Goal: Task Accomplishment & Management: Manage account settings

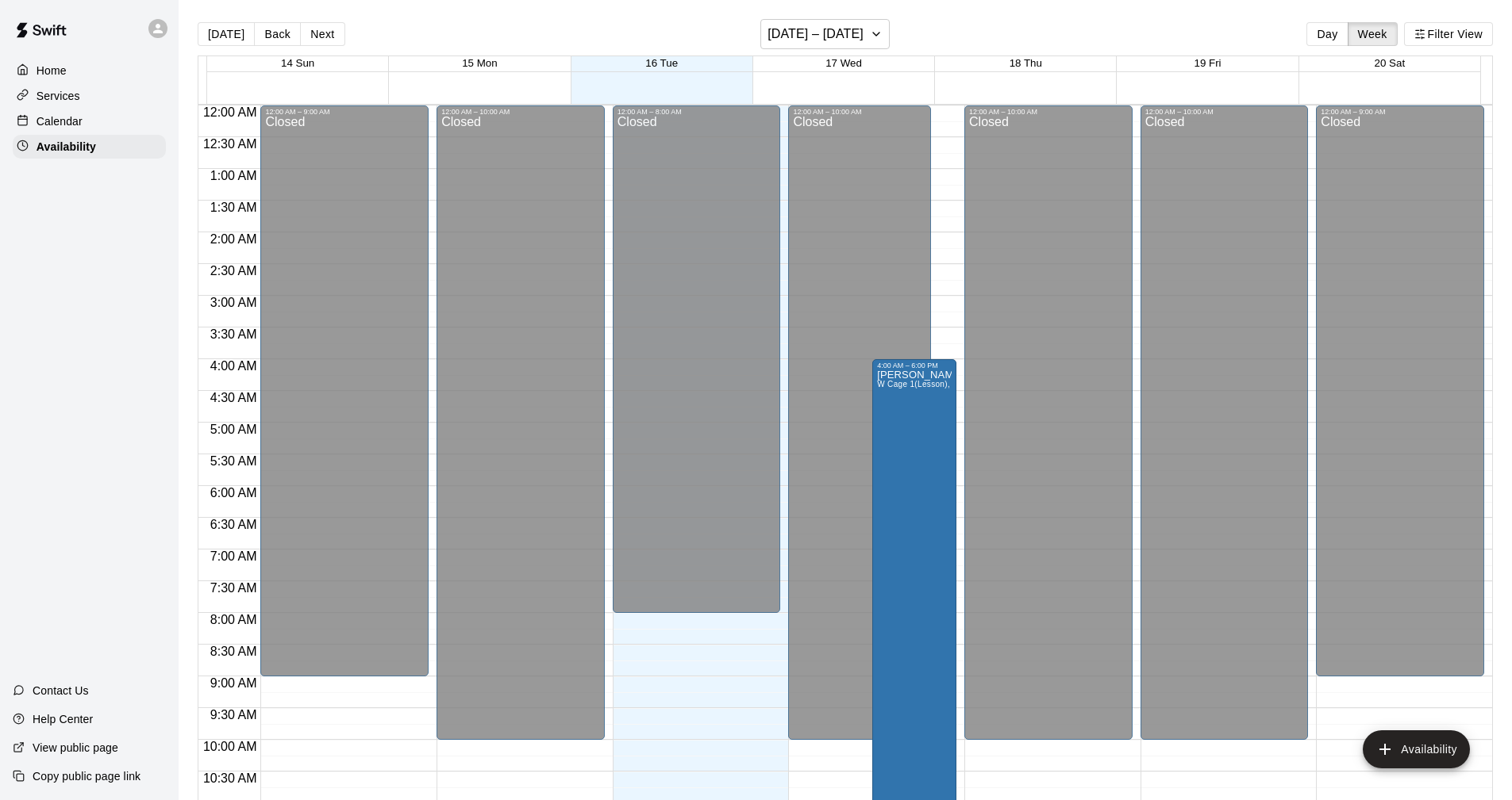
scroll to position [722, 0]
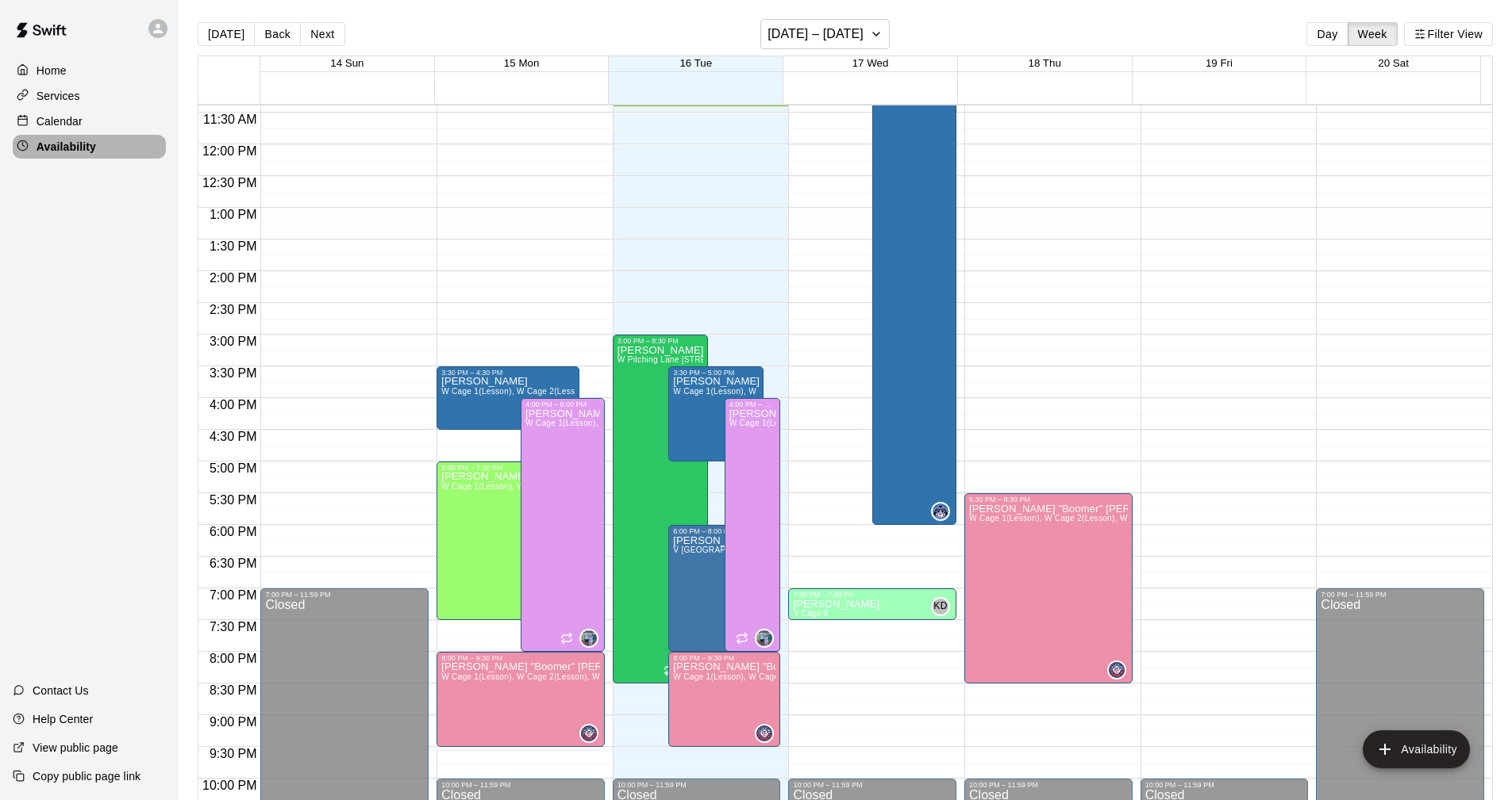
click at [51, 149] on p "Availability" at bounding box center [66, 147] width 60 height 16
click at [880, 32] on icon "button" at bounding box center [876, 34] width 13 height 19
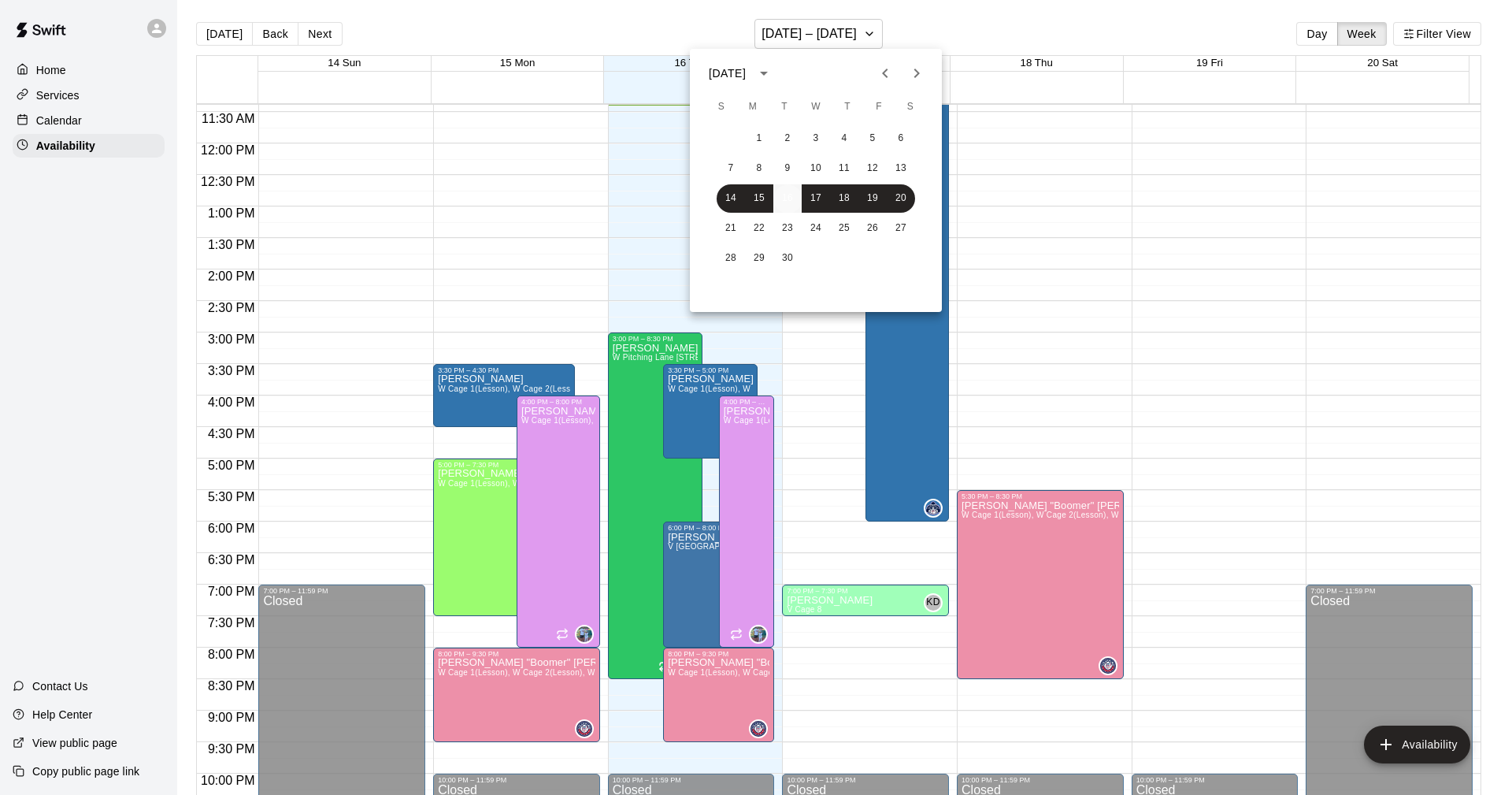
click at [793, 193] on button "16" at bounding box center [787, 198] width 28 height 28
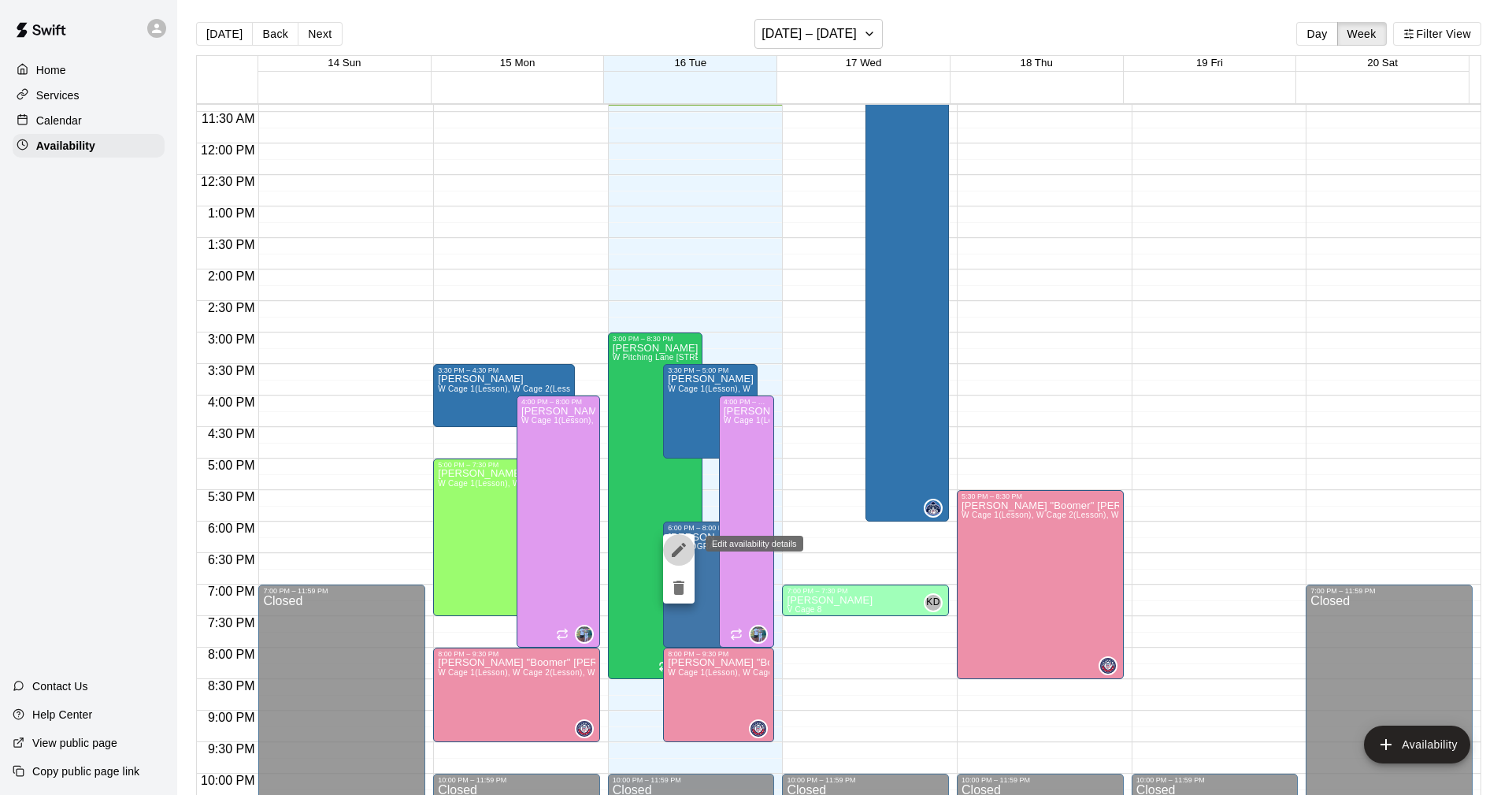
click at [675, 550] on icon "edit" at bounding box center [679, 550] width 19 height 19
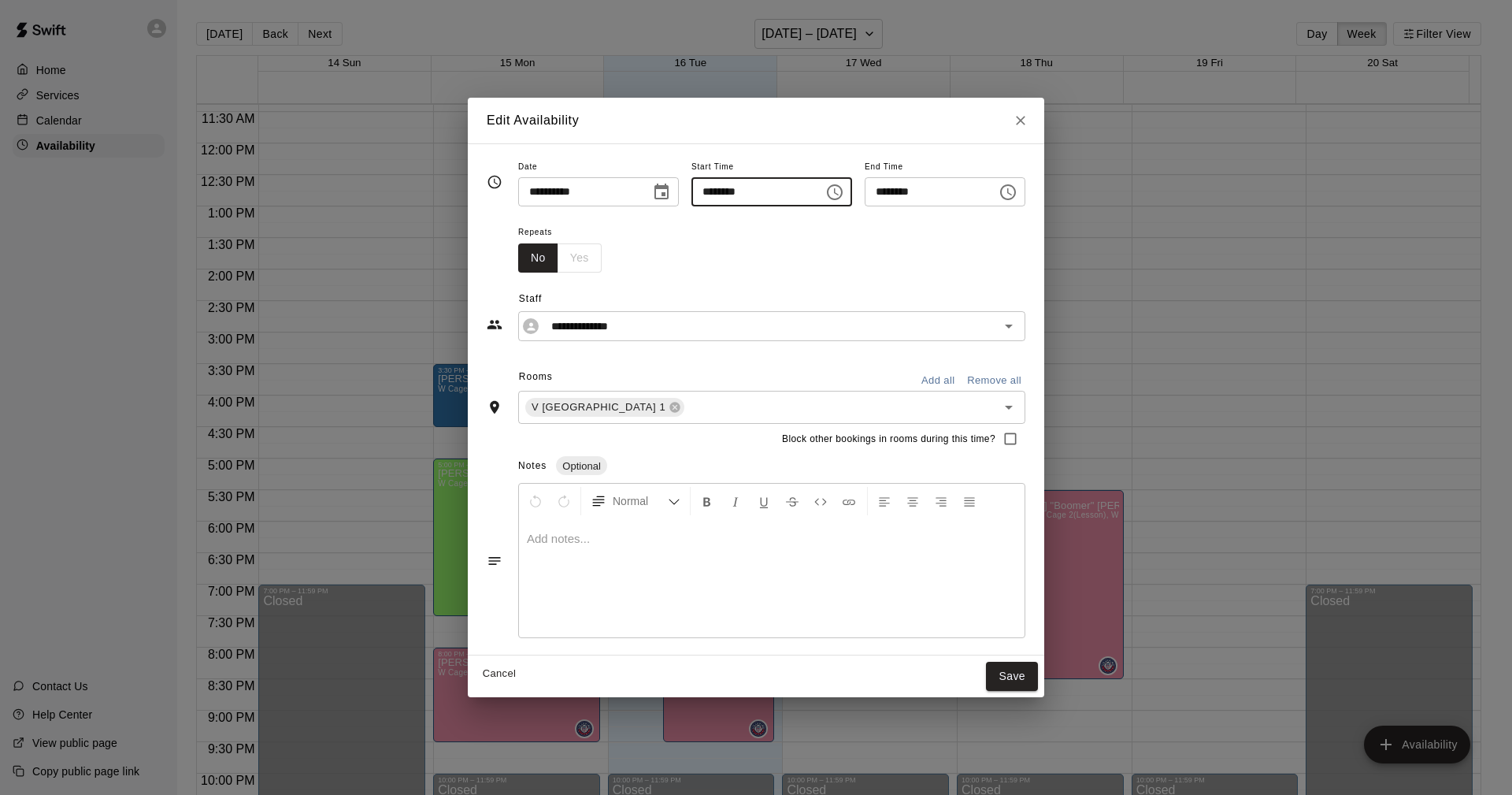
type input "********"
click at [1034, 675] on button "Save" at bounding box center [1012, 677] width 52 height 29
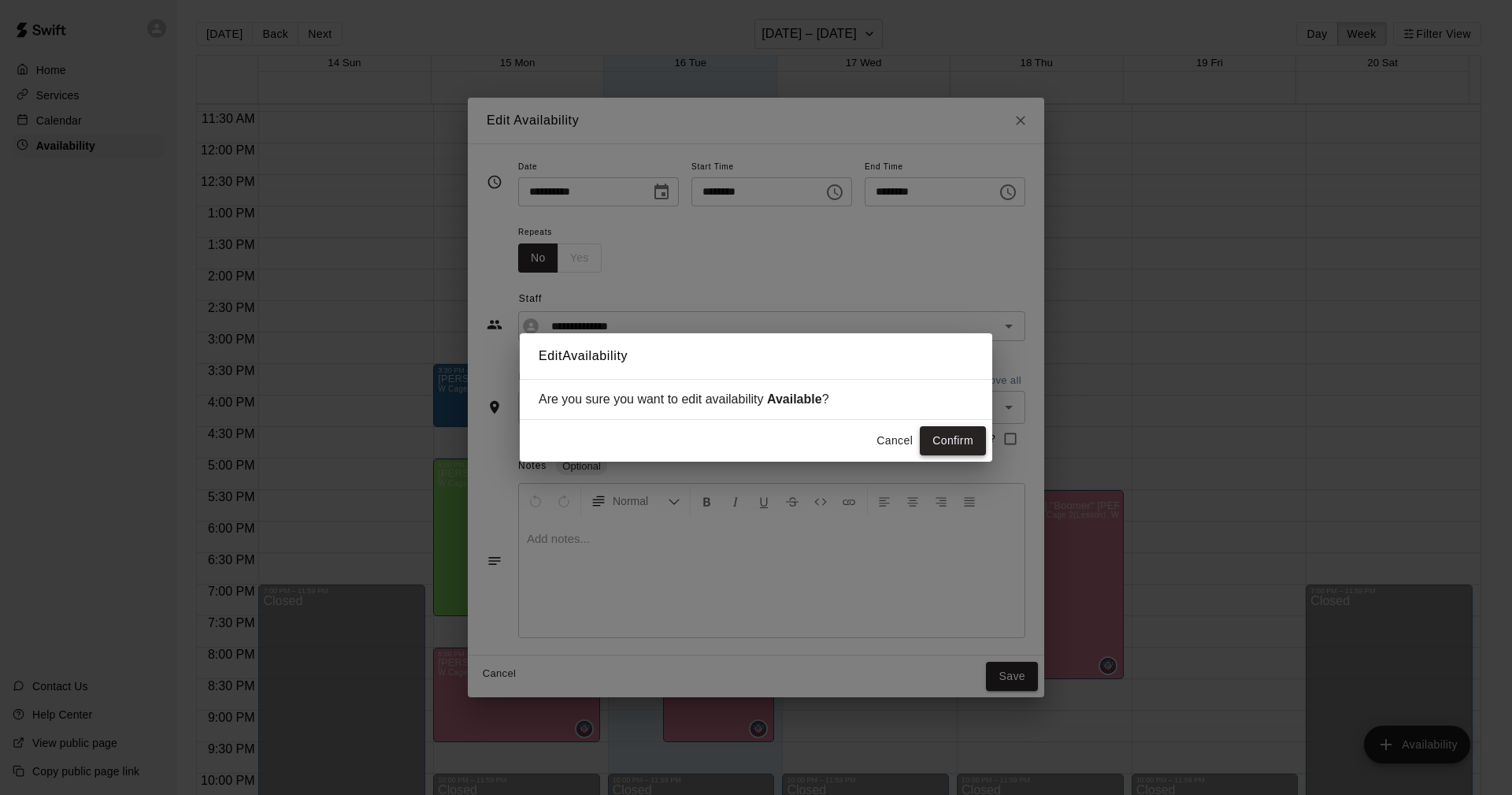
click at [945, 442] on button "Confirm" at bounding box center [952, 441] width 66 height 29
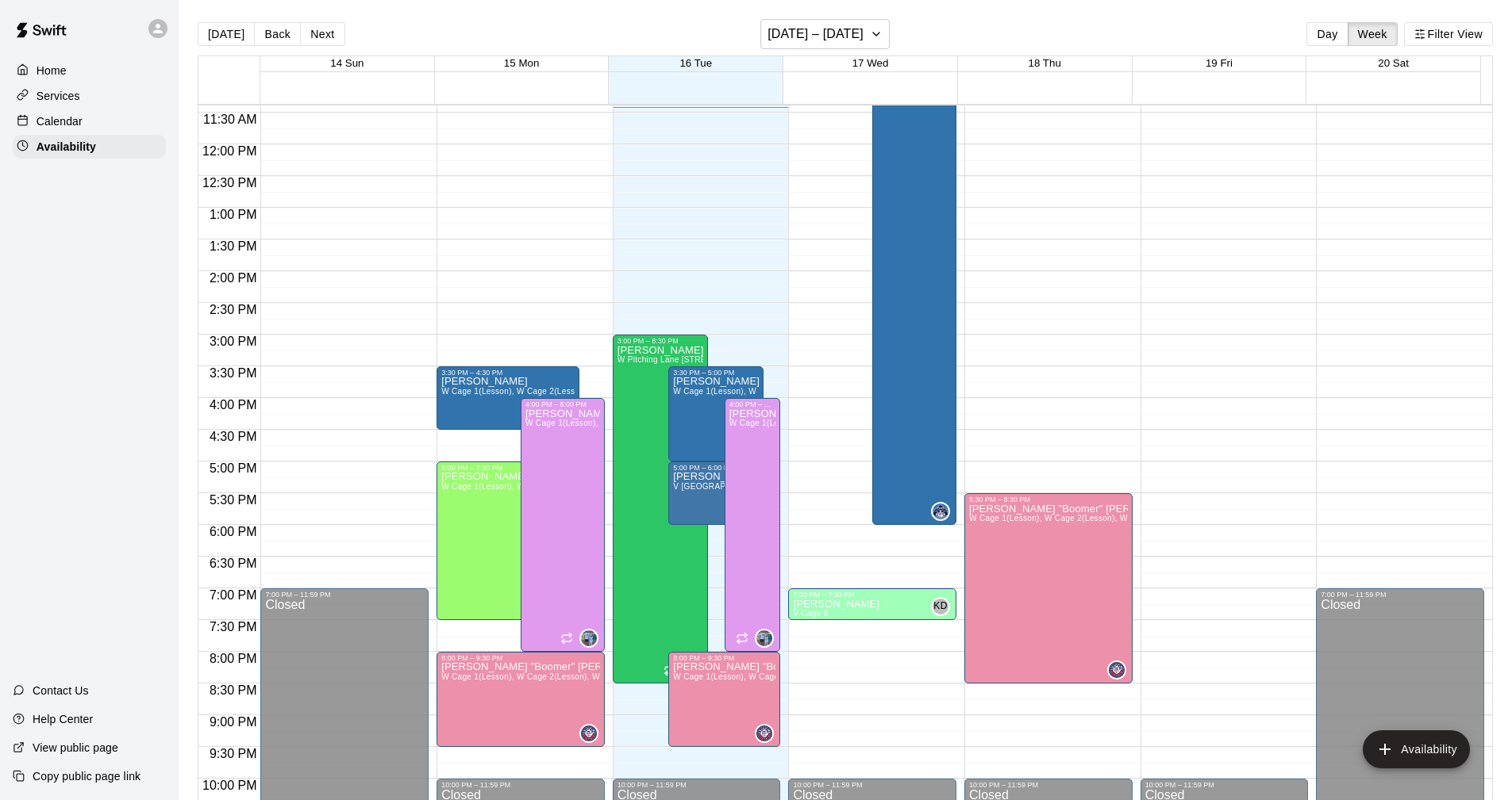
click at [1043, 67] on span "18 Thu" at bounding box center [1045, 63] width 33 height 12
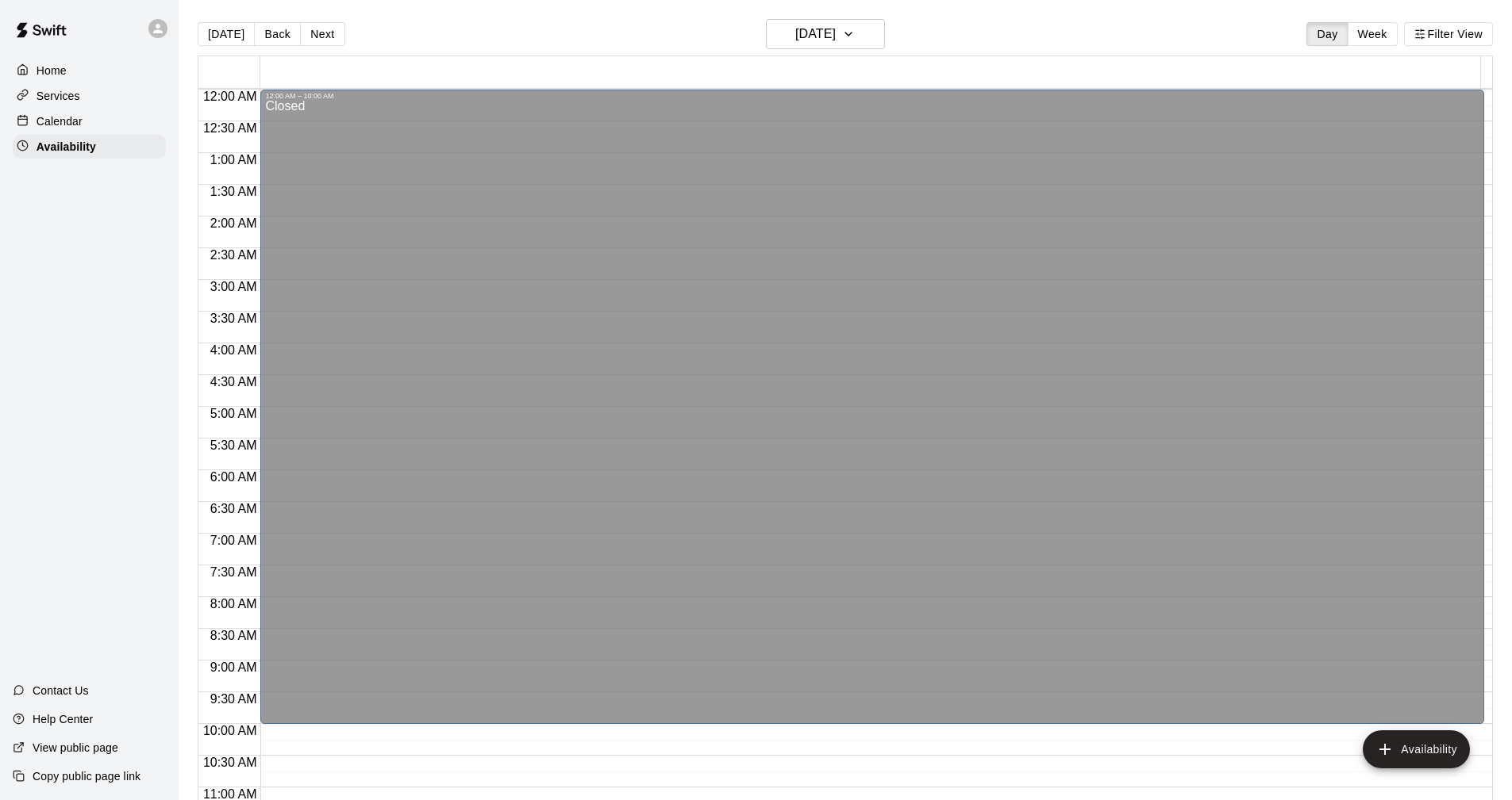
scroll to position [726, 0]
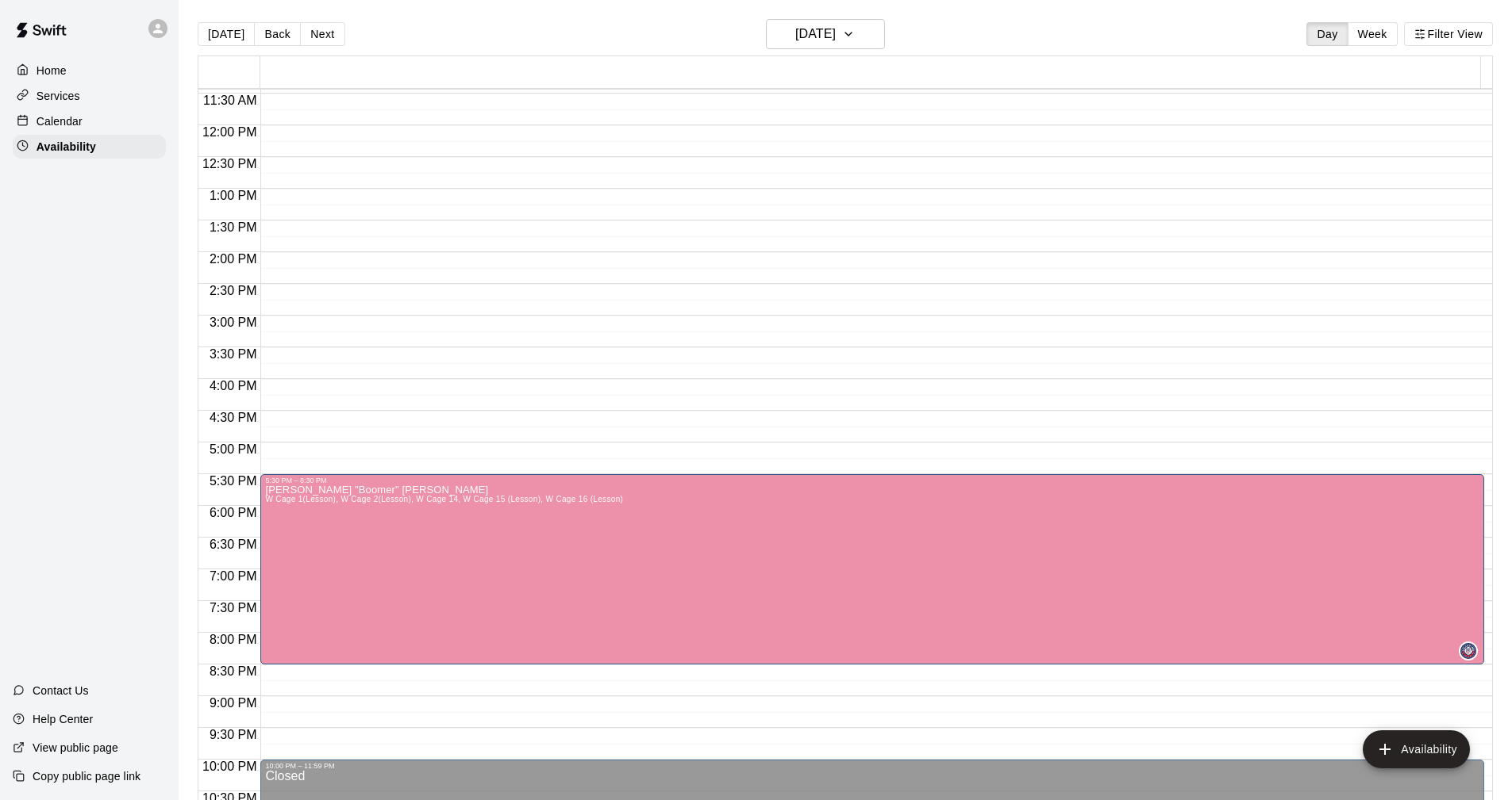
click at [240, 583] on span "7:00 PM" at bounding box center [233, 576] width 55 height 14
click at [44, 149] on p "Availability" at bounding box center [66, 147] width 60 height 16
click at [73, 147] on p "Availability" at bounding box center [66, 147] width 60 height 16
click at [829, 33] on h6 "Thursday Sep 18" at bounding box center [815, 35] width 41 height 22
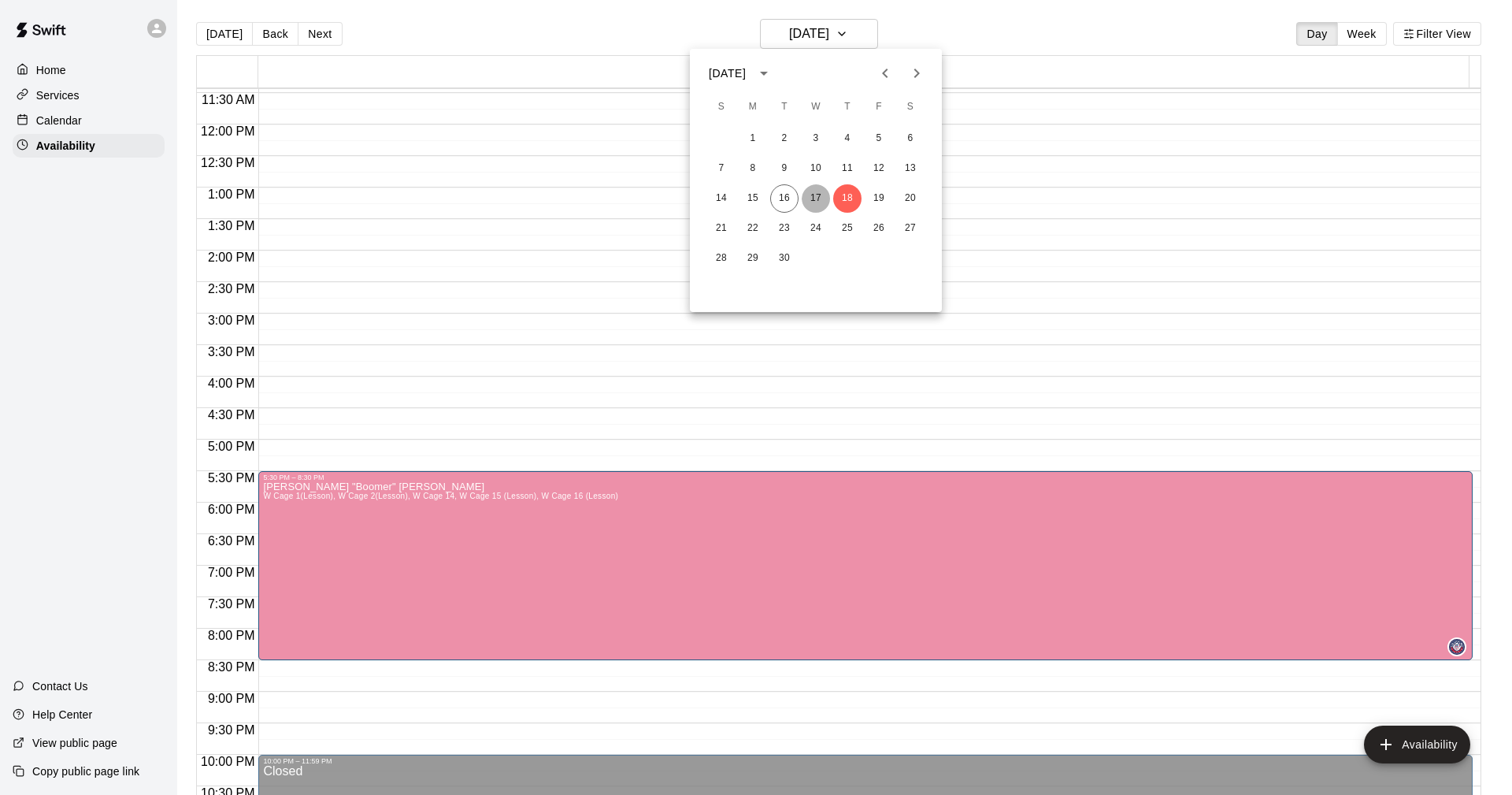
click at [819, 196] on button "17" at bounding box center [815, 198] width 28 height 28
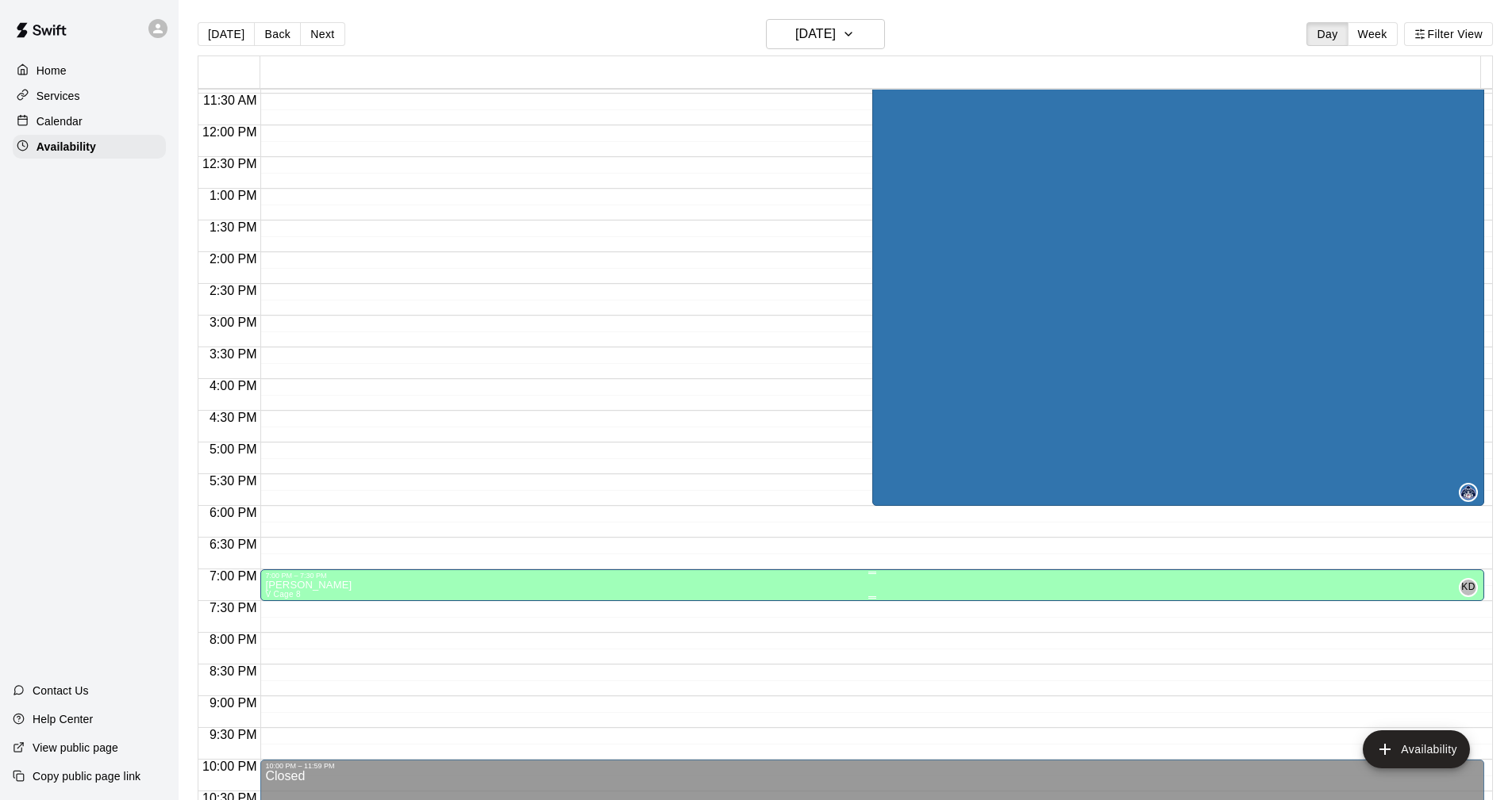
click at [281, 585] on p "[PERSON_NAME]" at bounding box center [308, 585] width 86 height 0
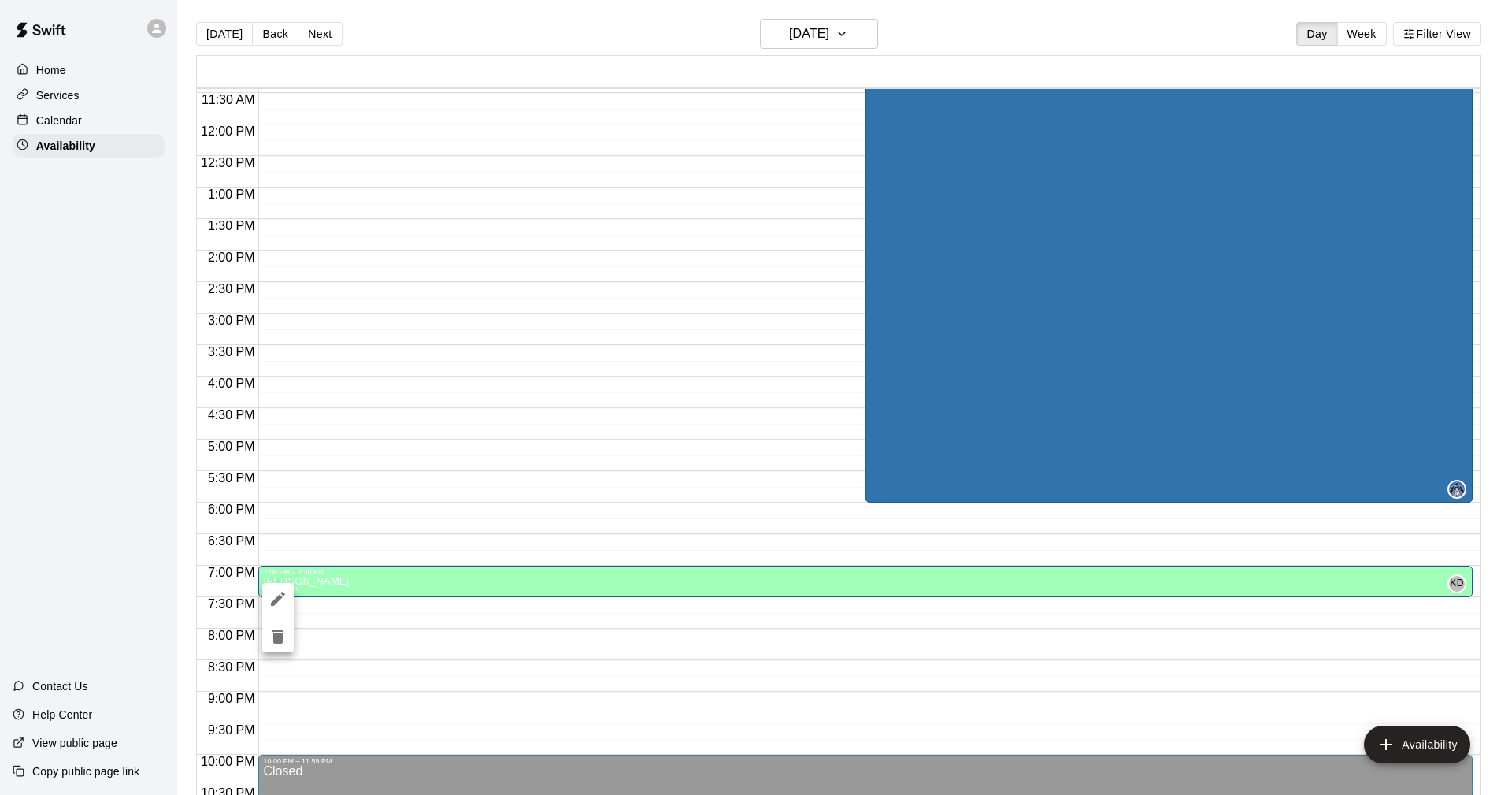
click at [283, 706] on div at bounding box center [756, 397] width 1512 height 795
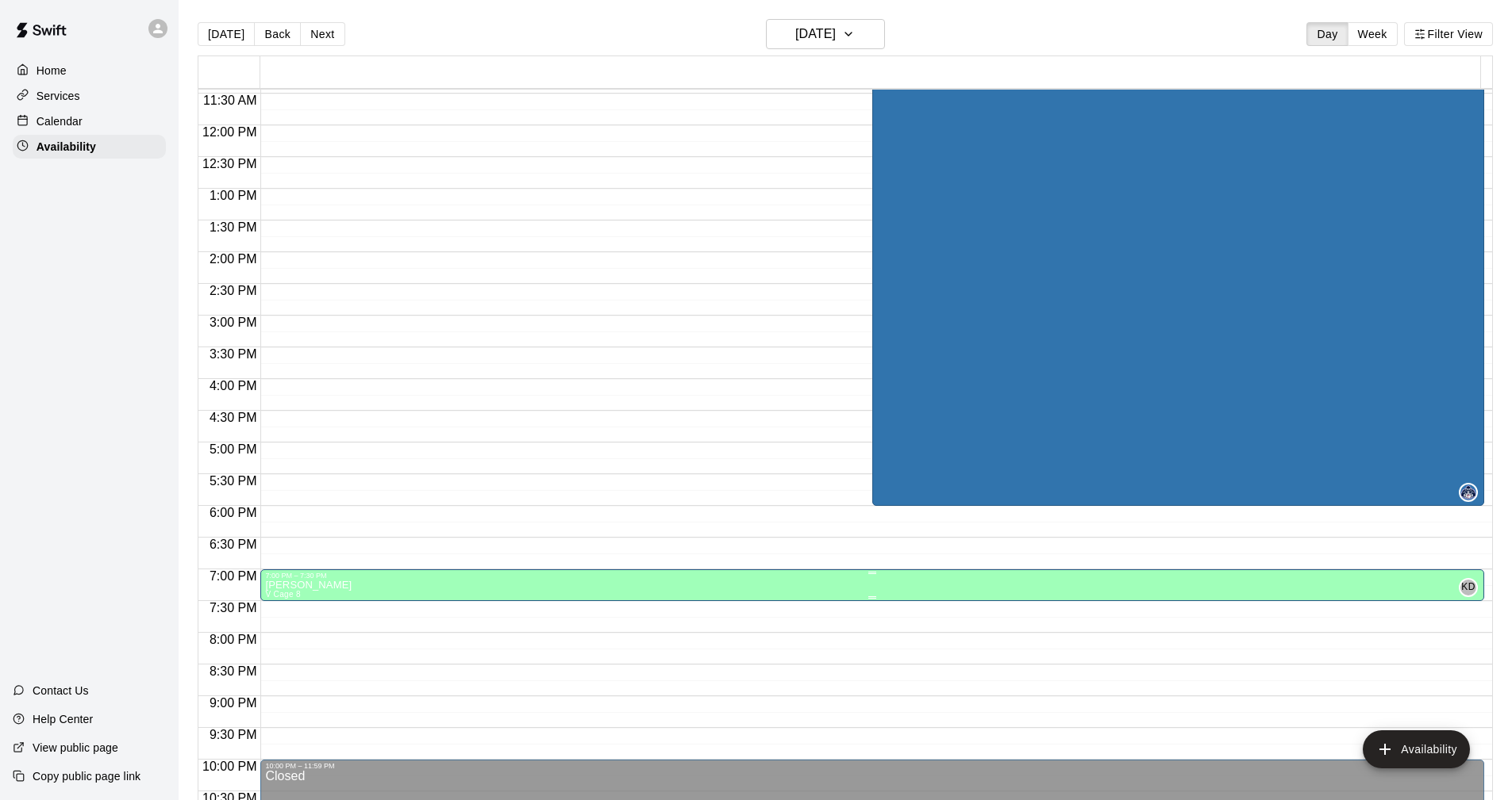
click at [299, 585] on p "[PERSON_NAME]" at bounding box center [308, 585] width 86 height 0
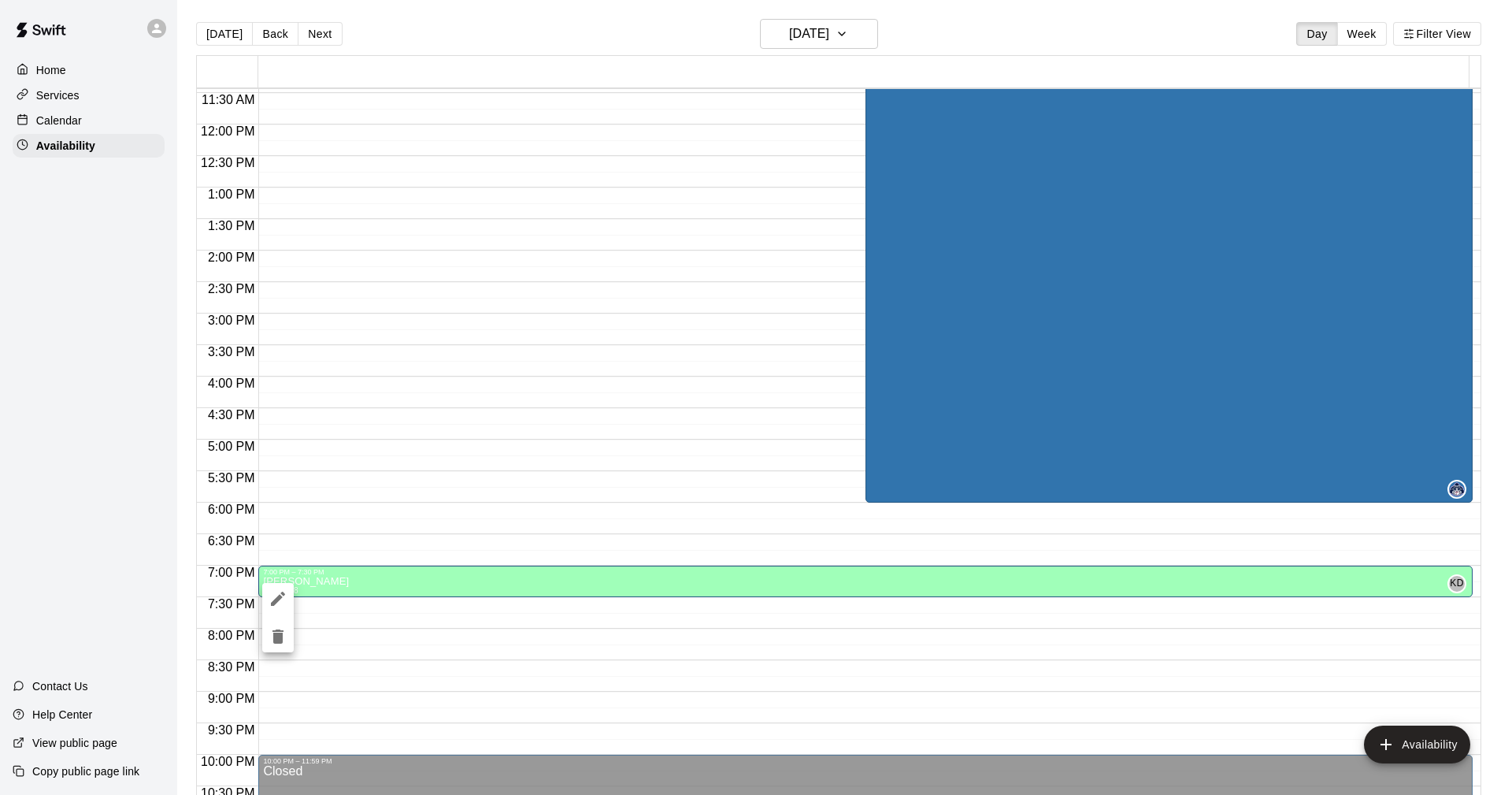
click at [875, 31] on div at bounding box center [756, 397] width 1512 height 795
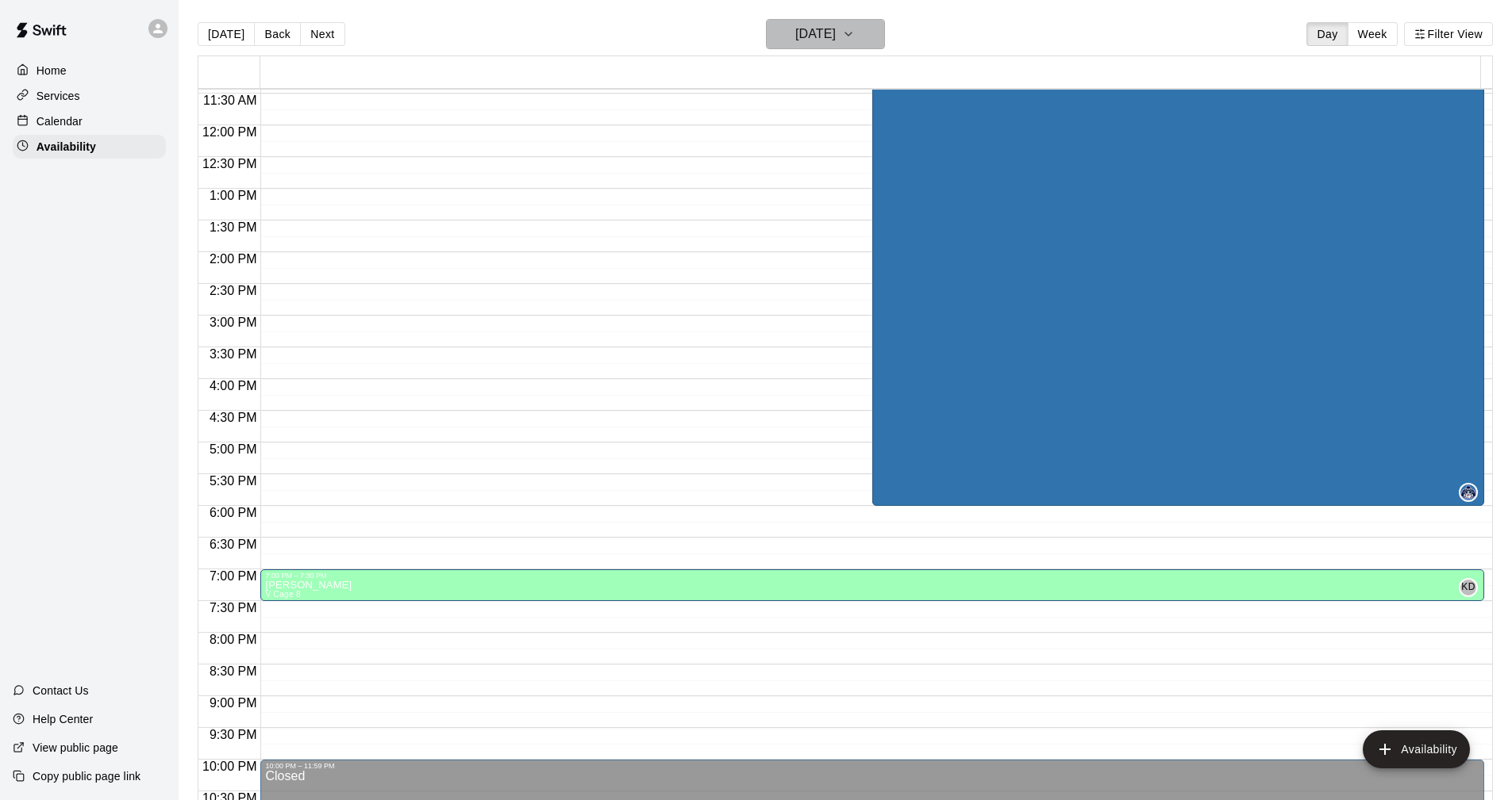
click at [812, 35] on h6 "Wednesday Sep 17" at bounding box center [815, 35] width 41 height 22
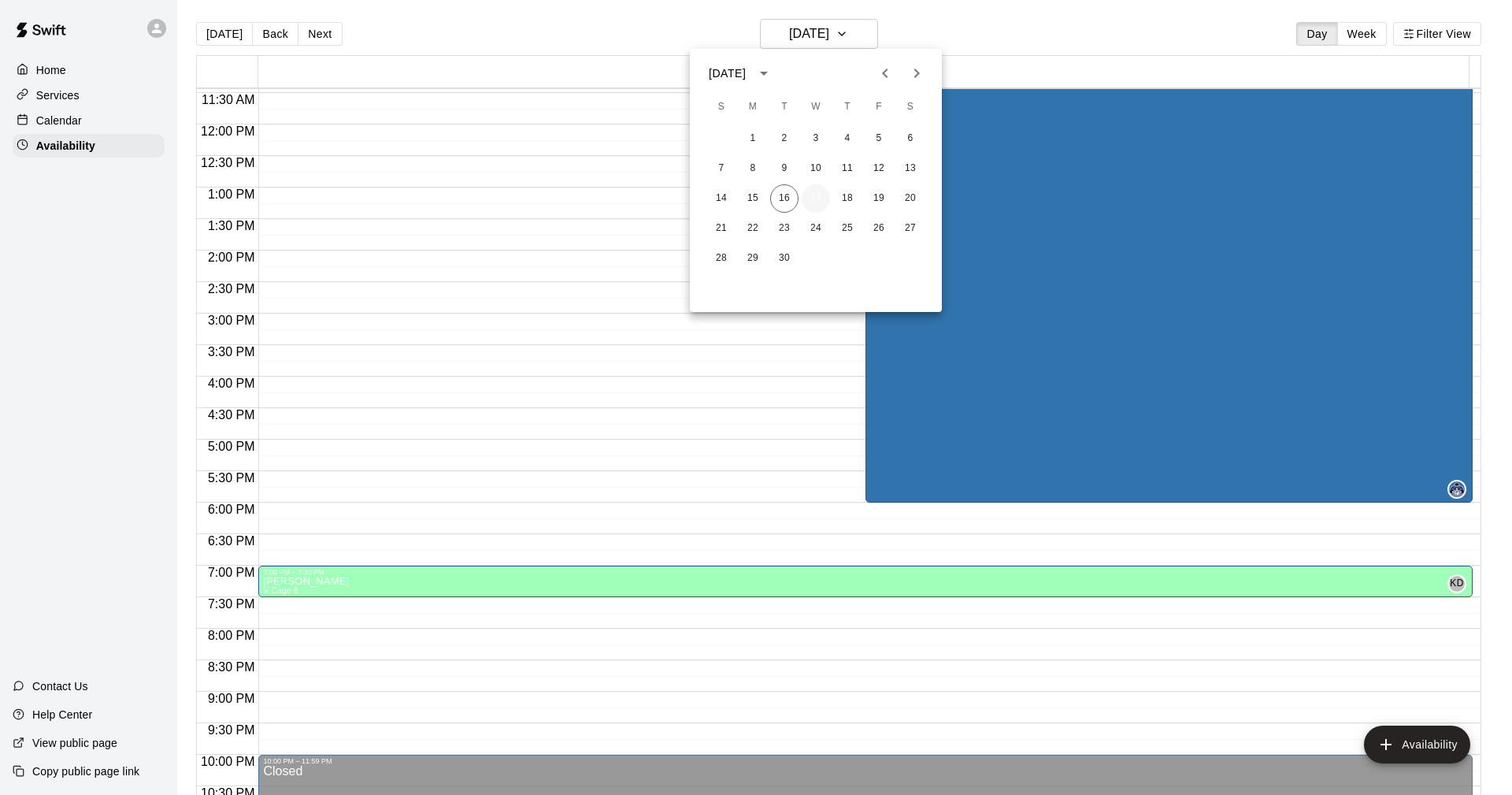
click at [817, 195] on button "17" at bounding box center [815, 198] width 28 height 28
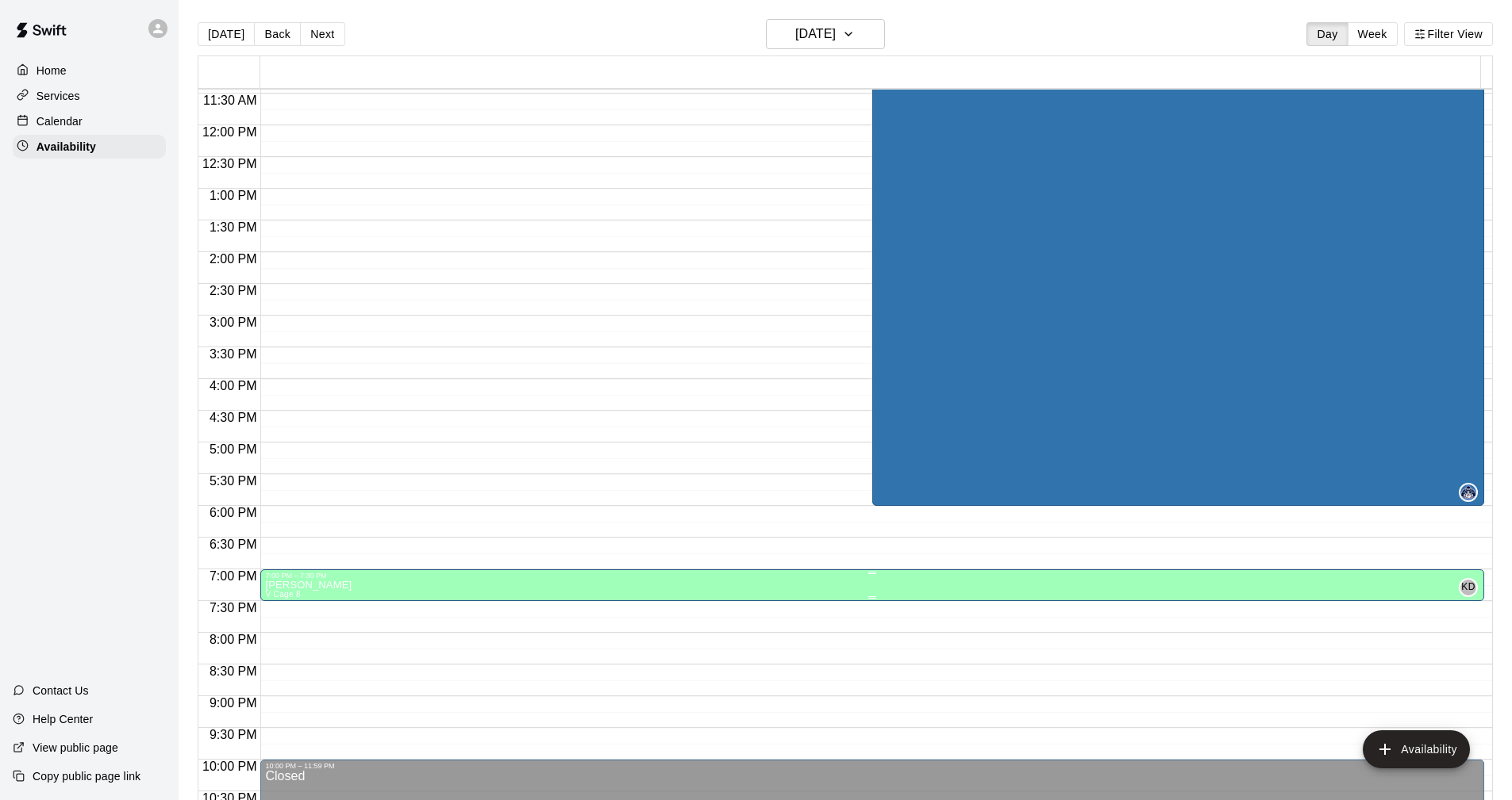
drag, startPoint x: 358, startPoint y: 584, endPoint x: 328, endPoint y: 587, distance: 30.1
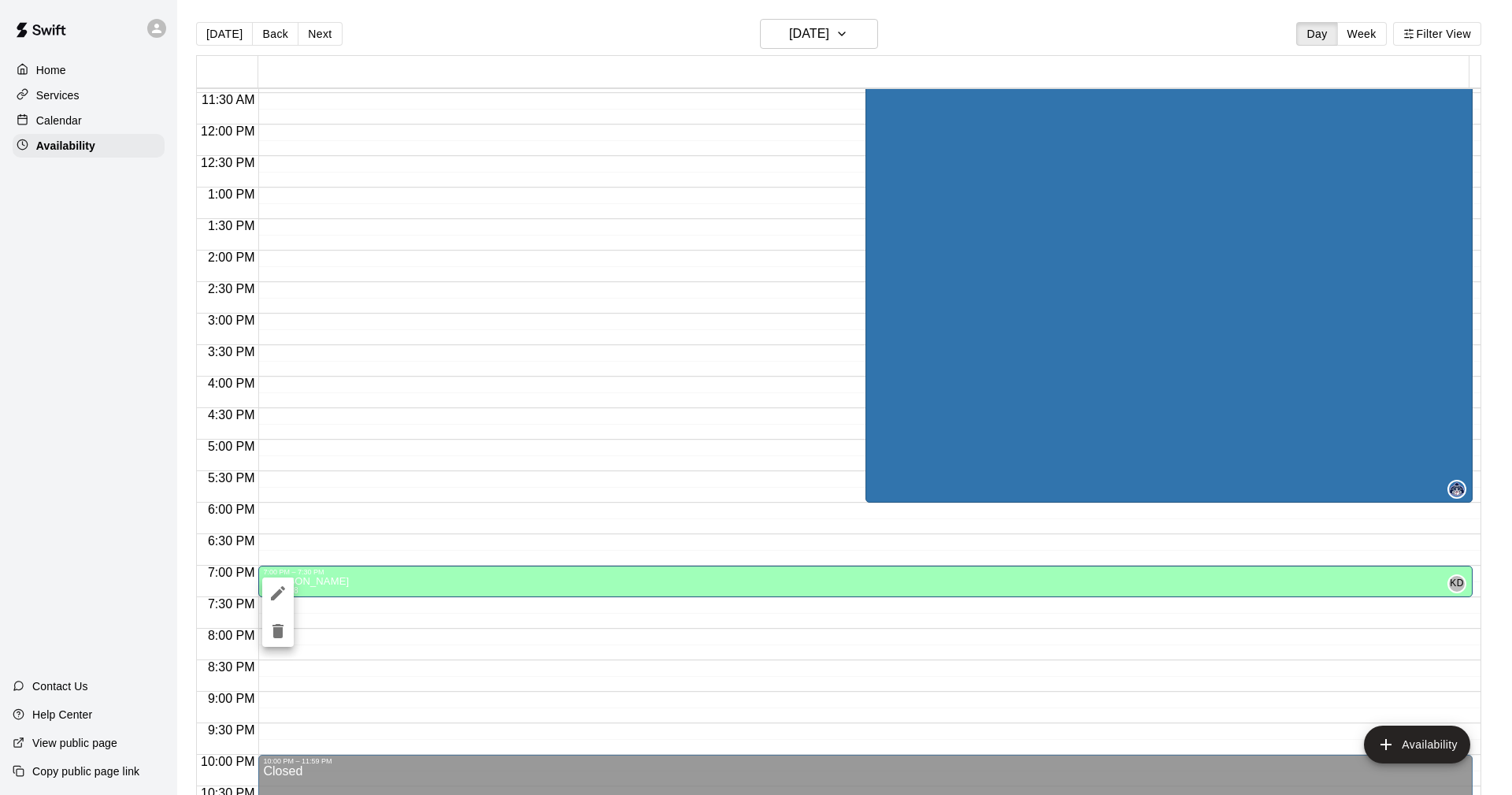
click at [325, 684] on div at bounding box center [756, 397] width 1512 height 795
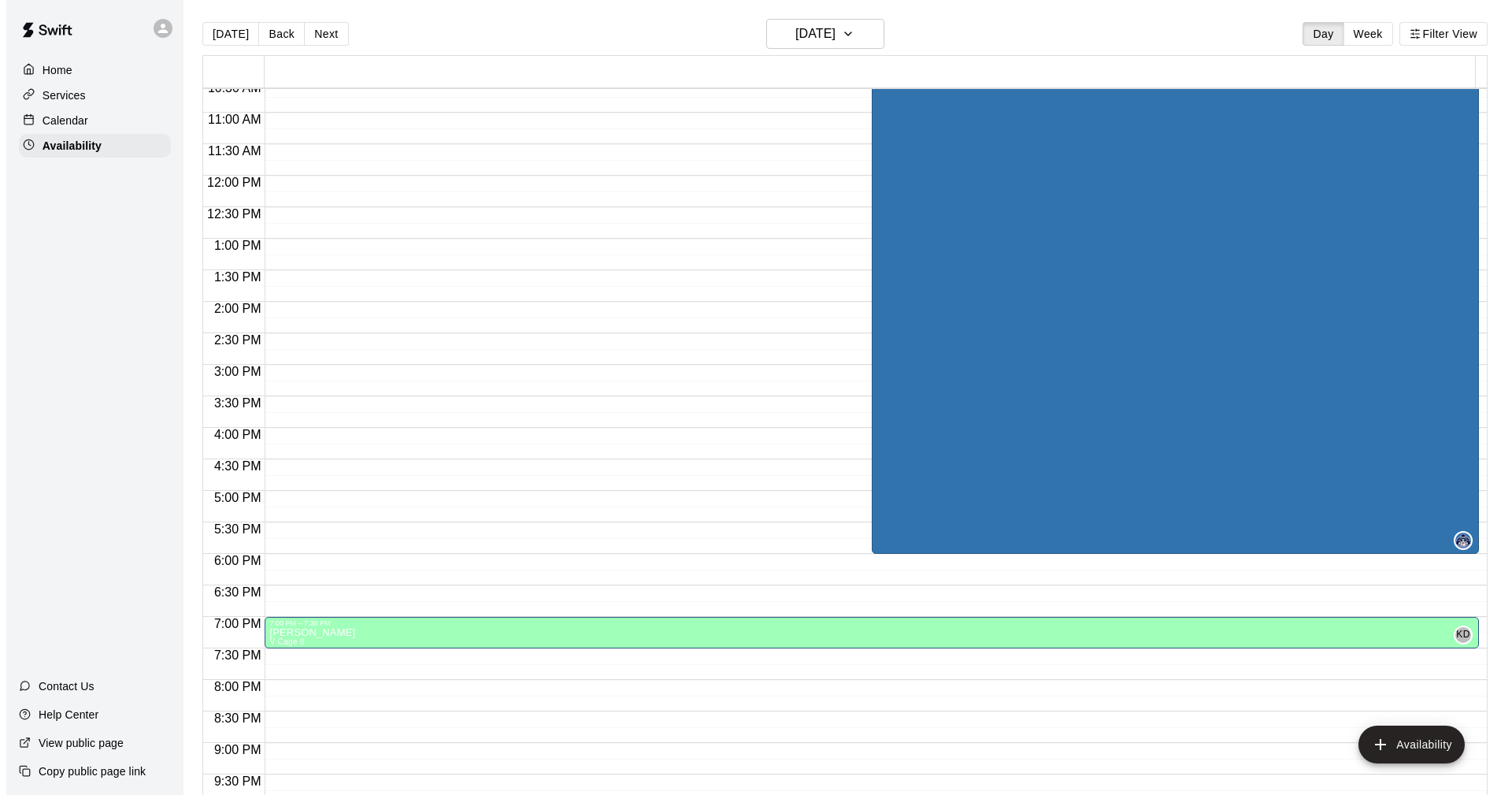
scroll to position [642, 0]
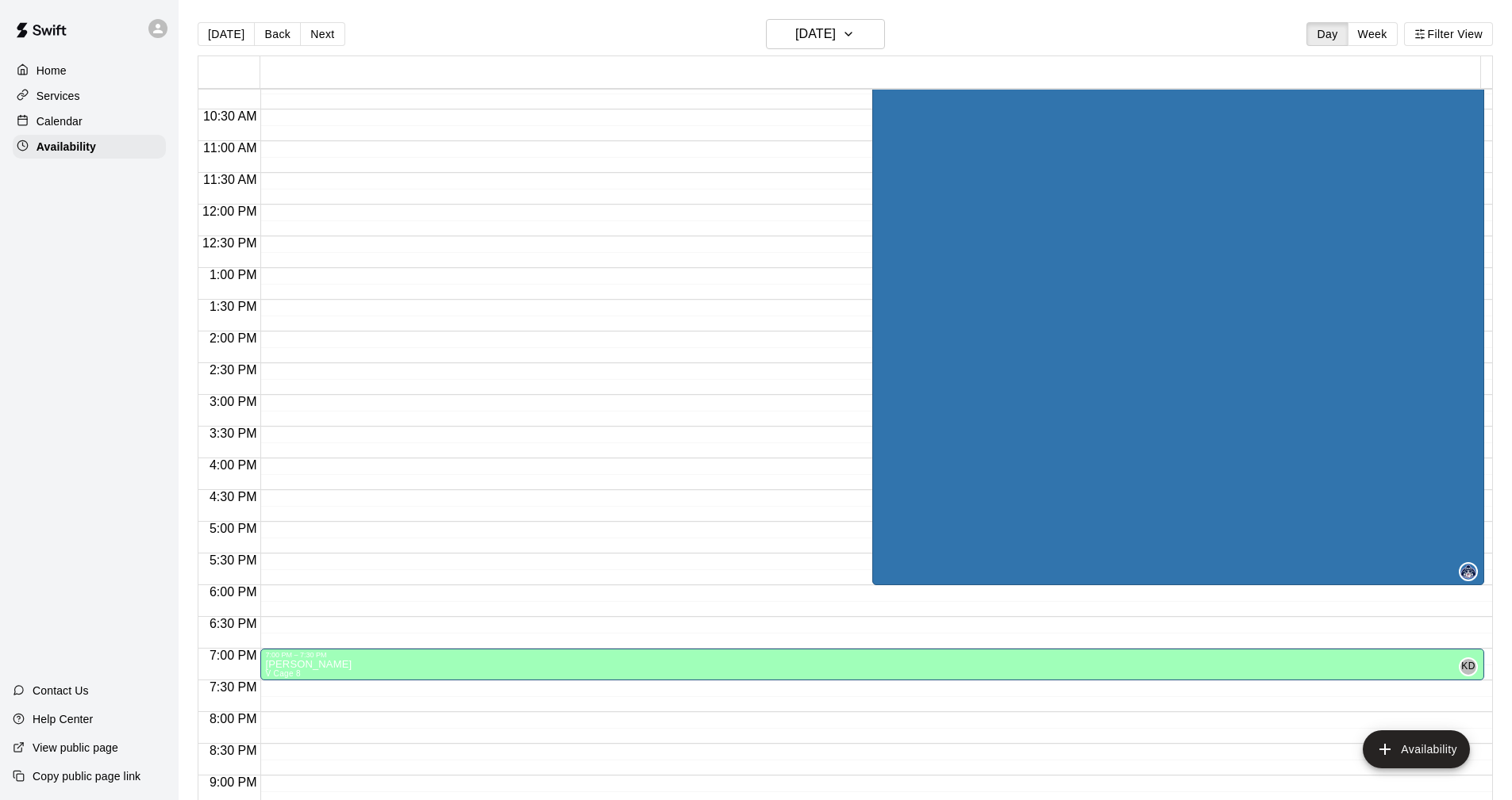
drag, startPoint x: 471, startPoint y: 665, endPoint x: 418, endPoint y: 588, distance: 93.5
drag, startPoint x: 418, startPoint y: 588, endPoint x: 342, endPoint y: 669, distance: 111.1
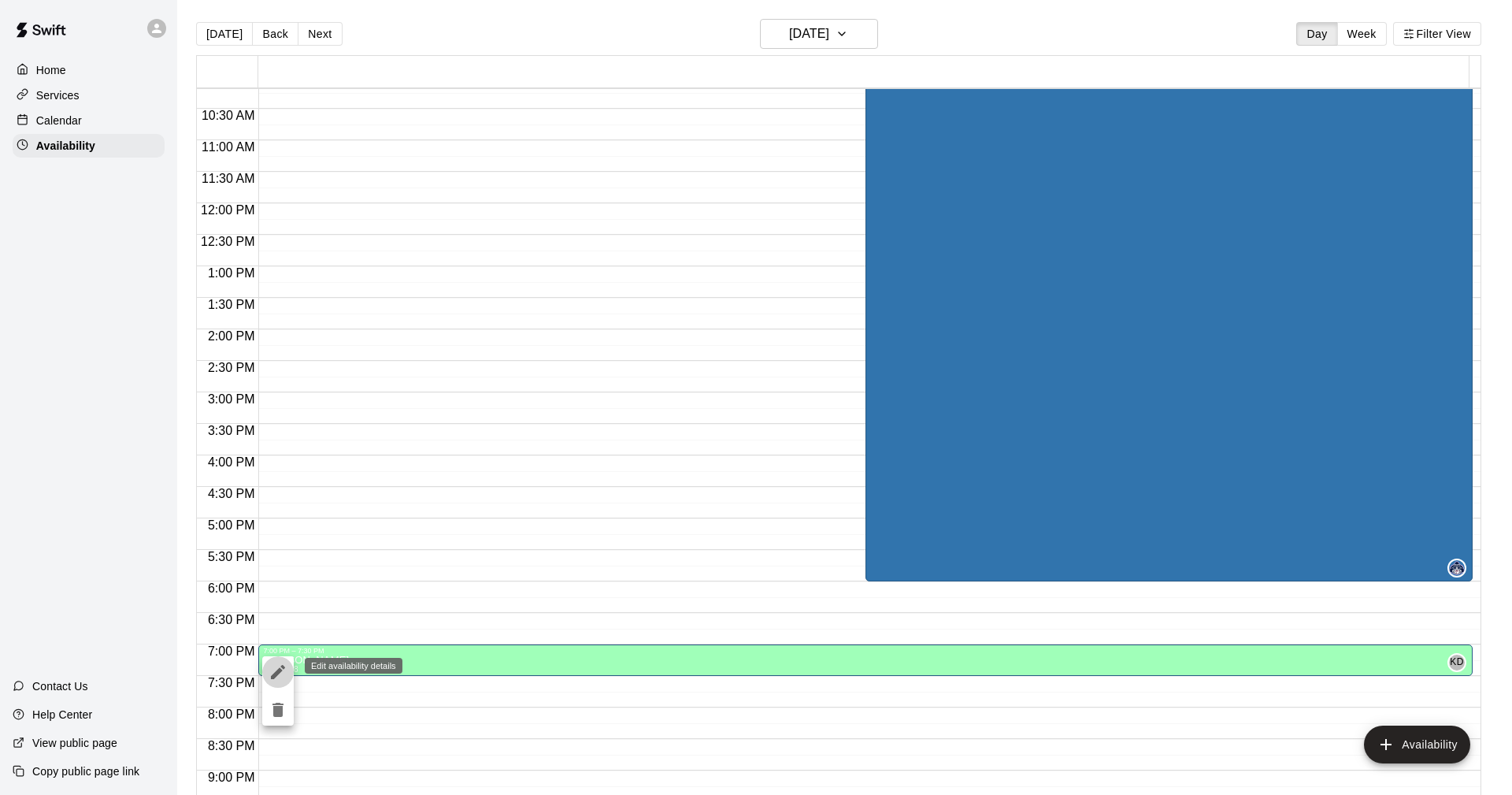
click at [287, 666] on icon "edit" at bounding box center [278, 672] width 19 height 19
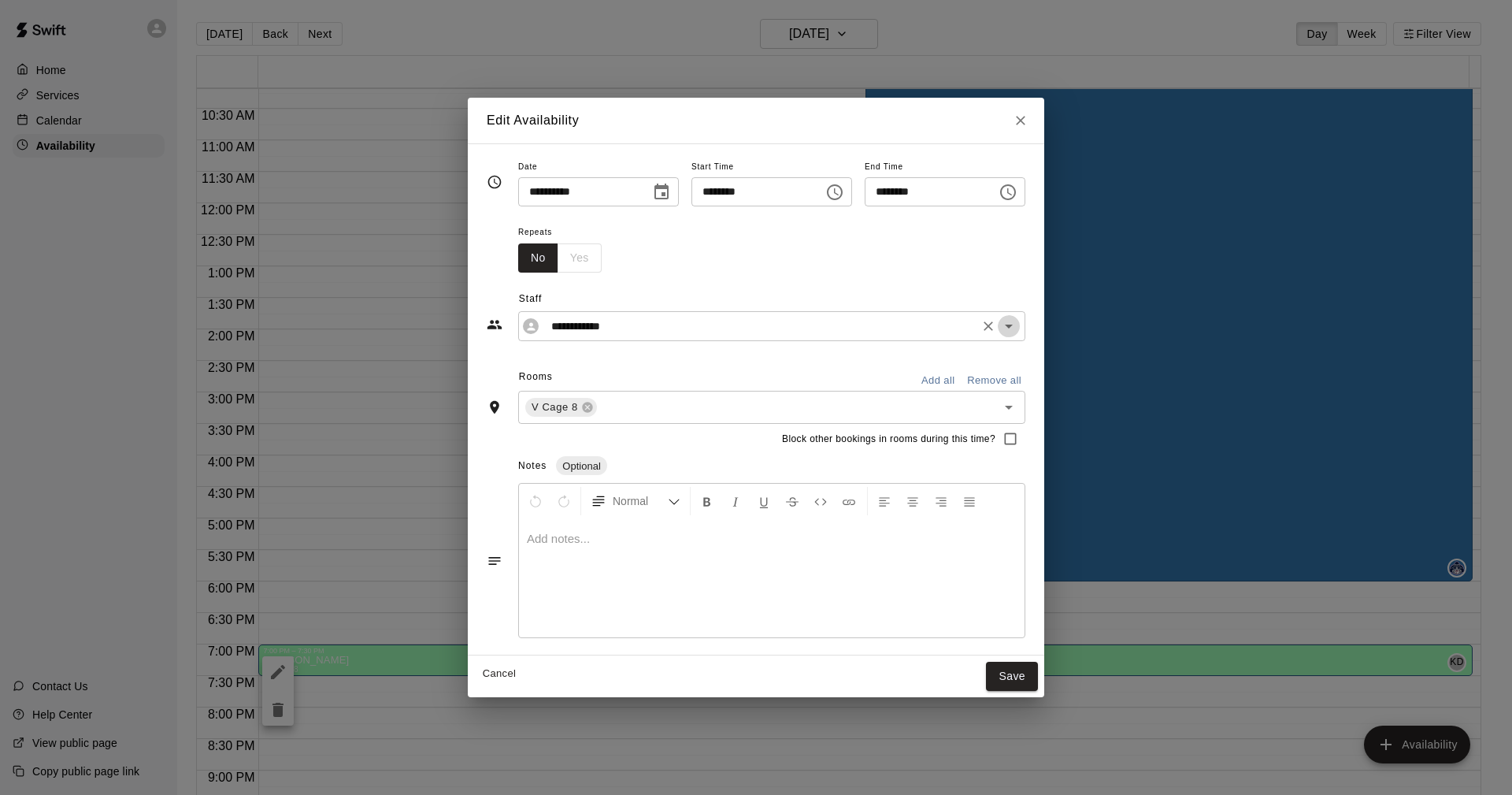
click at [1013, 326] on icon "Open" at bounding box center [1009, 327] width 8 height 4
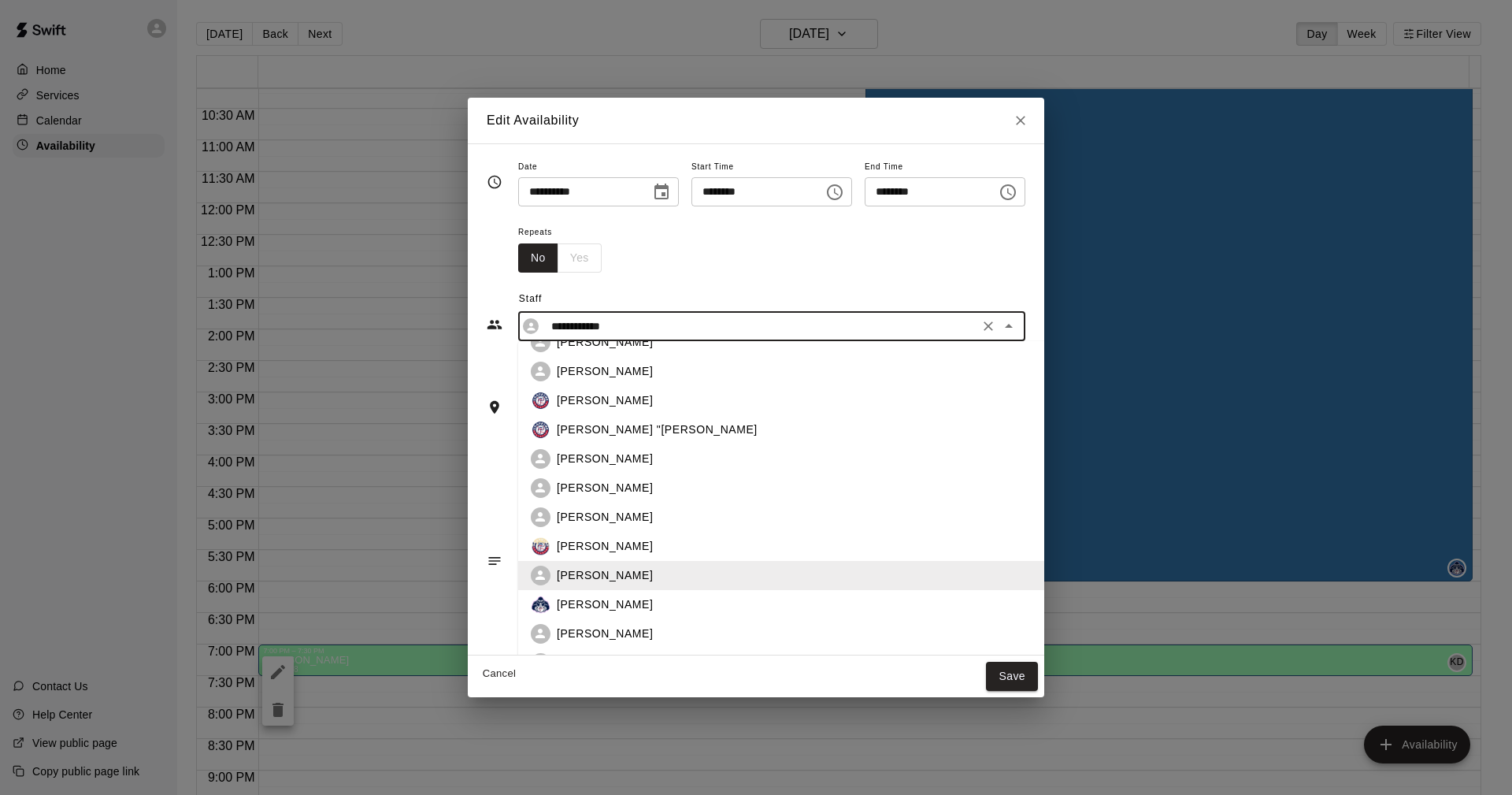
scroll to position [321, 0]
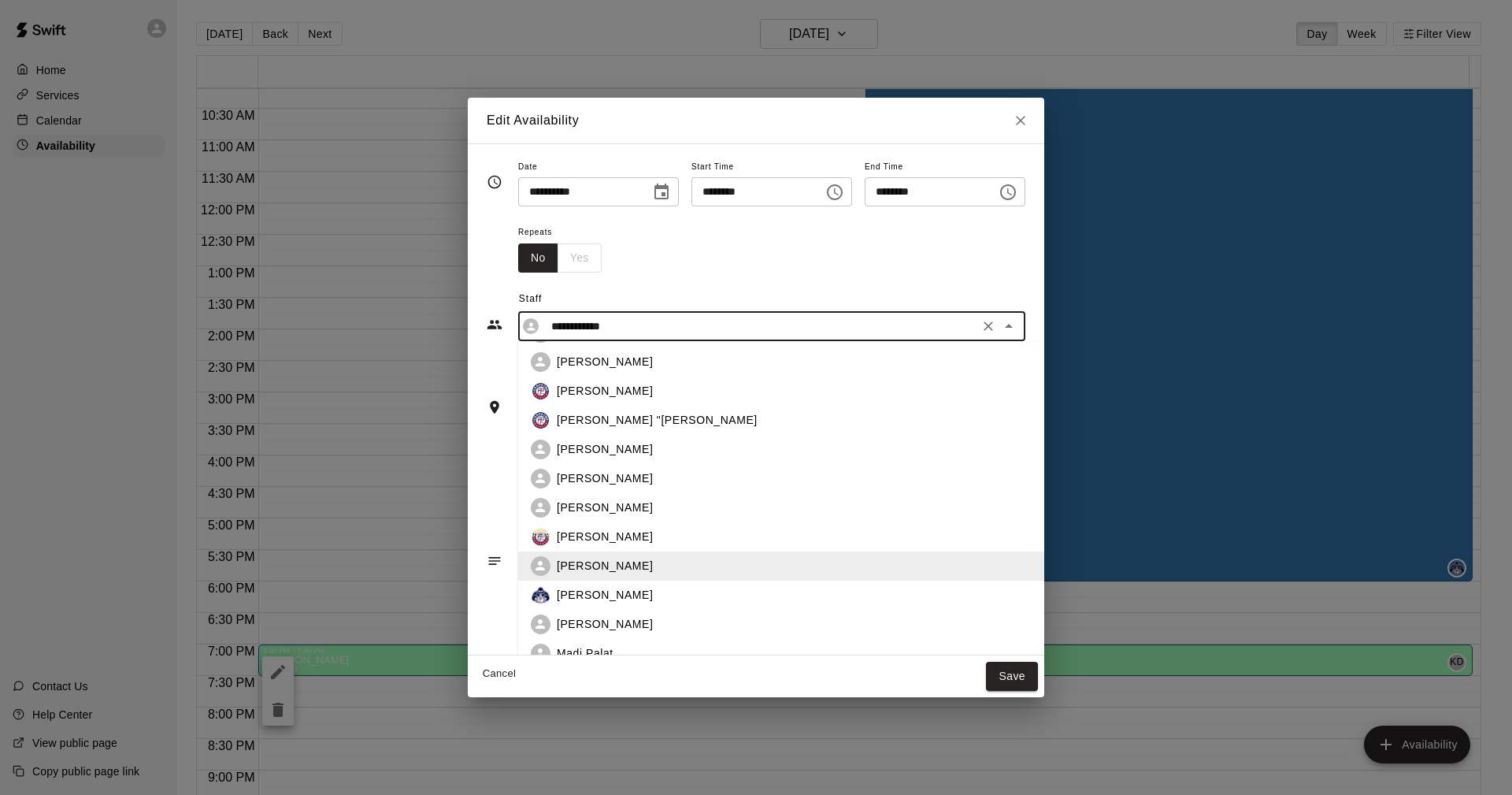
click at [587, 503] on p "[PERSON_NAME]" at bounding box center [605, 508] width 96 height 16
type input "**********"
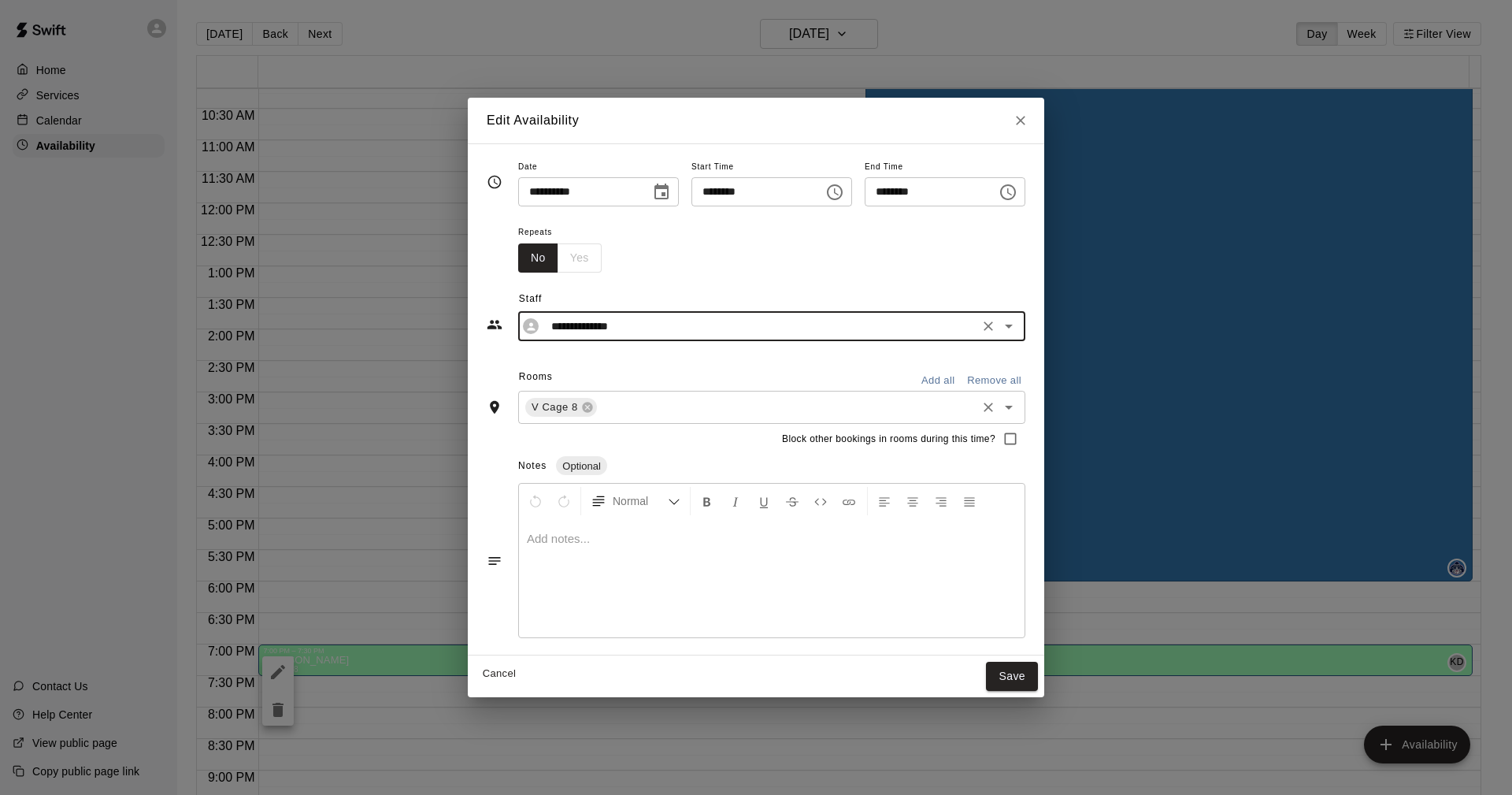
click at [1013, 407] on icon "Open" at bounding box center [1009, 407] width 8 height 4
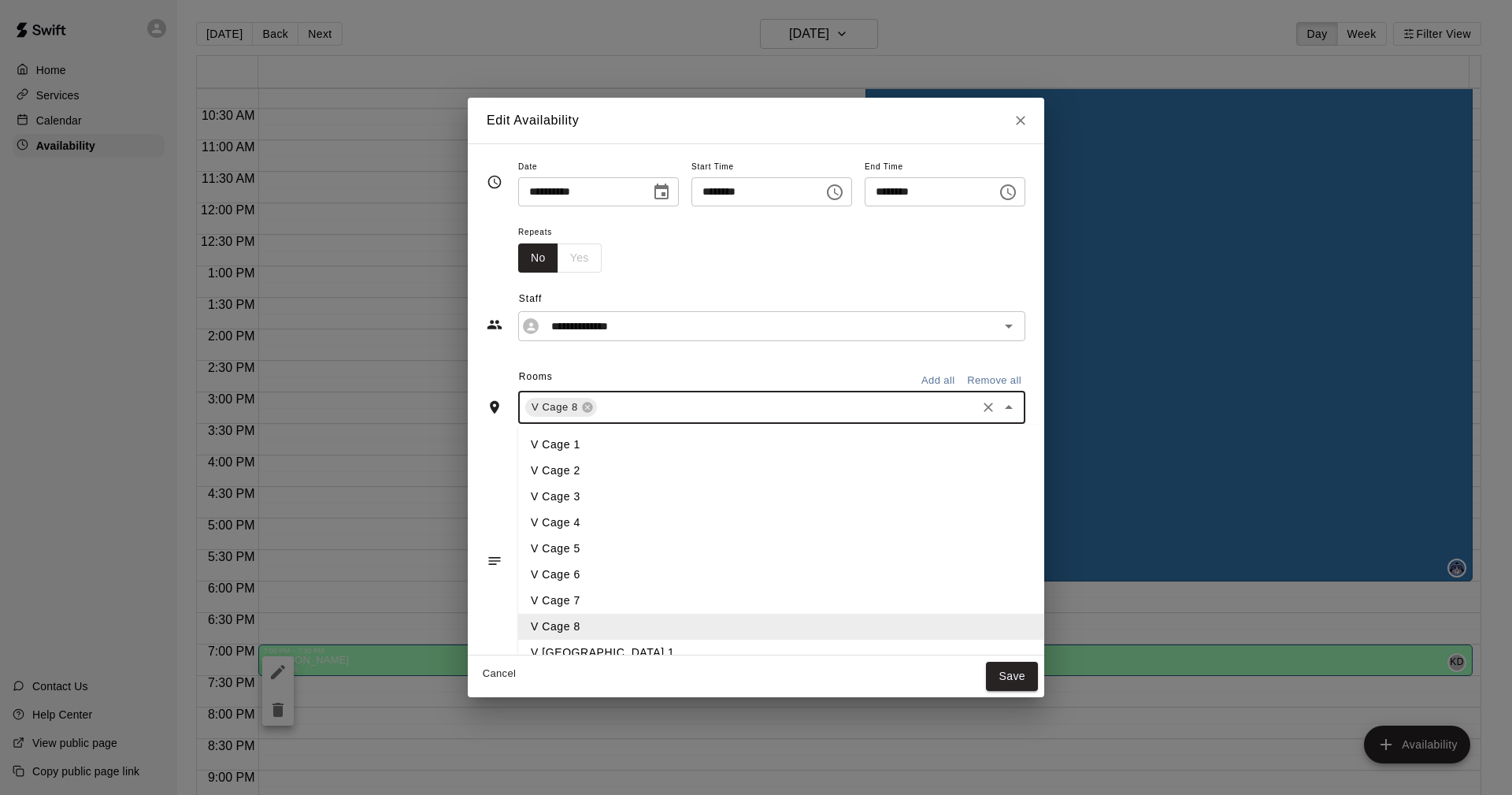
scroll to position [501, 0]
click at [547, 649] on li "V [GEOGRAPHIC_DATA] 1" at bounding box center [807, 646] width 579 height 26
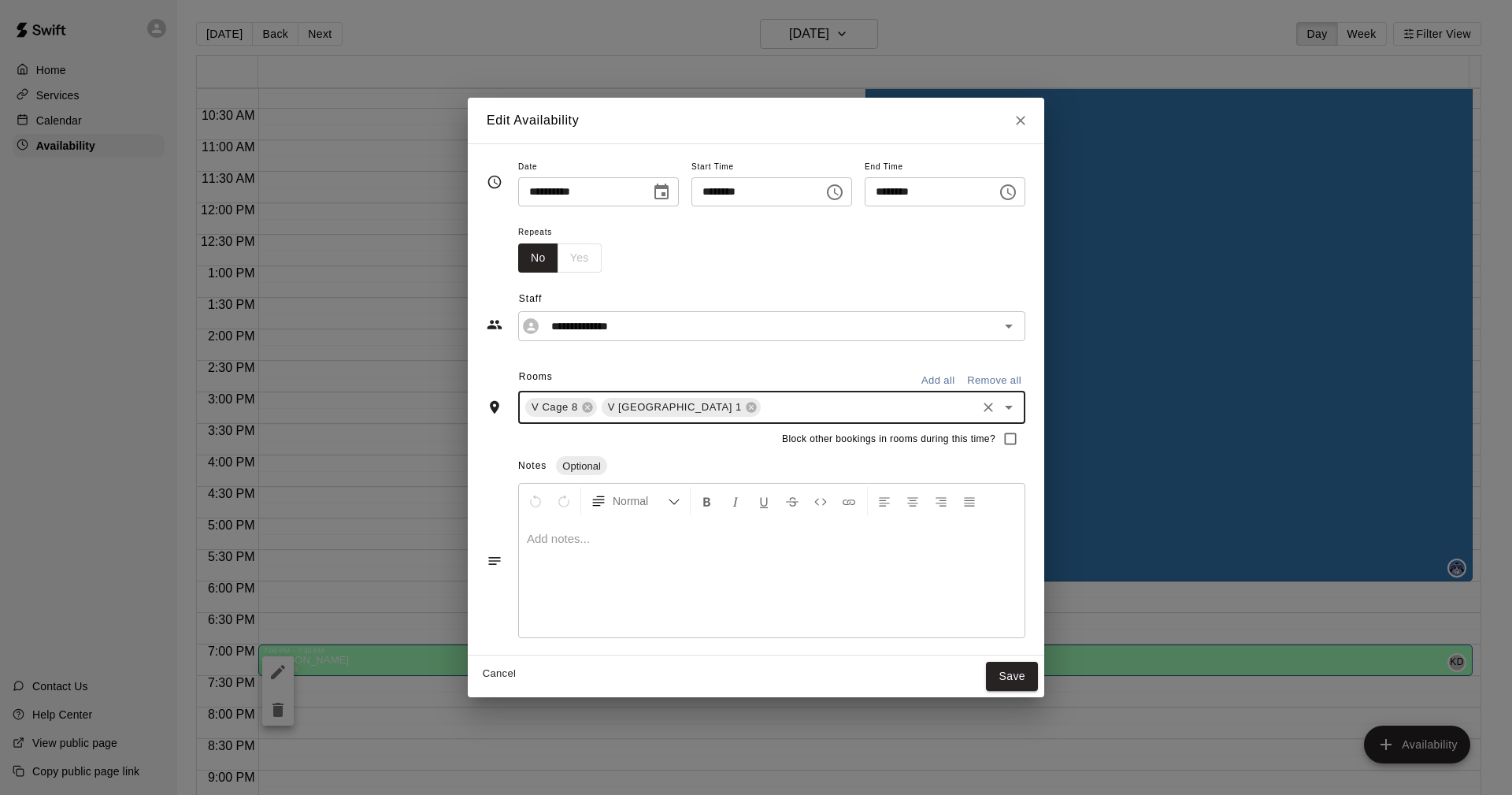
drag, startPoint x: 493, startPoint y: 407, endPoint x: 536, endPoint y: 401, distance: 43.4
click at [531, 401] on span "V Cage 8" at bounding box center [555, 407] width 59 height 15
click at [581, 407] on icon at bounding box center [587, 407] width 13 height 13
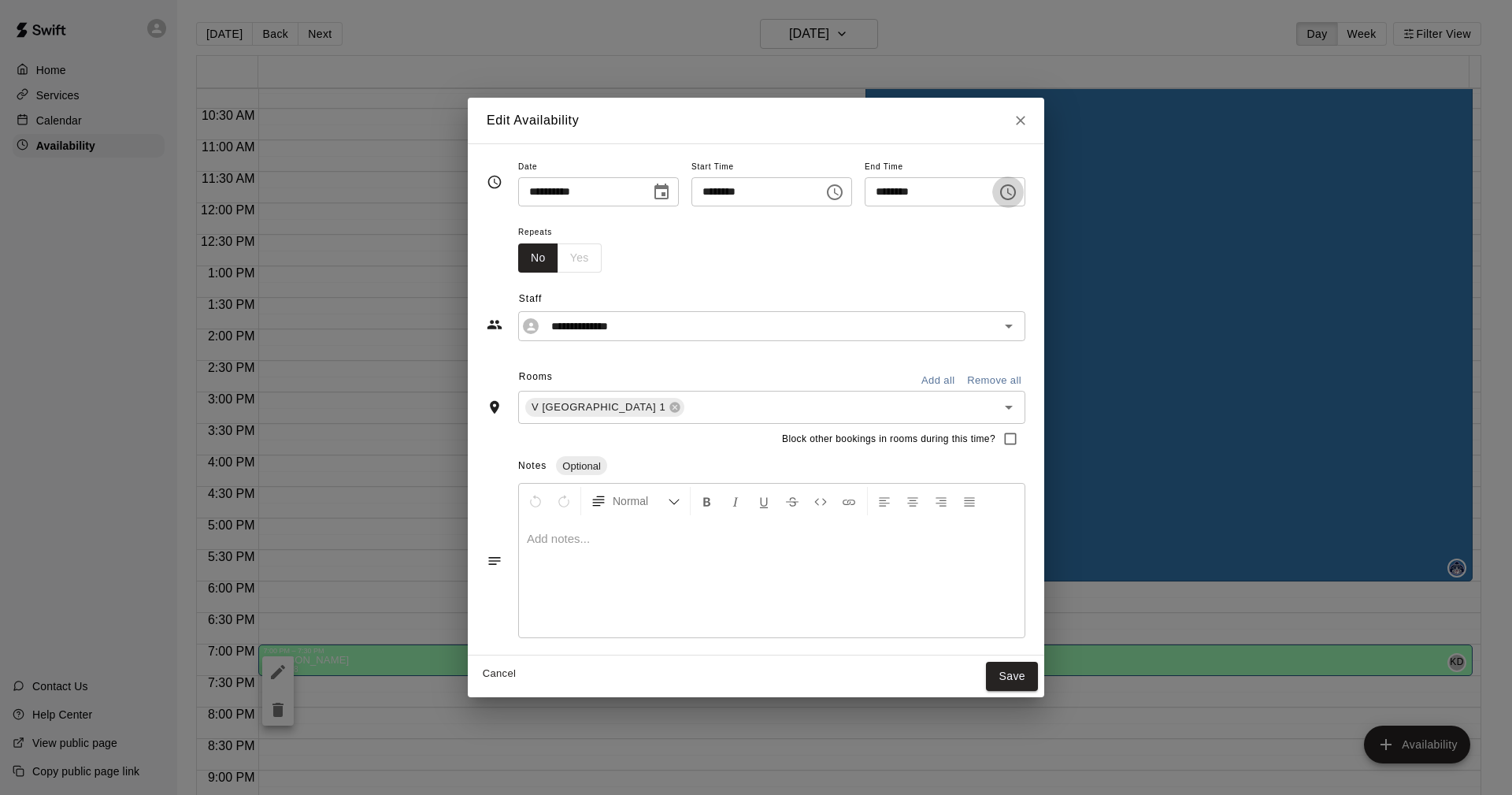
click at [1017, 190] on icon "Choose time, selected time is 7:30 PM" at bounding box center [1008, 192] width 19 height 19
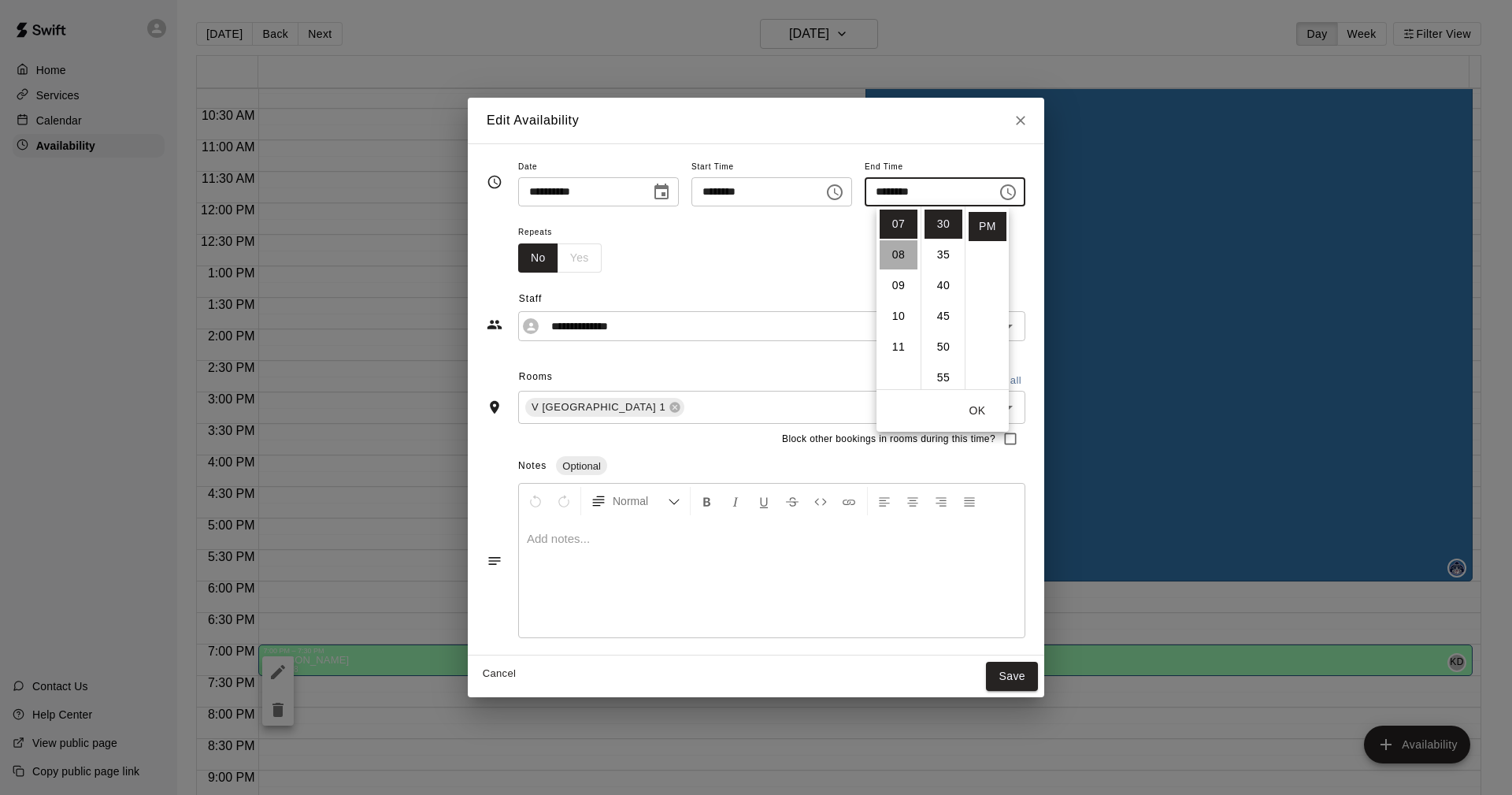
click at [887, 252] on li "08" at bounding box center [898, 255] width 38 height 29
click at [893, 253] on li "09" at bounding box center [898, 255] width 38 height 29
click at [947, 226] on li "00" at bounding box center [944, 224] width 38 height 29
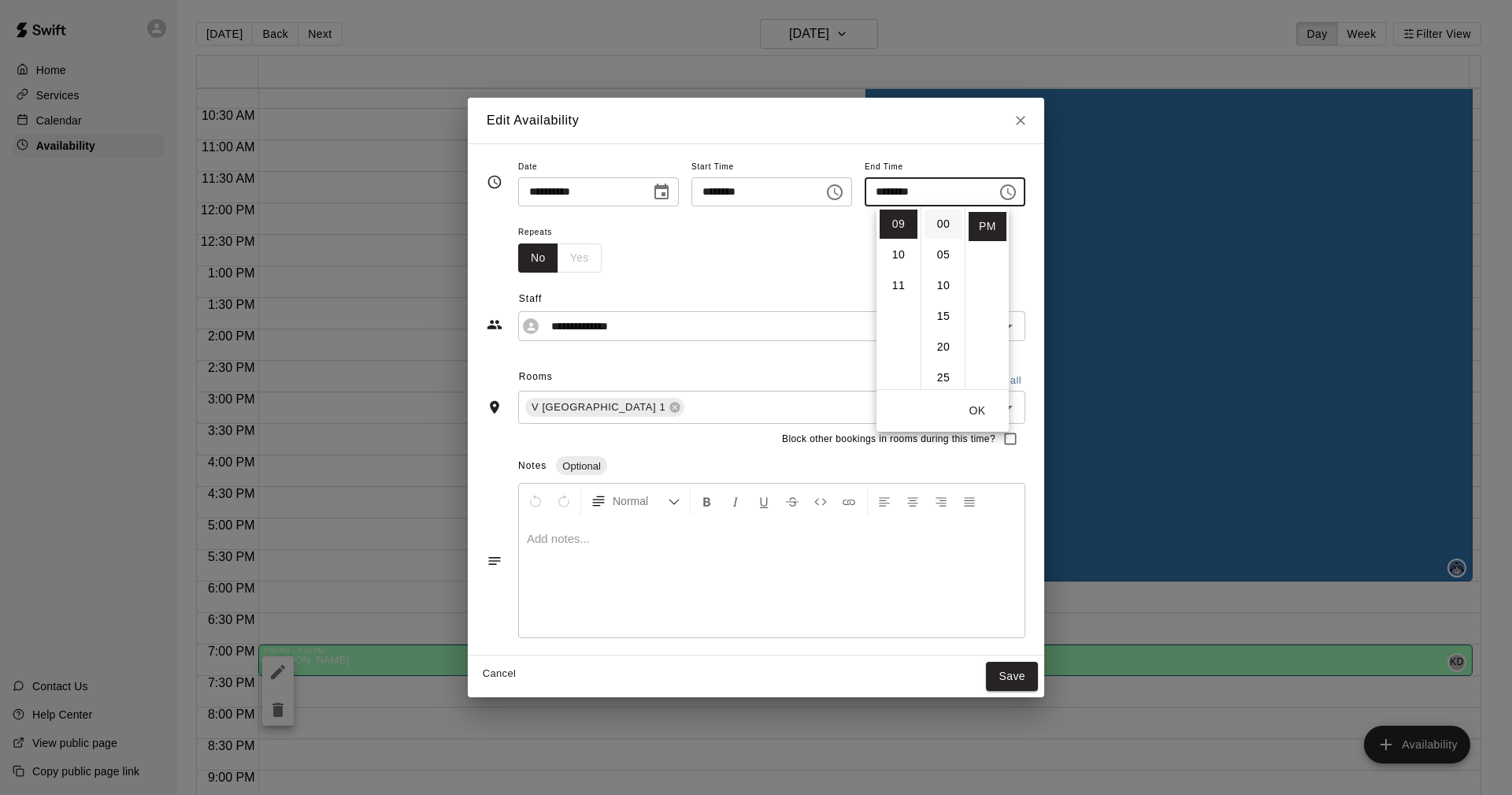
type input "********"
click at [1035, 676] on button "Save" at bounding box center [1012, 677] width 52 height 29
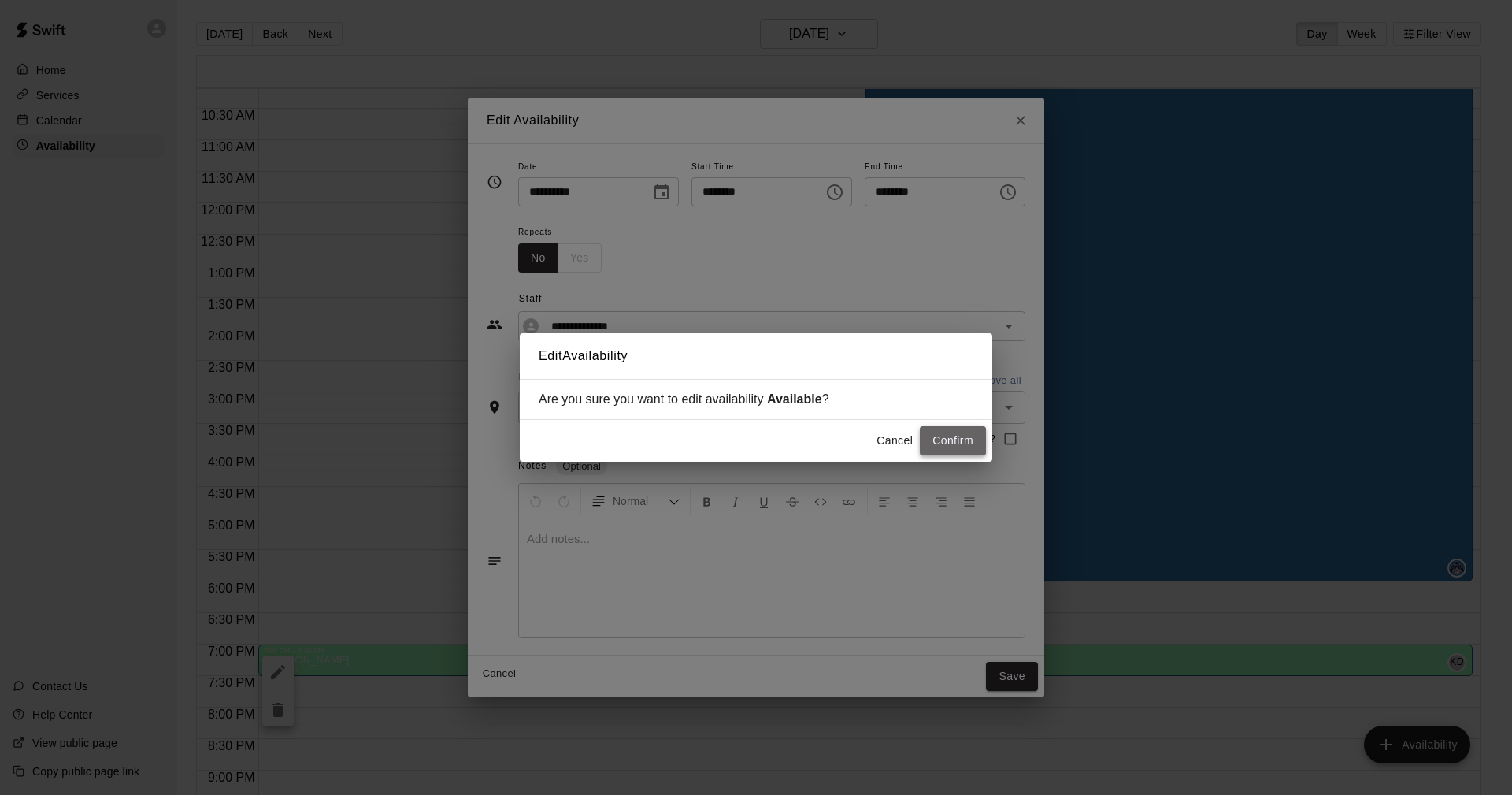
click at [963, 443] on button "Confirm" at bounding box center [952, 441] width 66 height 29
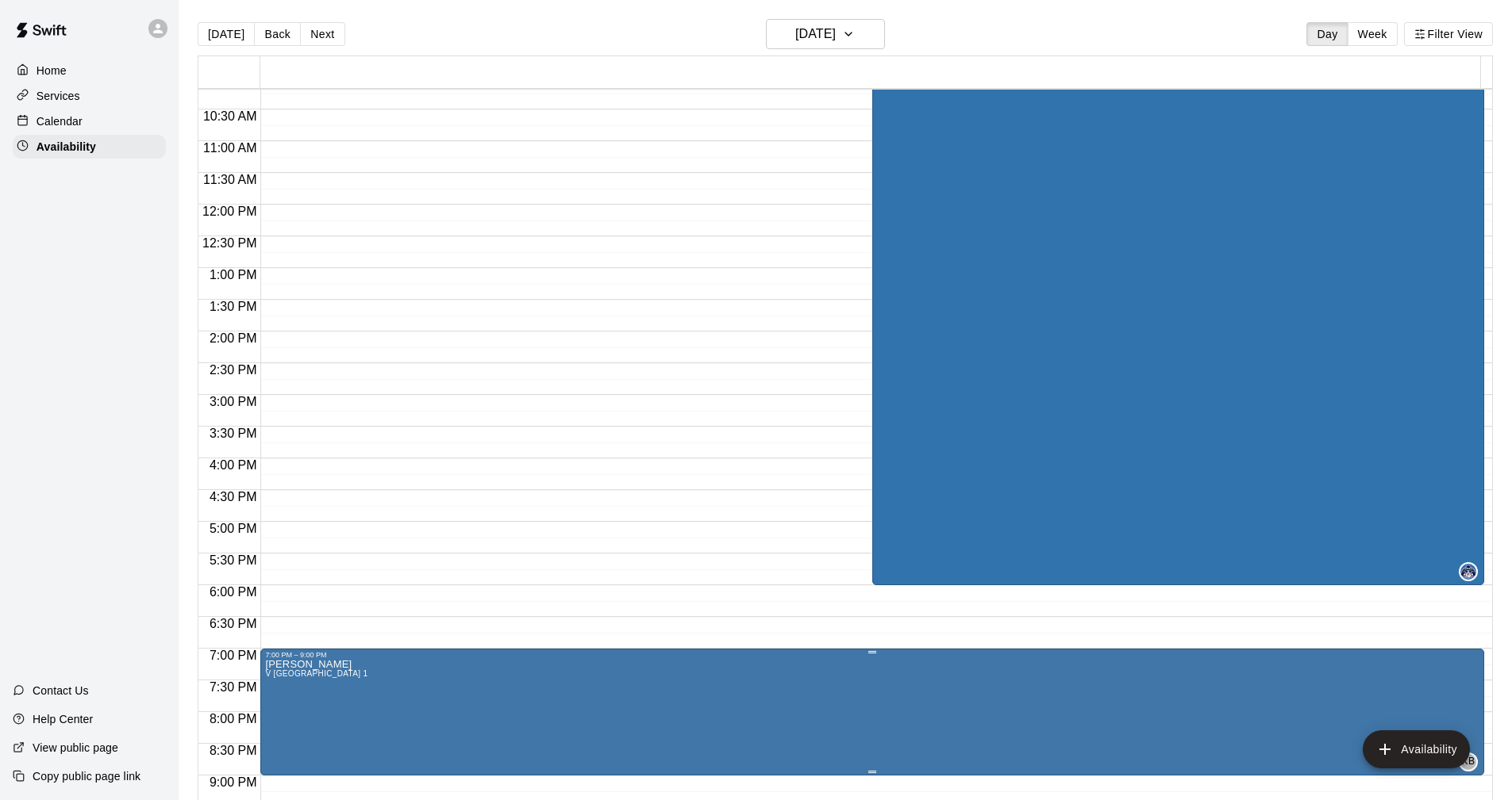
drag, startPoint x: 368, startPoint y: 709, endPoint x: 298, endPoint y: 729, distance: 72.8
drag, startPoint x: 298, startPoint y: 729, endPoint x: 510, endPoint y: 729, distance: 212.0
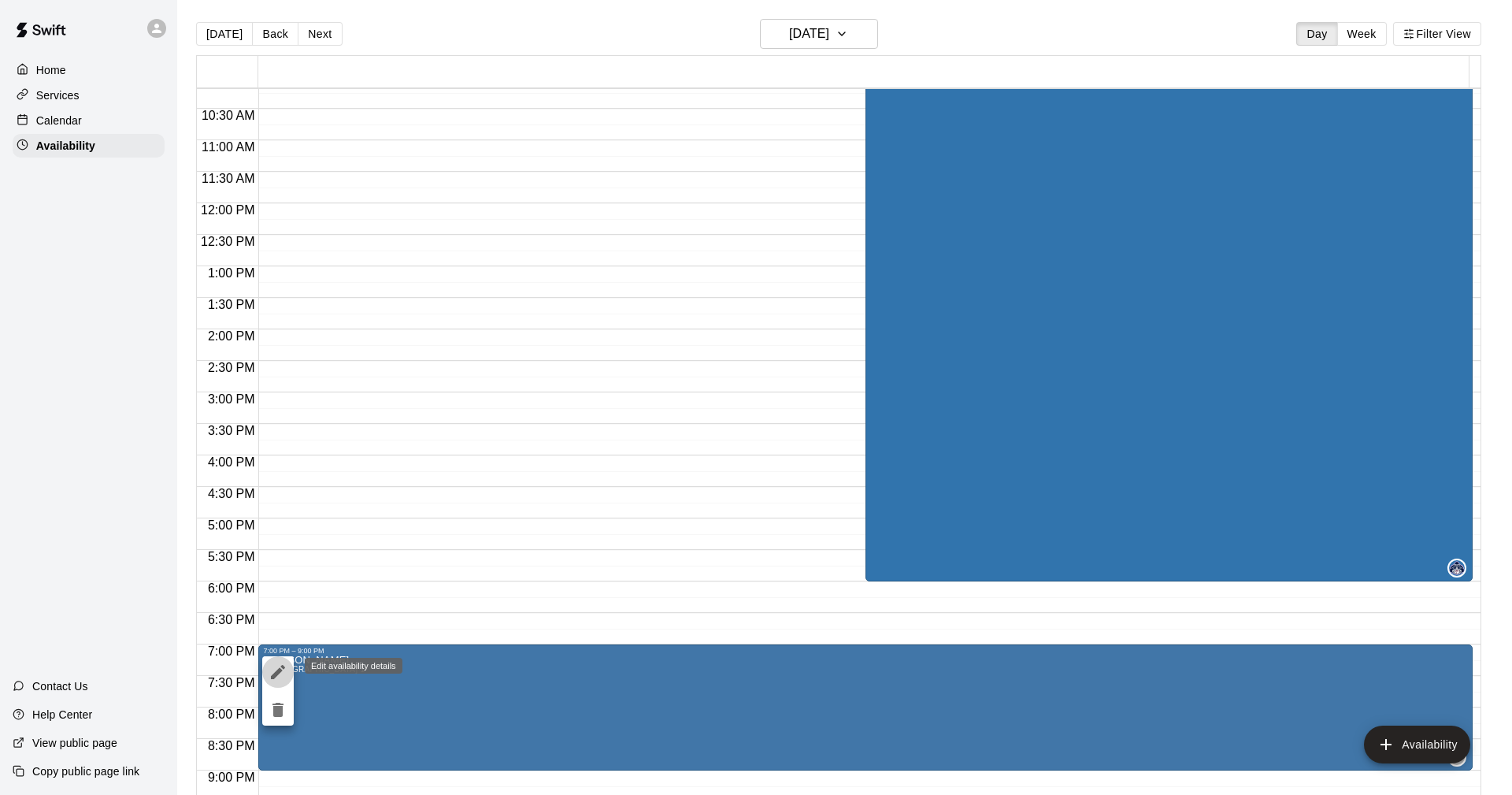
click at [277, 670] on icon "edit" at bounding box center [278, 672] width 19 height 19
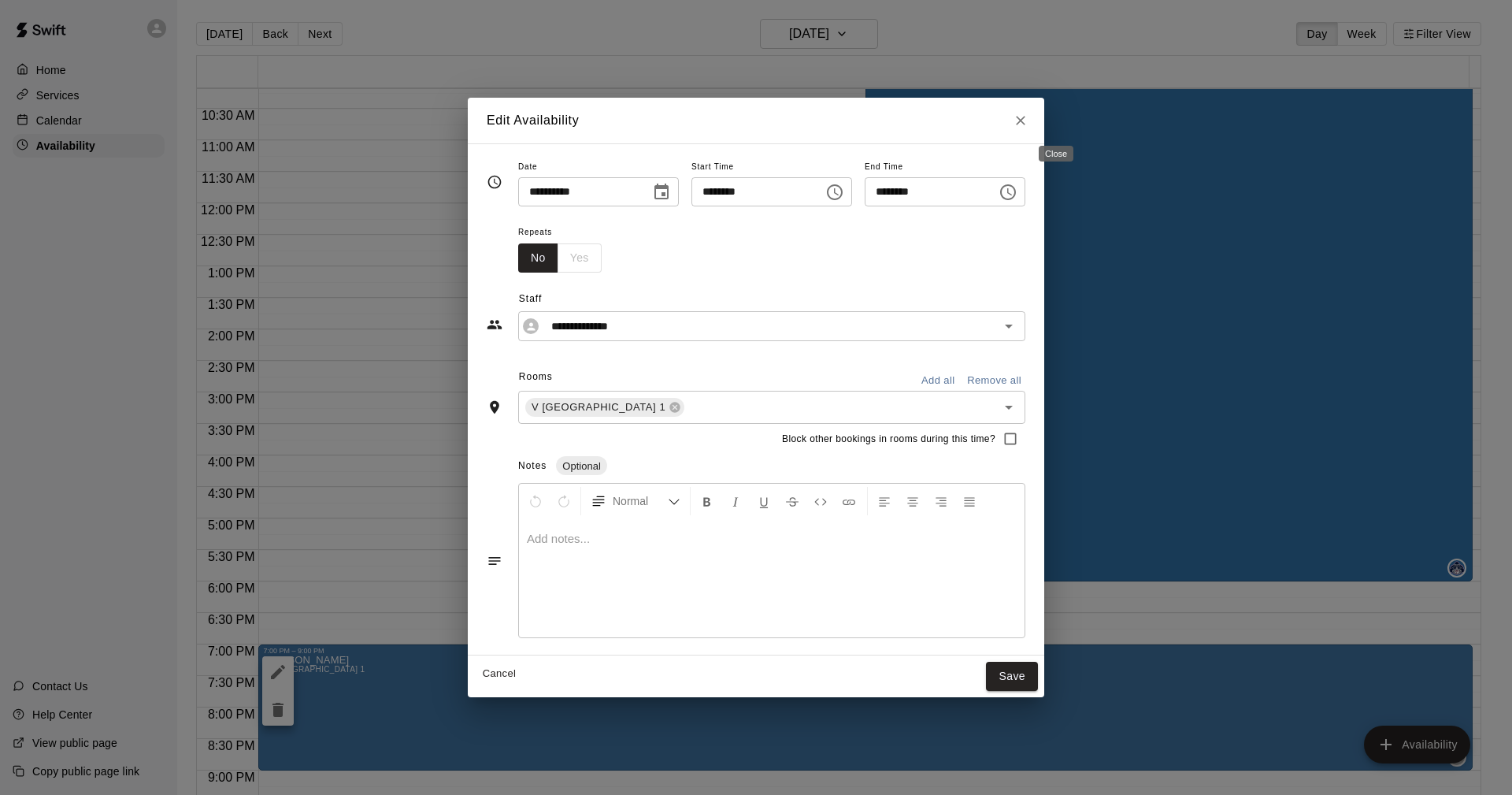
drag, startPoint x: 1053, startPoint y: 119, endPoint x: 1047, endPoint y: 131, distance: 13.4
click at [1029, 118] on icon "Close" at bounding box center [1021, 120] width 15 height 15
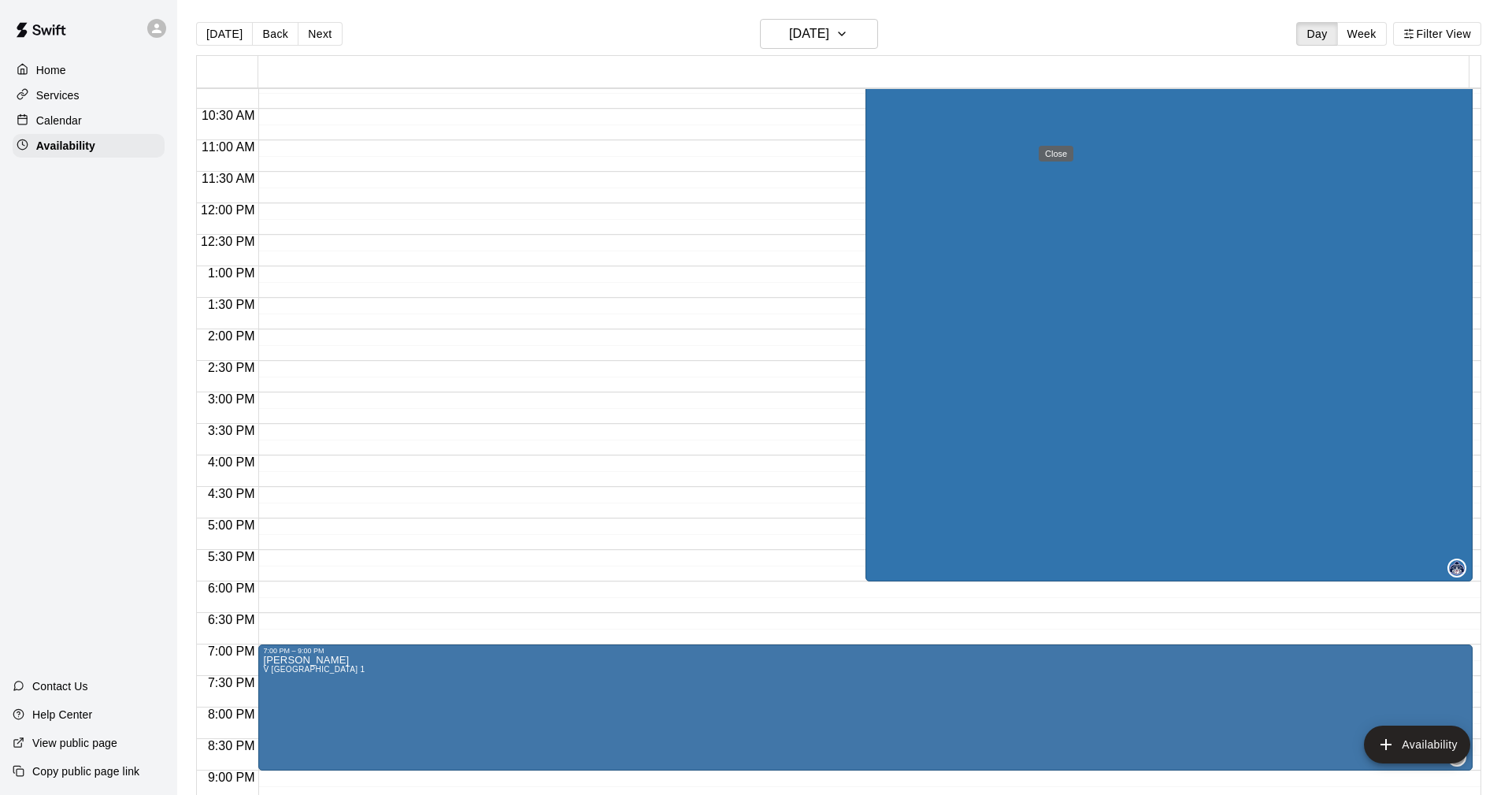
type input "**********"
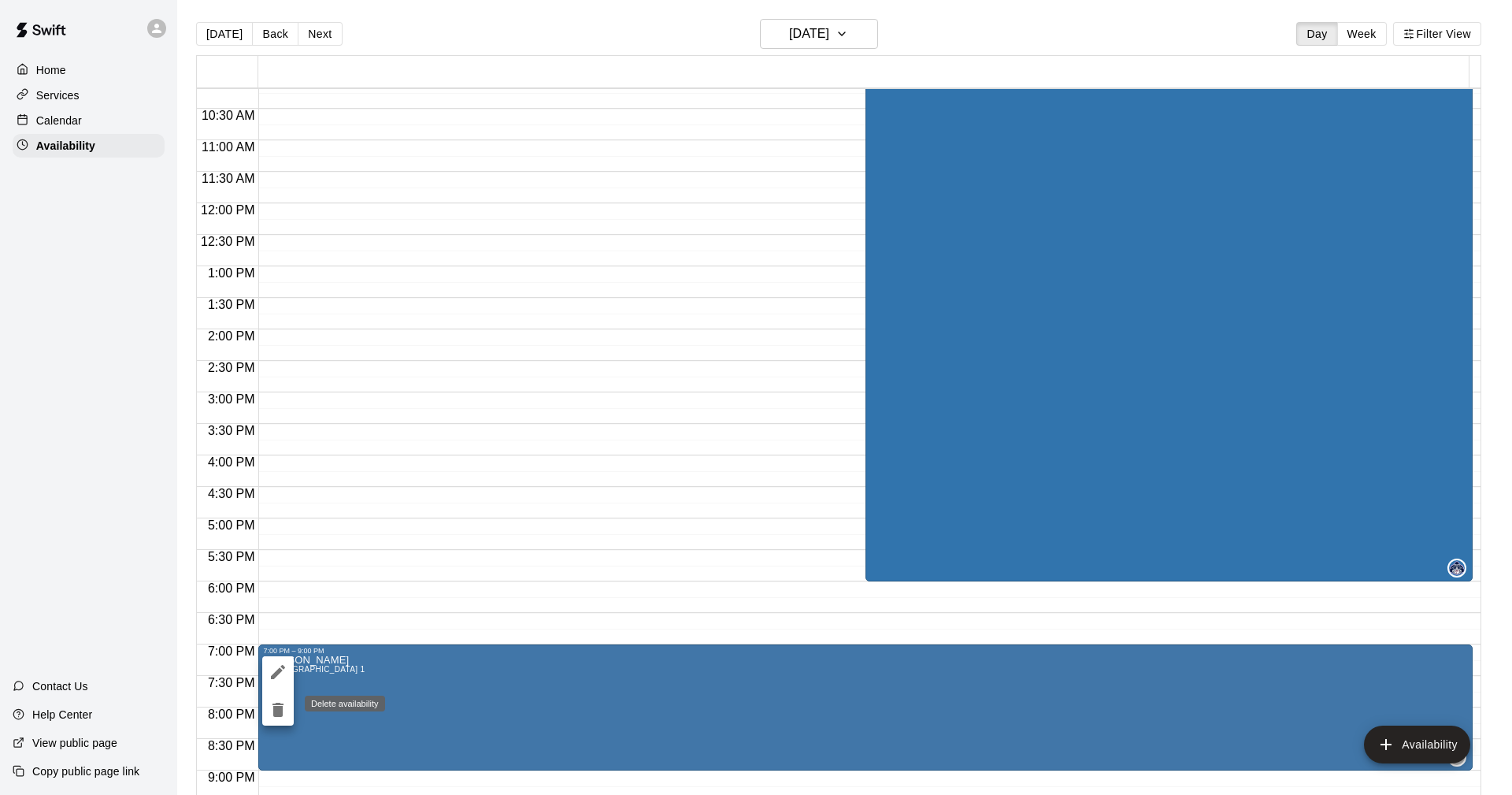
click at [277, 711] on icon "delete" at bounding box center [278, 710] width 11 height 15
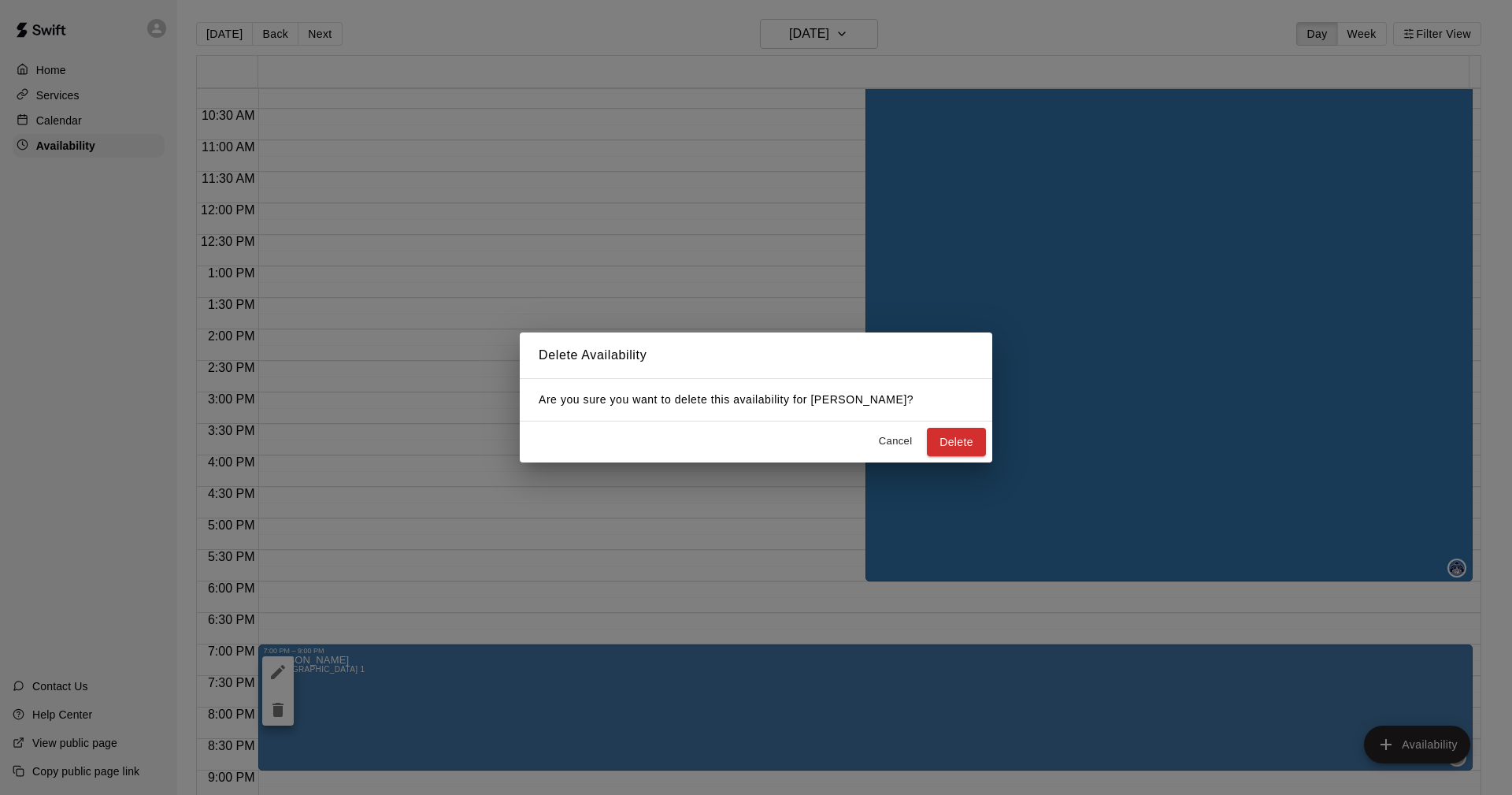
click at [951, 441] on button "Delete" at bounding box center [957, 443] width 59 height 29
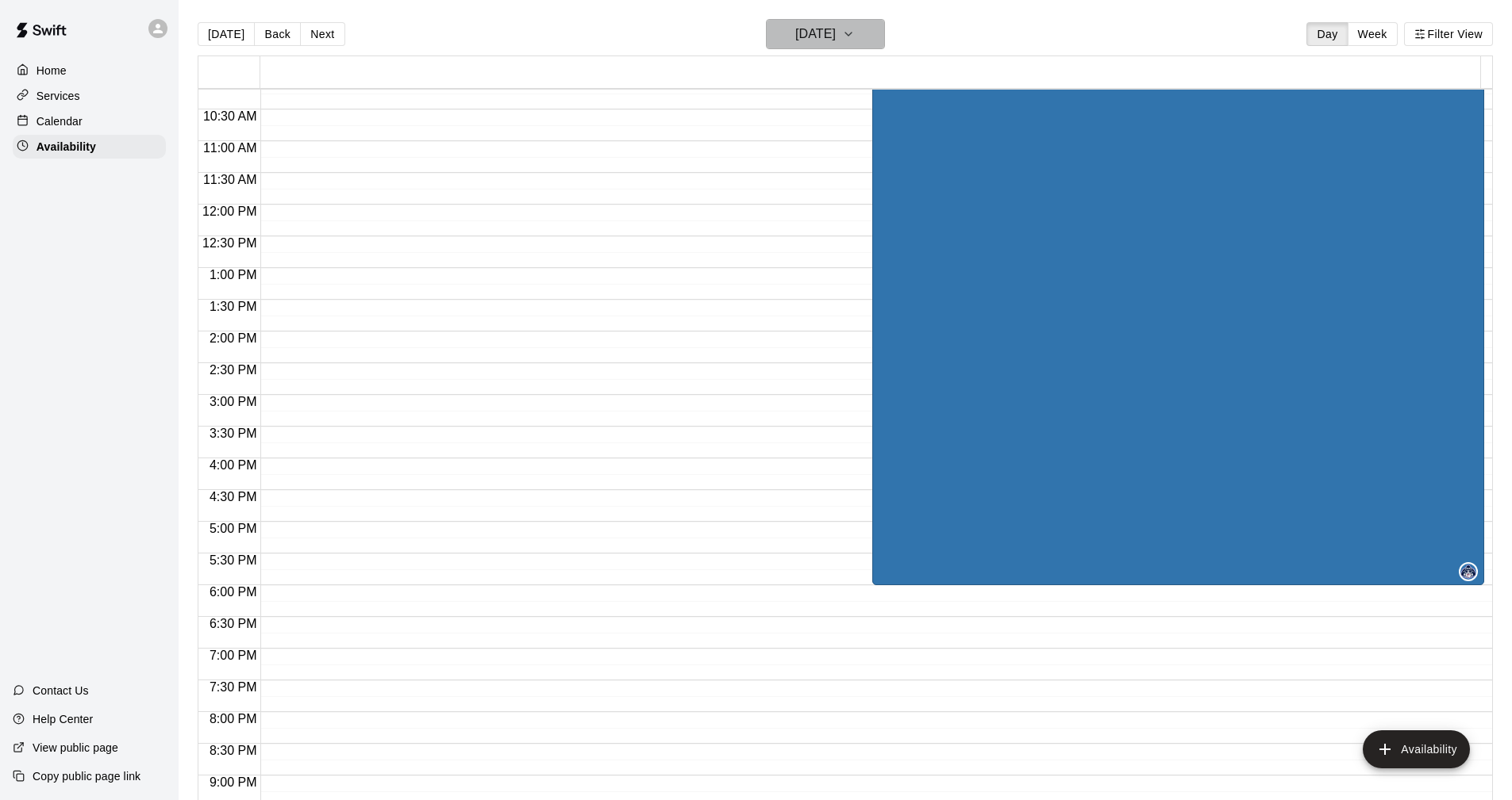
click at [855, 31] on icon "button" at bounding box center [848, 34] width 13 height 19
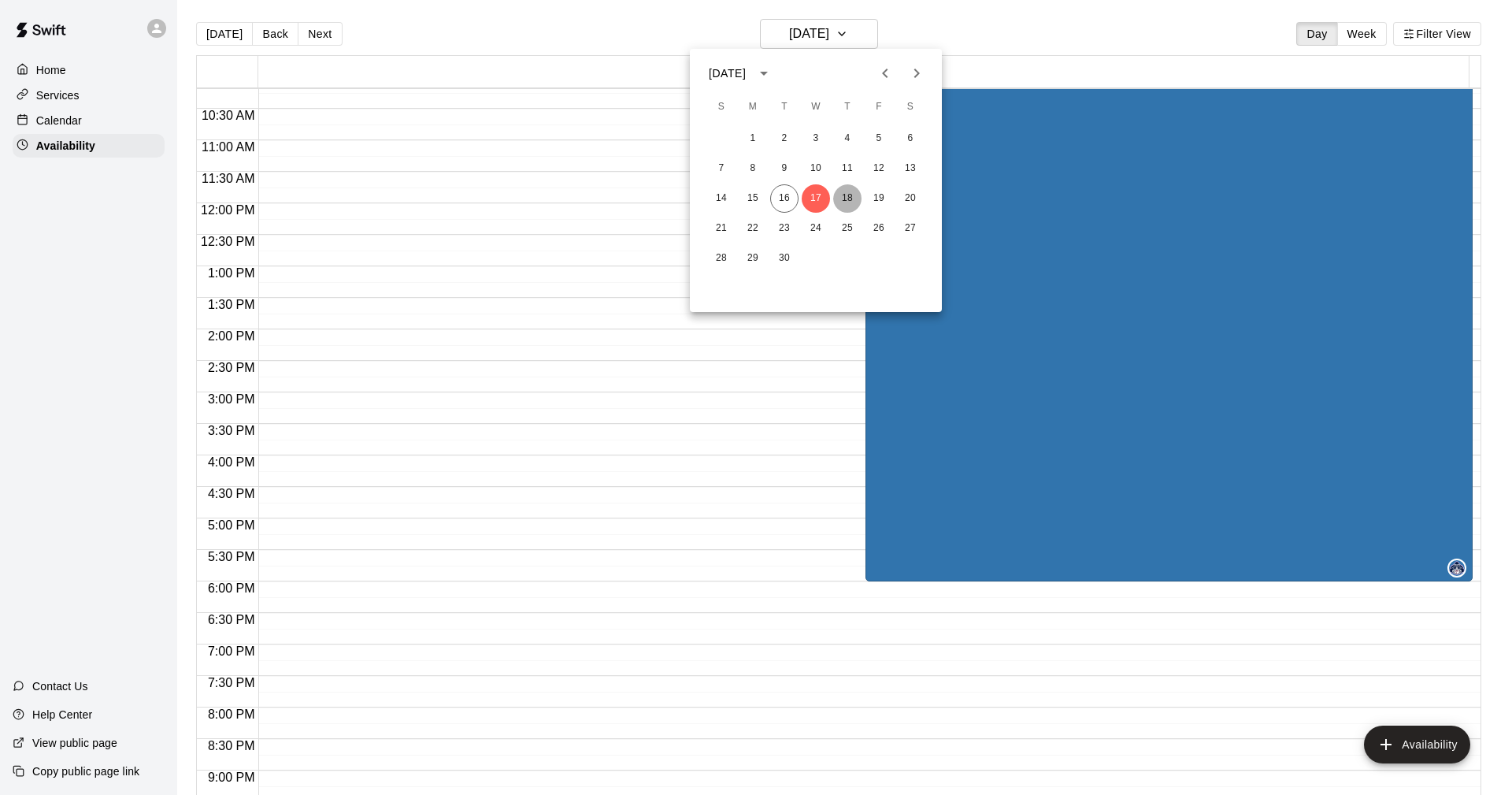
click at [848, 197] on button "18" at bounding box center [847, 198] width 28 height 28
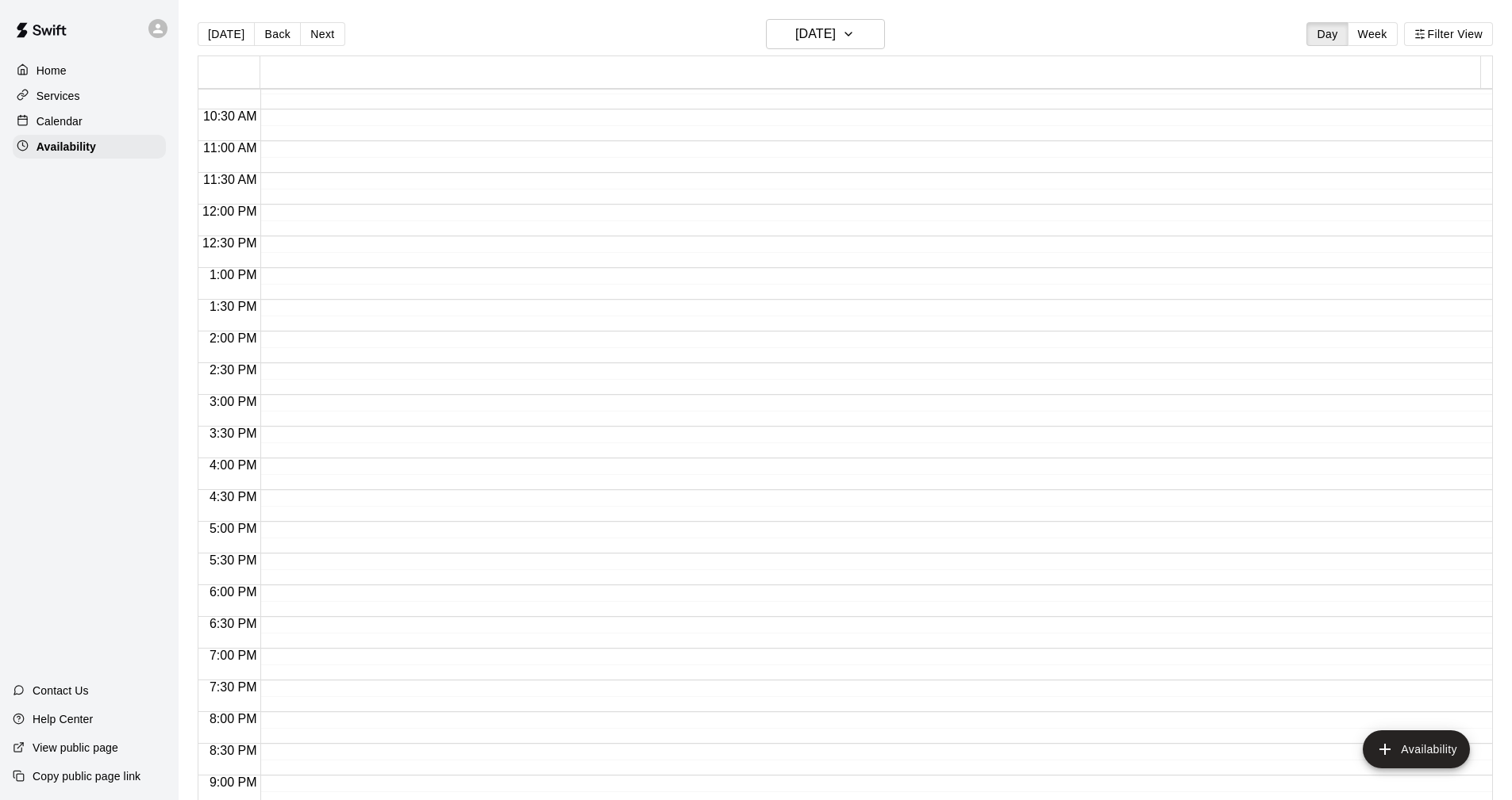
drag, startPoint x: 455, startPoint y: 374, endPoint x: 275, endPoint y: 660, distance: 337.9
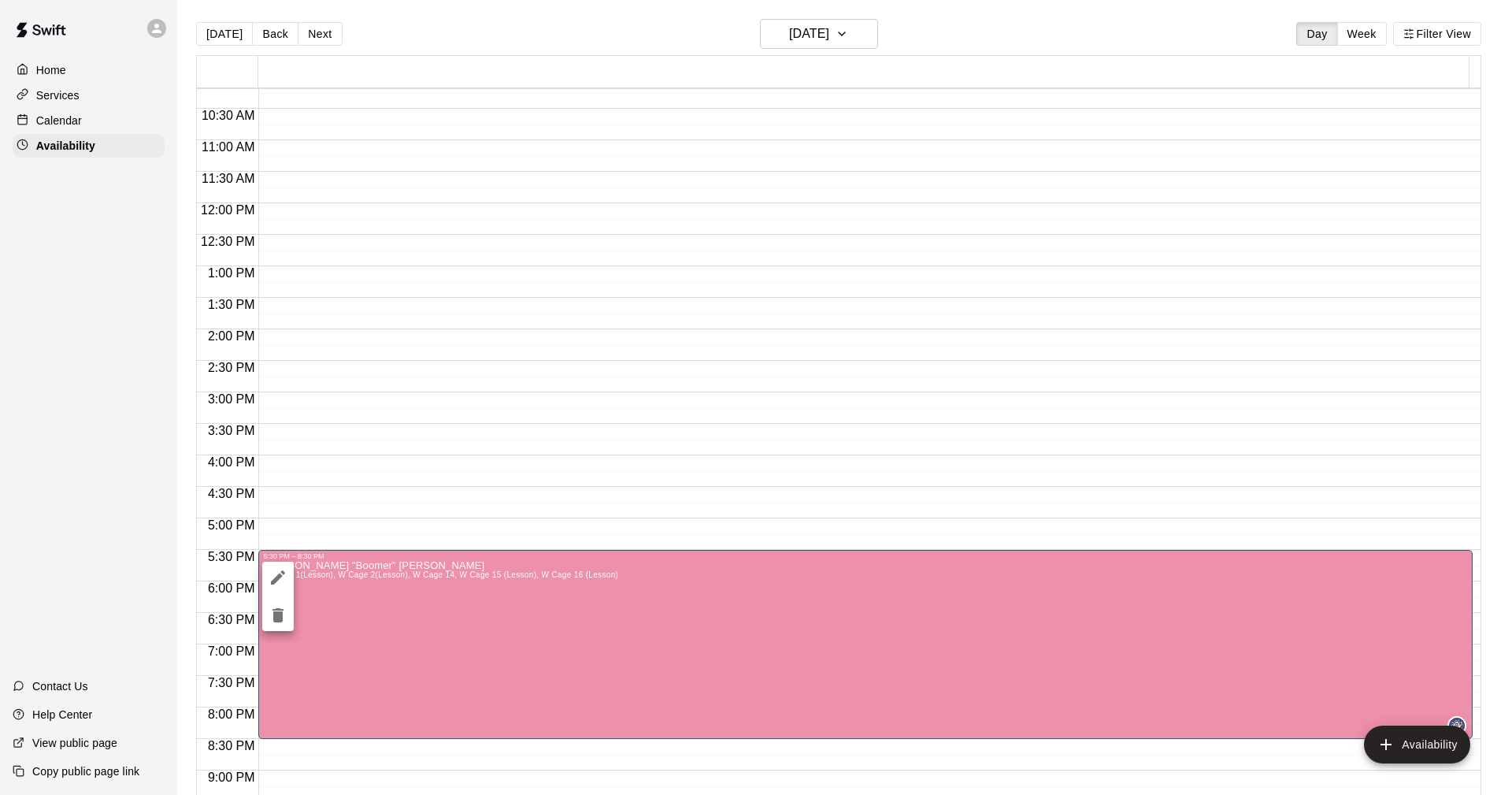
drag, startPoint x: 273, startPoint y: 656, endPoint x: 397, endPoint y: 388, distance: 295.3
click at [397, 388] on div at bounding box center [756, 397] width 1512 height 795
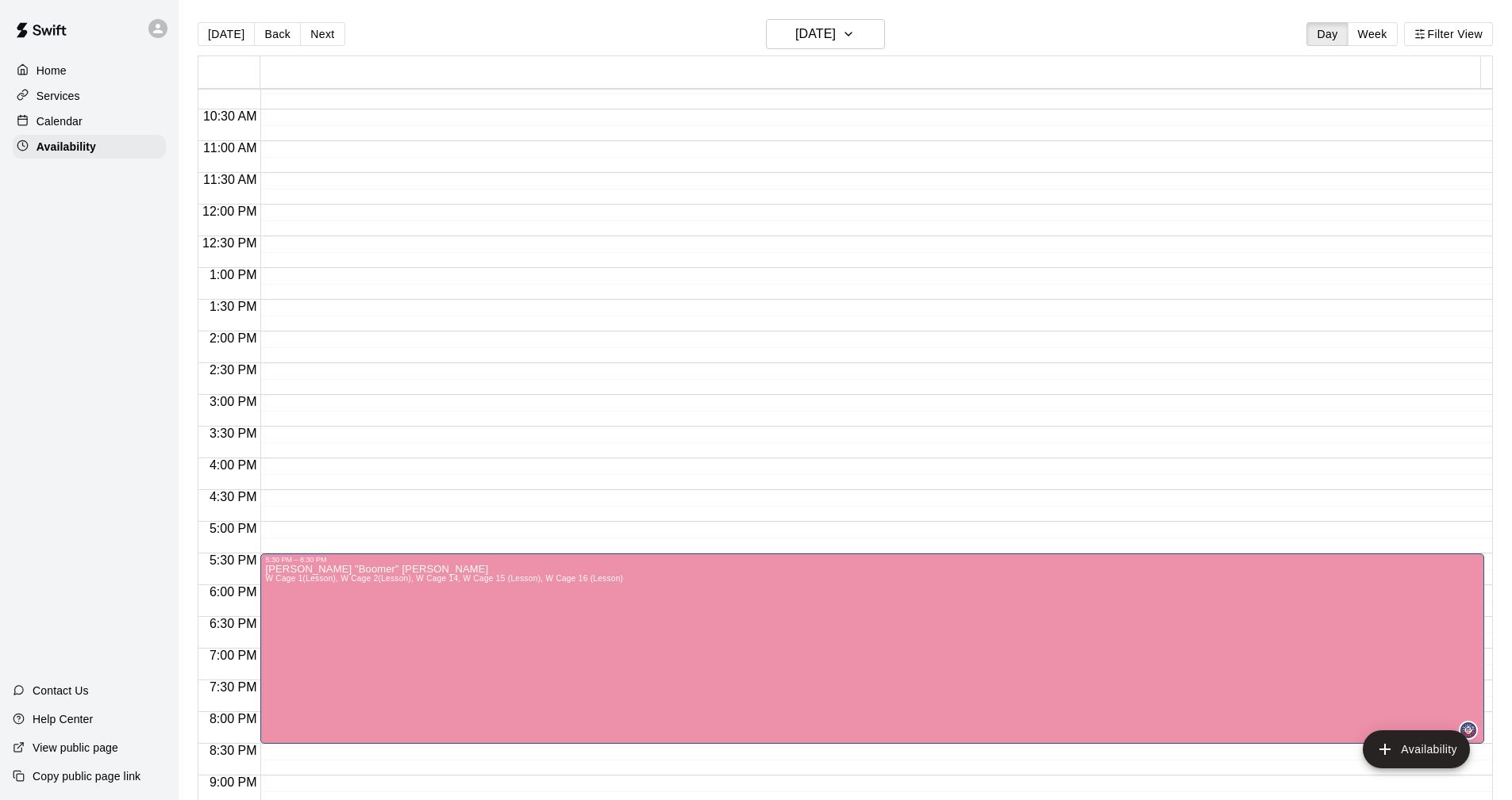
click at [400, 390] on div "12:00 AM – 10:00 AM Closed 5:30 PM – 8:30 PM Derek "Boomer" Wickersham W Cage 1…" at bounding box center [871, 205] width 1224 height 1522
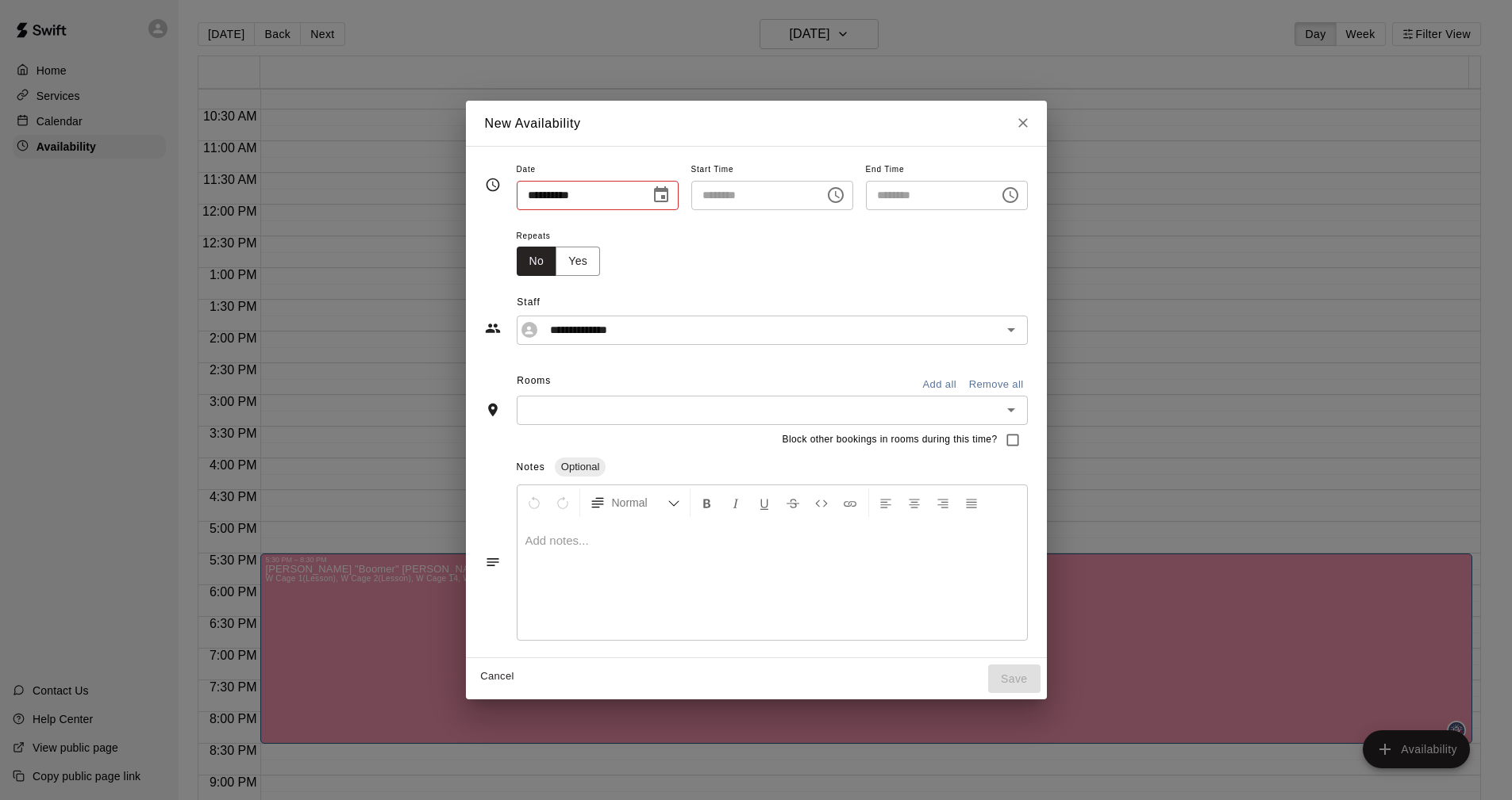
type input "**********"
type input "********"
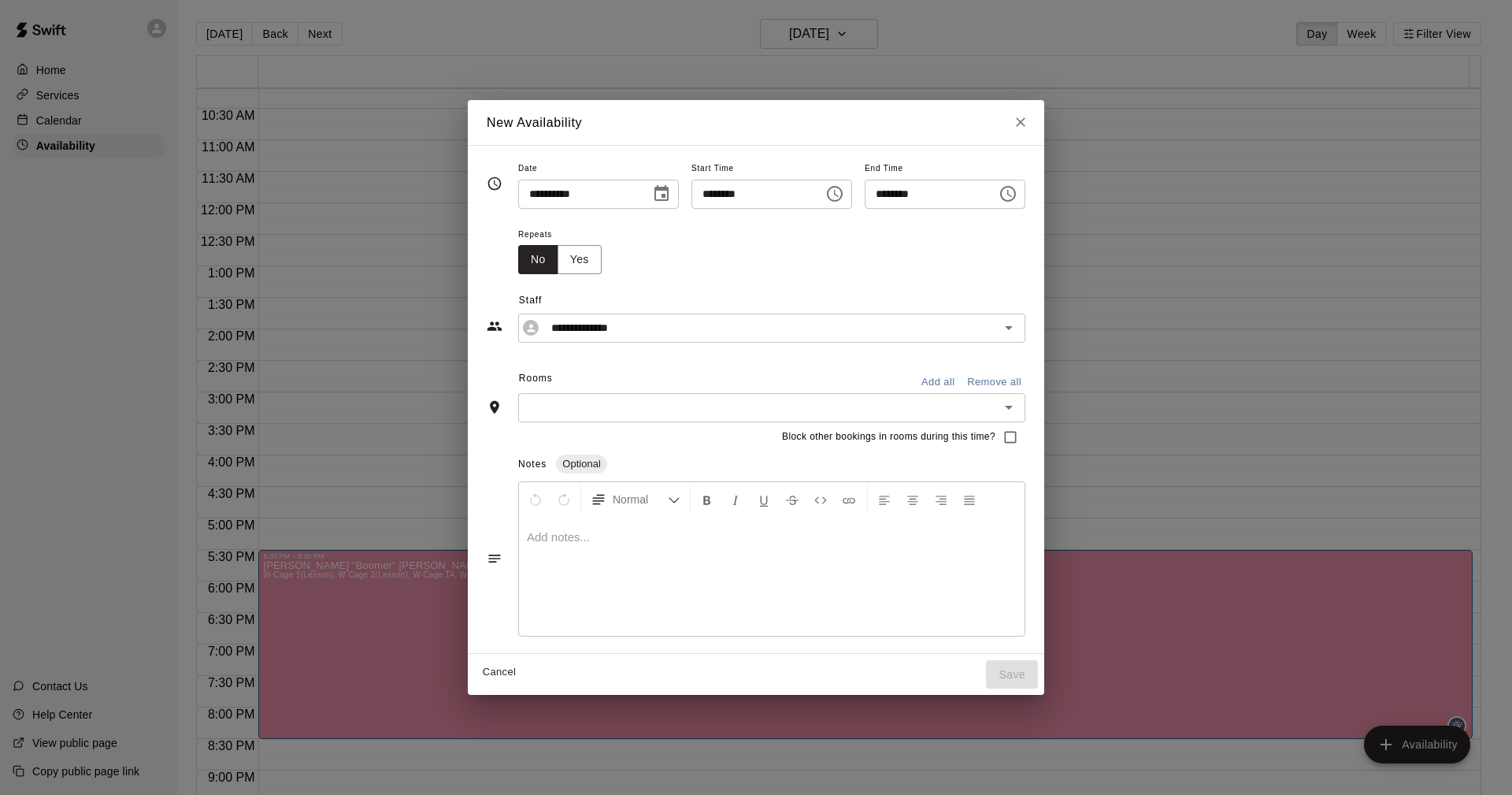
click at [844, 196] on icon "Choose time, selected time is 2:45 PM" at bounding box center [835, 194] width 19 height 19
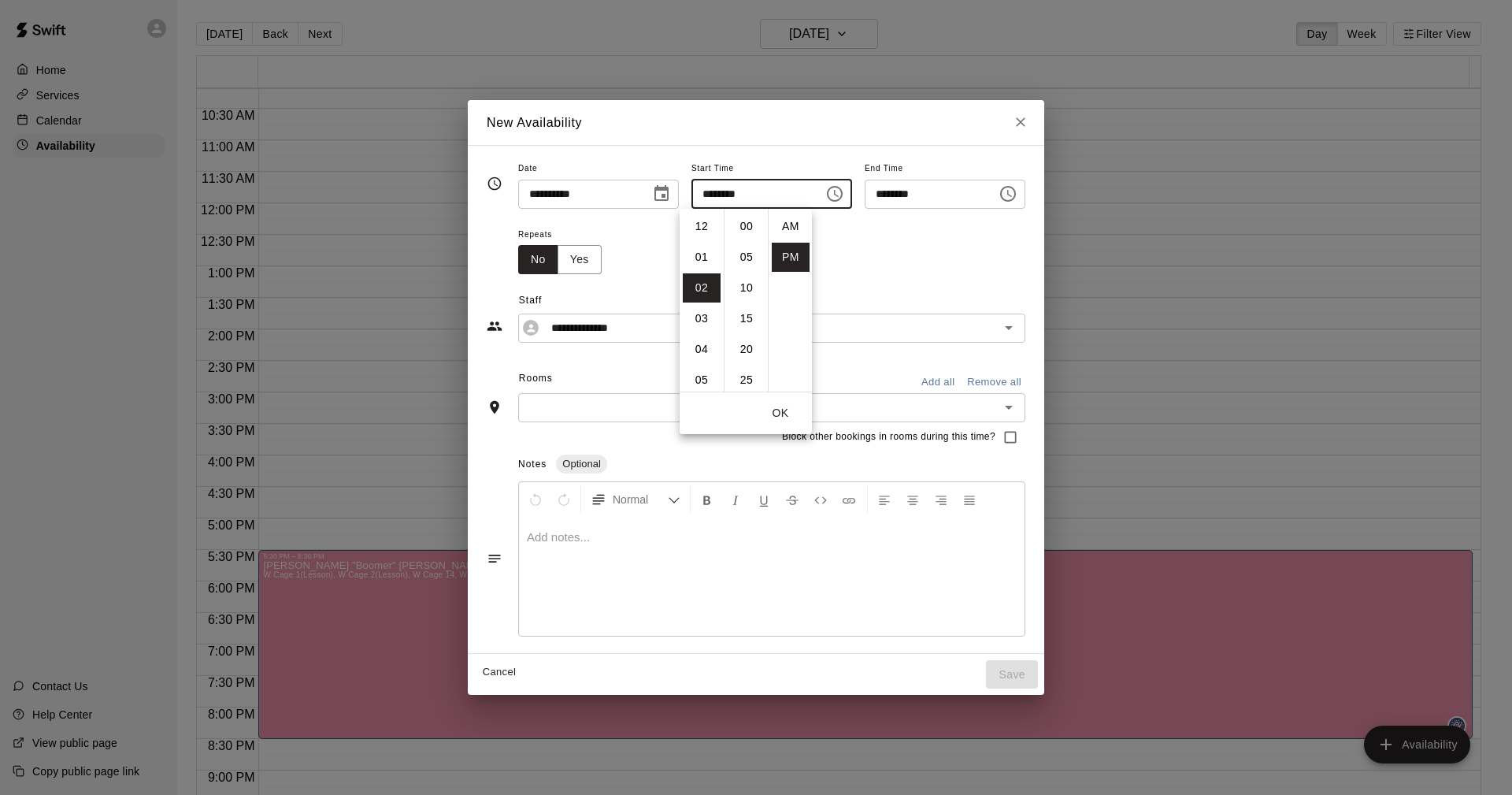
scroll to position [28, 0]
click at [700, 382] on li "07" at bounding box center [702, 380] width 38 height 29
type input "********"
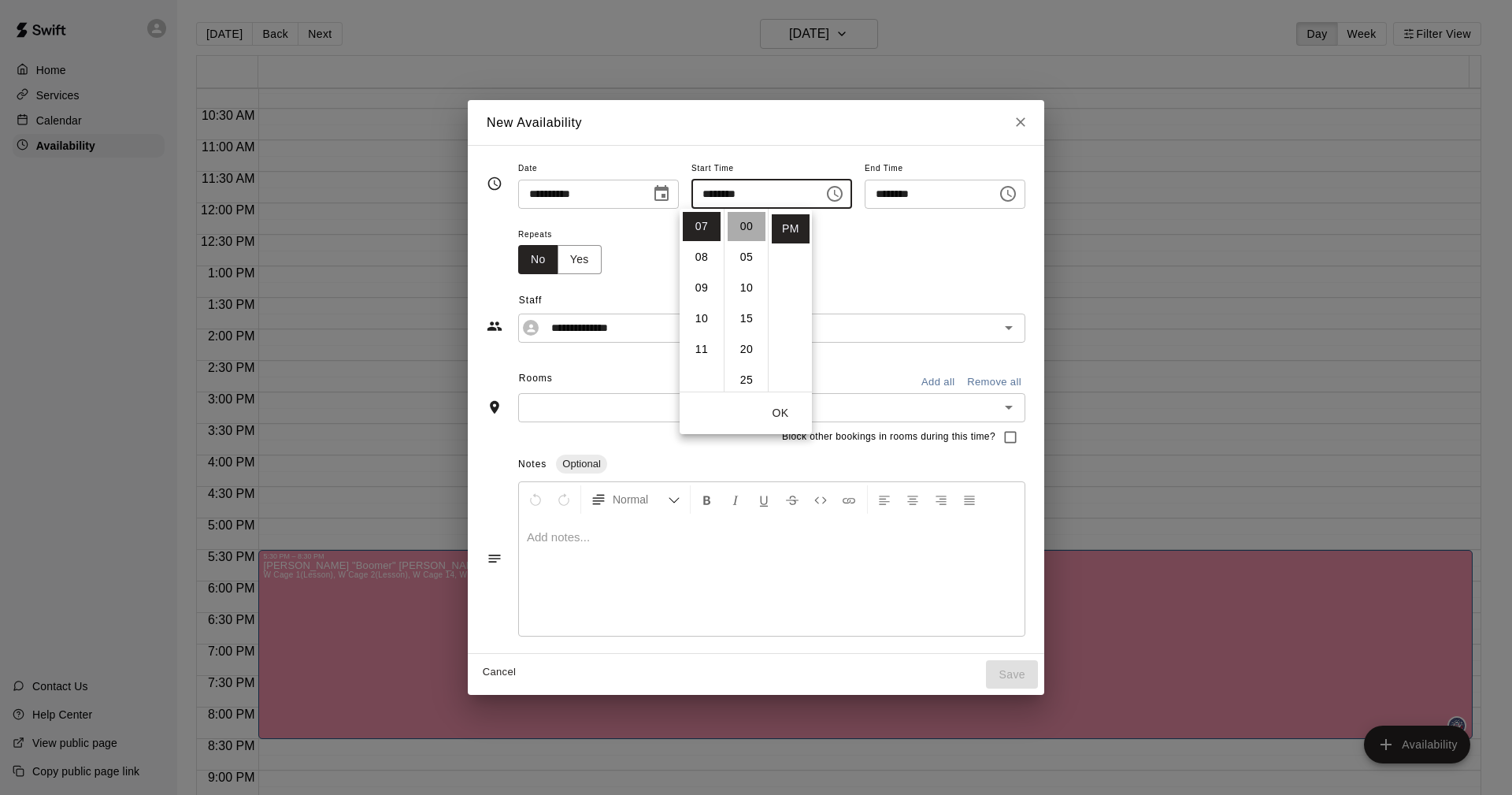
click at [746, 220] on li "00" at bounding box center [747, 226] width 38 height 29
type input "********"
click at [1017, 196] on icon "Choose time, selected time is 8:15 PM" at bounding box center [1008, 194] width 19 height 19
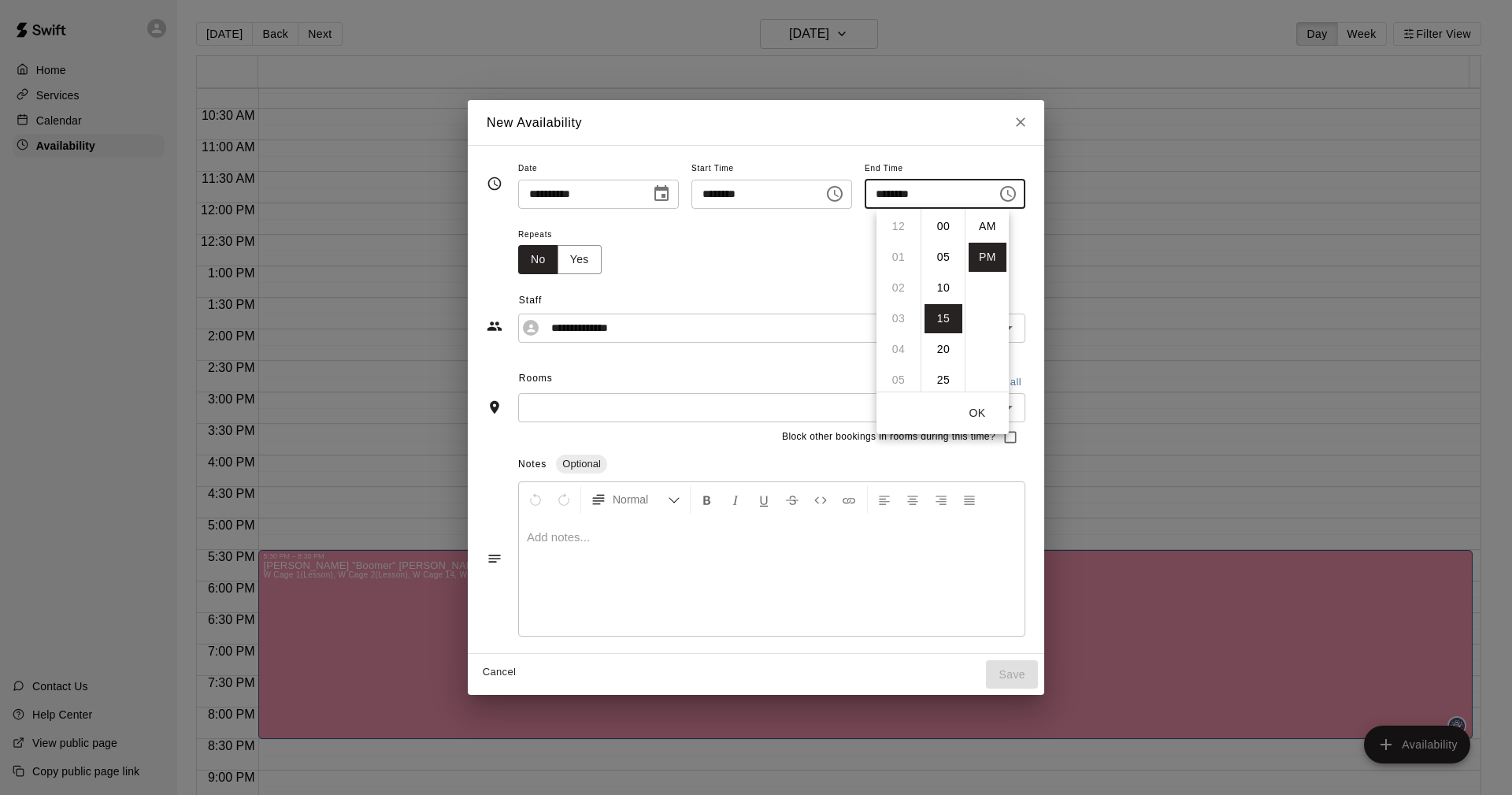
scroll to position [28, 0]
click at [900, 257] on li "09" at bounding box center [898, 257] width 38 height 29
click at [933, 225] on li "00" at bounding box center [944, 226] width 38 height 29
type input "********"
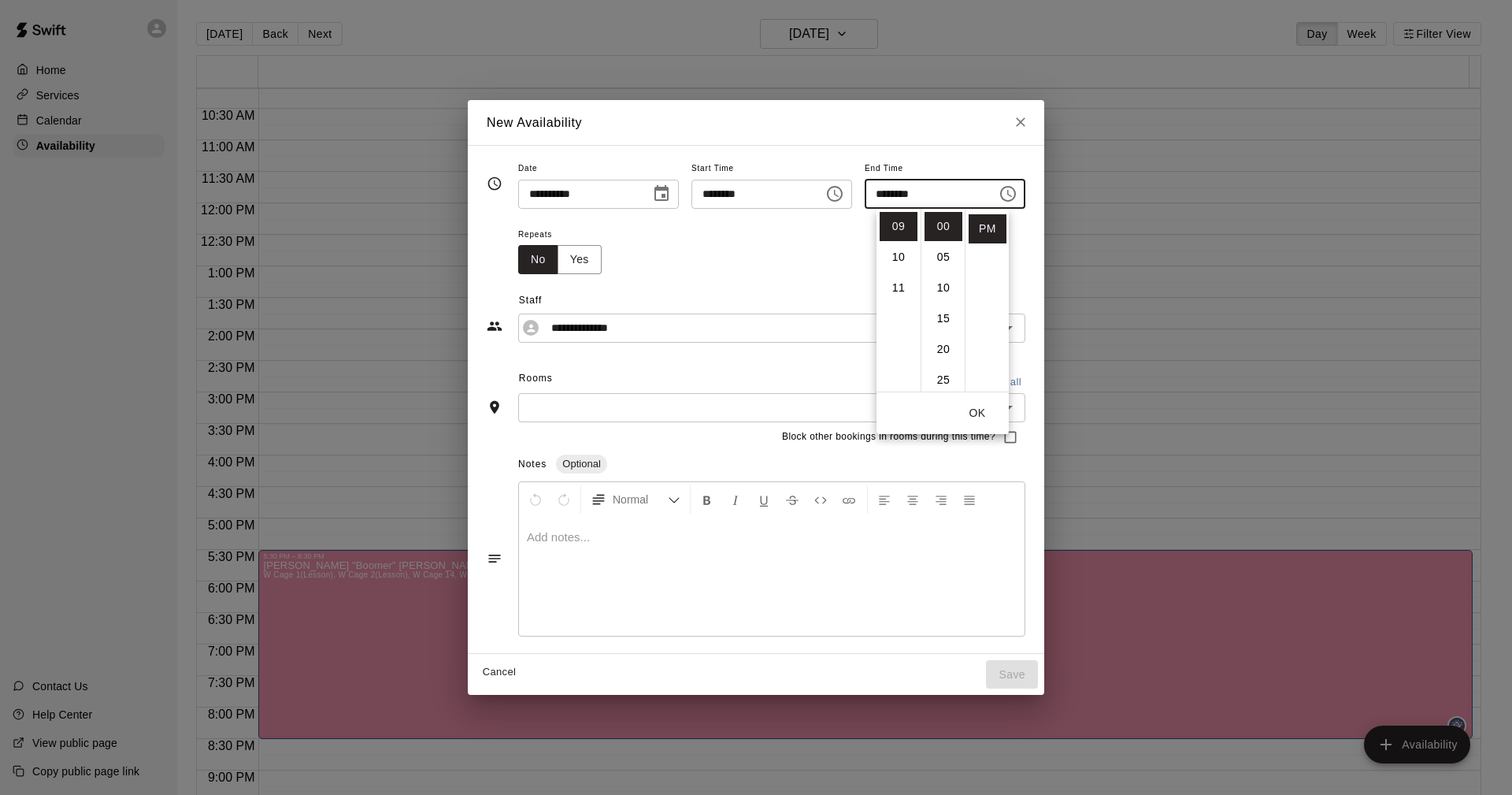
click at [987, 197] on input "********" at bounding box center [926, 195] width 122 height 29
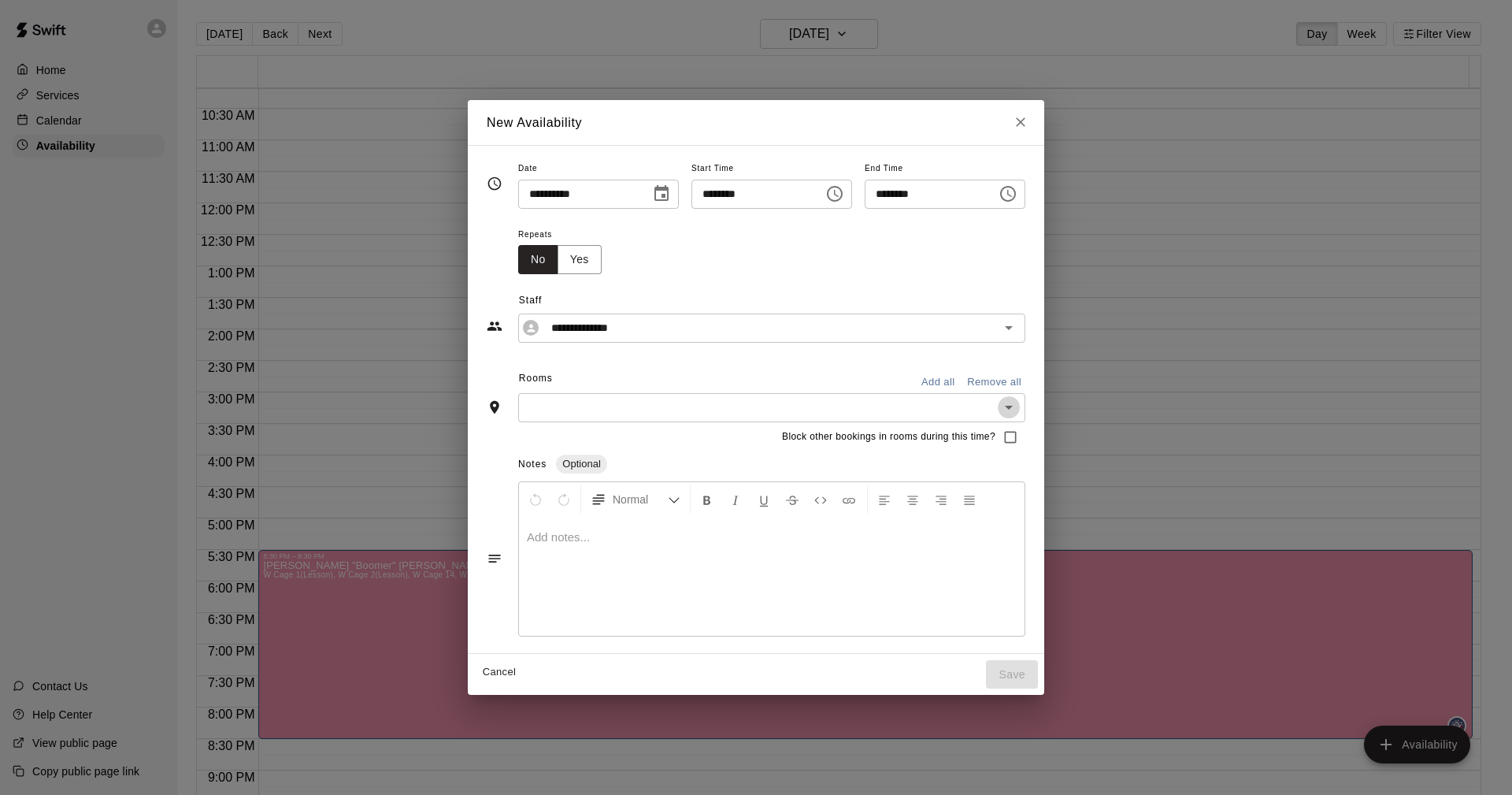
click at [1018, 409] on icon "Open" at bounding box center [1009, 407] width 19 height 19
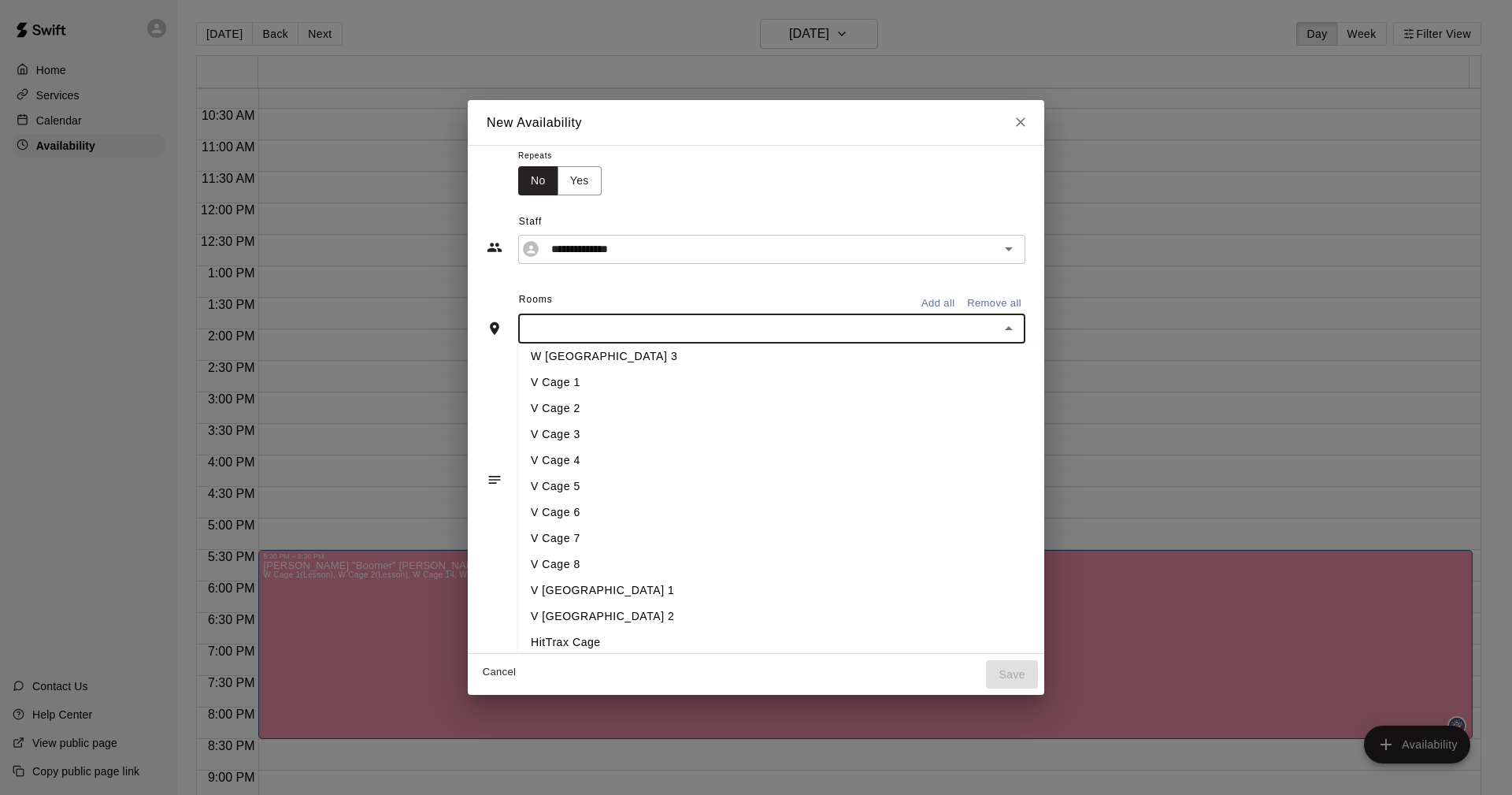
scroll to position [501, 0]
click at [579, 564] on li "V [GEOGRAPHIC_DATA] 1" at bounding box center [807, 564] width 579 height 26
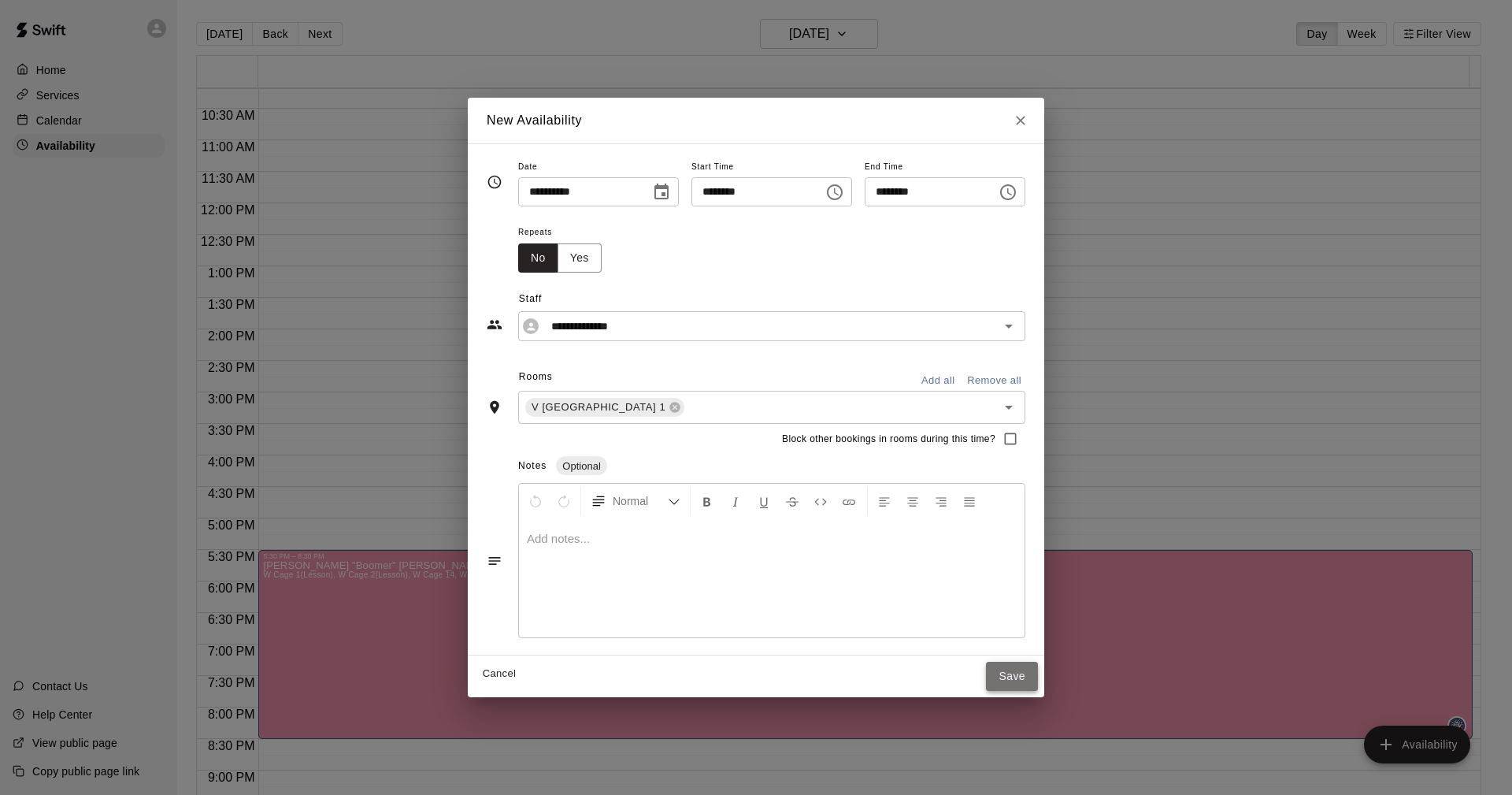
click at [1038, 678] on button "Save" at bounding box center [1012, 677] width 52 height 29
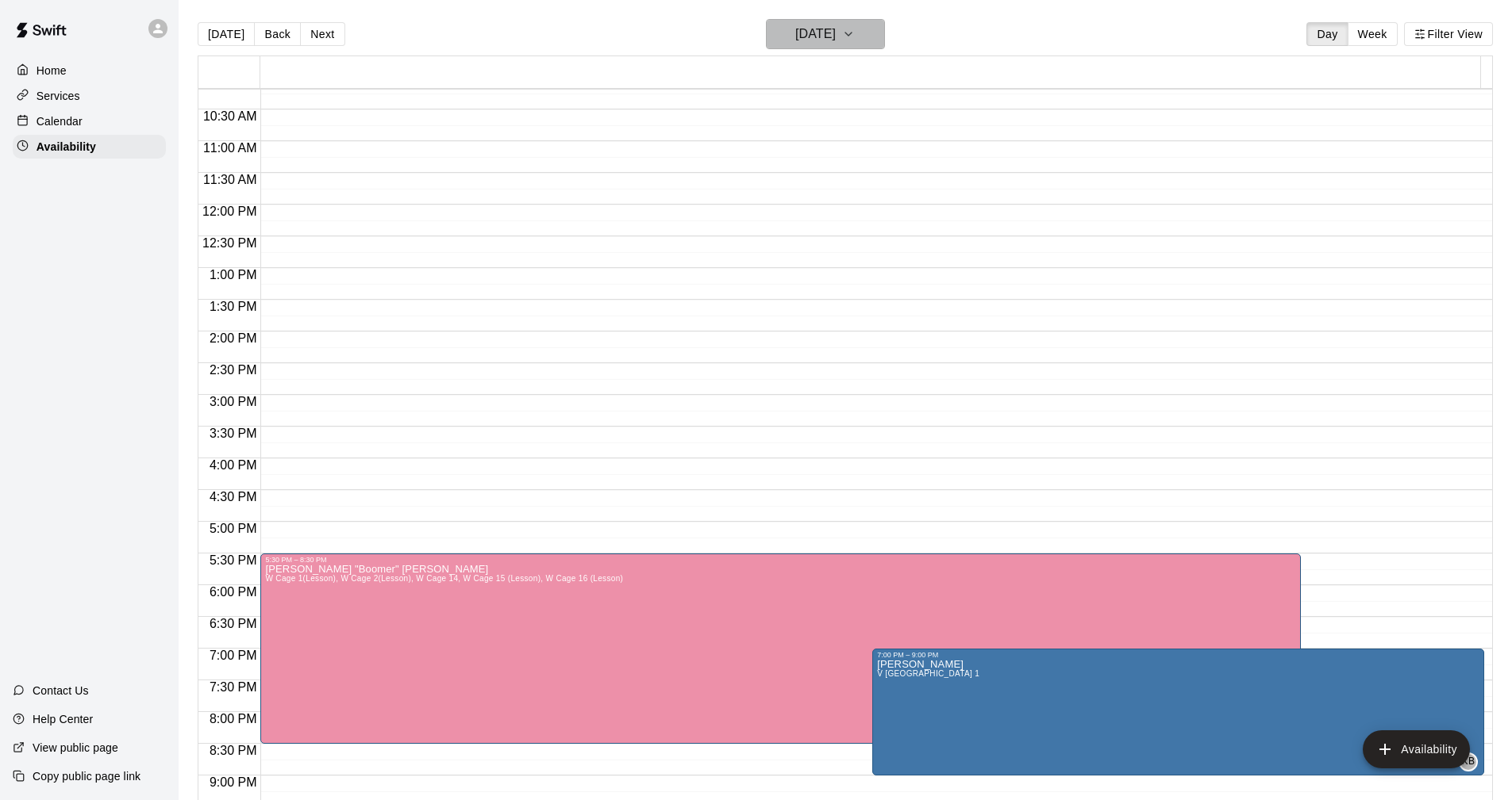
click at [855, 35] on icon "button" at bounding box center [848, 34] width 13 height 19
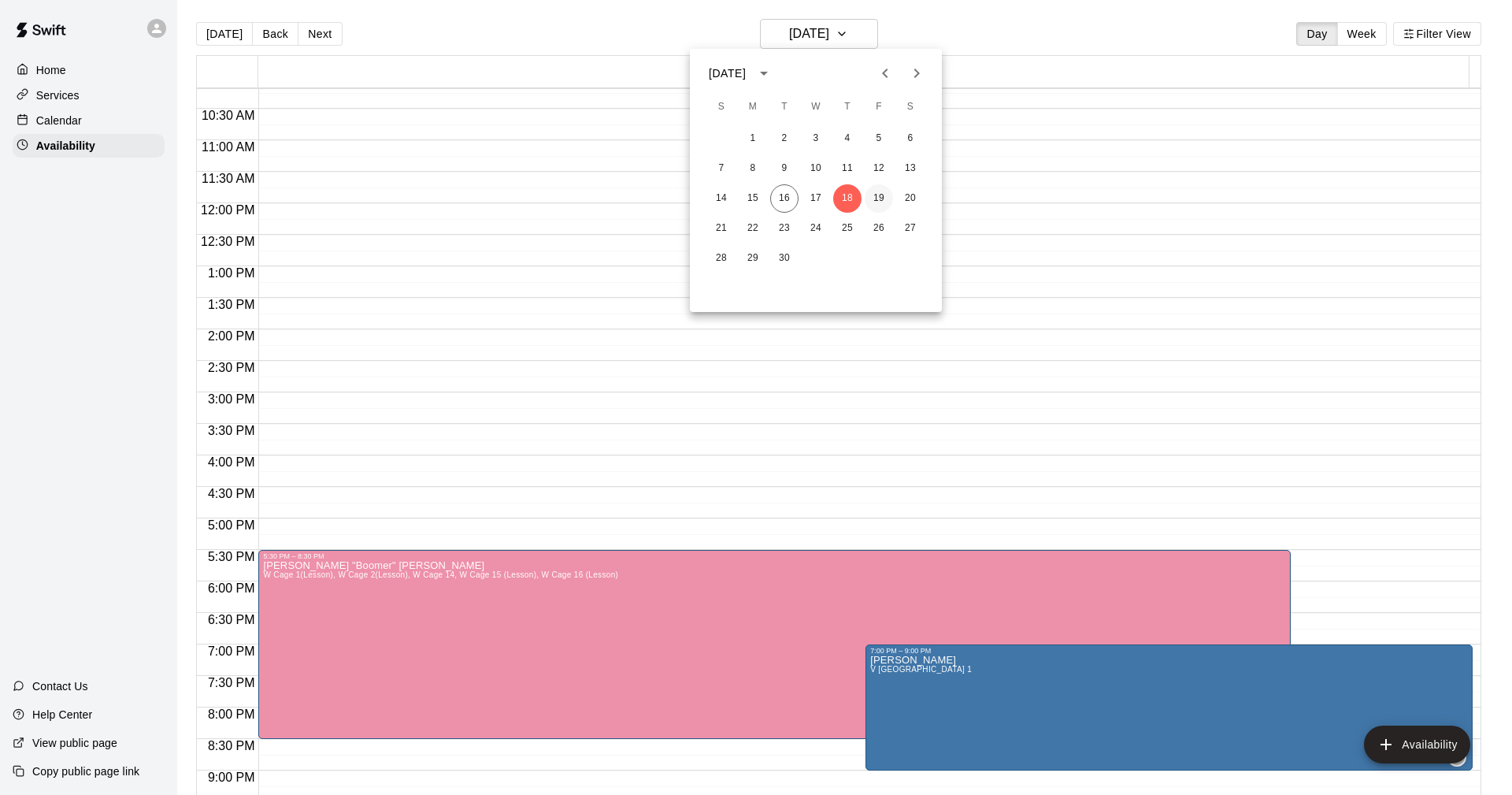
click at [877, 199] on button "19" at bounding box center [879, 198] width 28 height 28
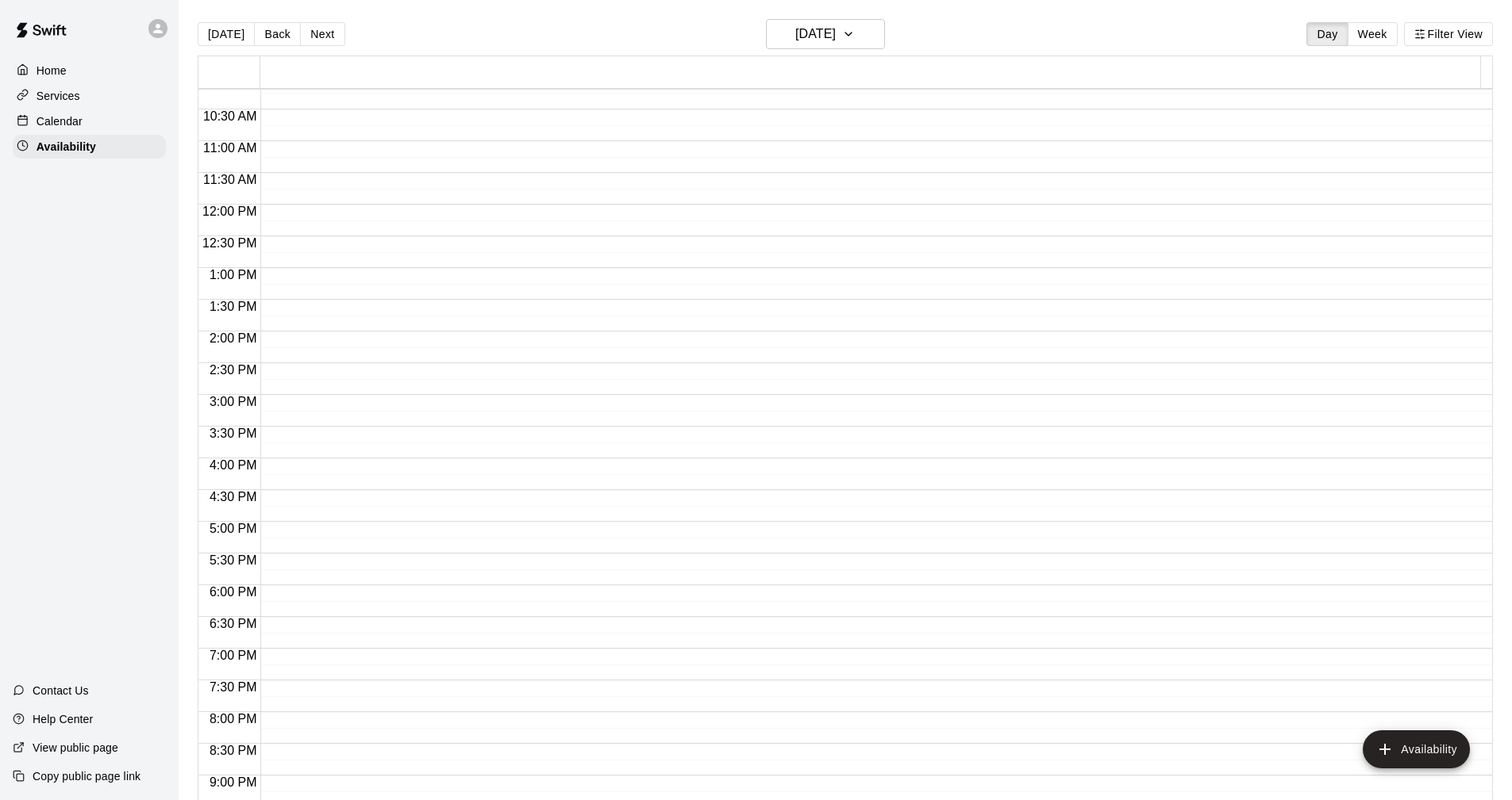
click at [292, 413] on div "12:00 AM – 10:00 AM Closed 10:00 PM – 11:59 PM Closed" at bounding box center [871, 205] width 1224 height 1522
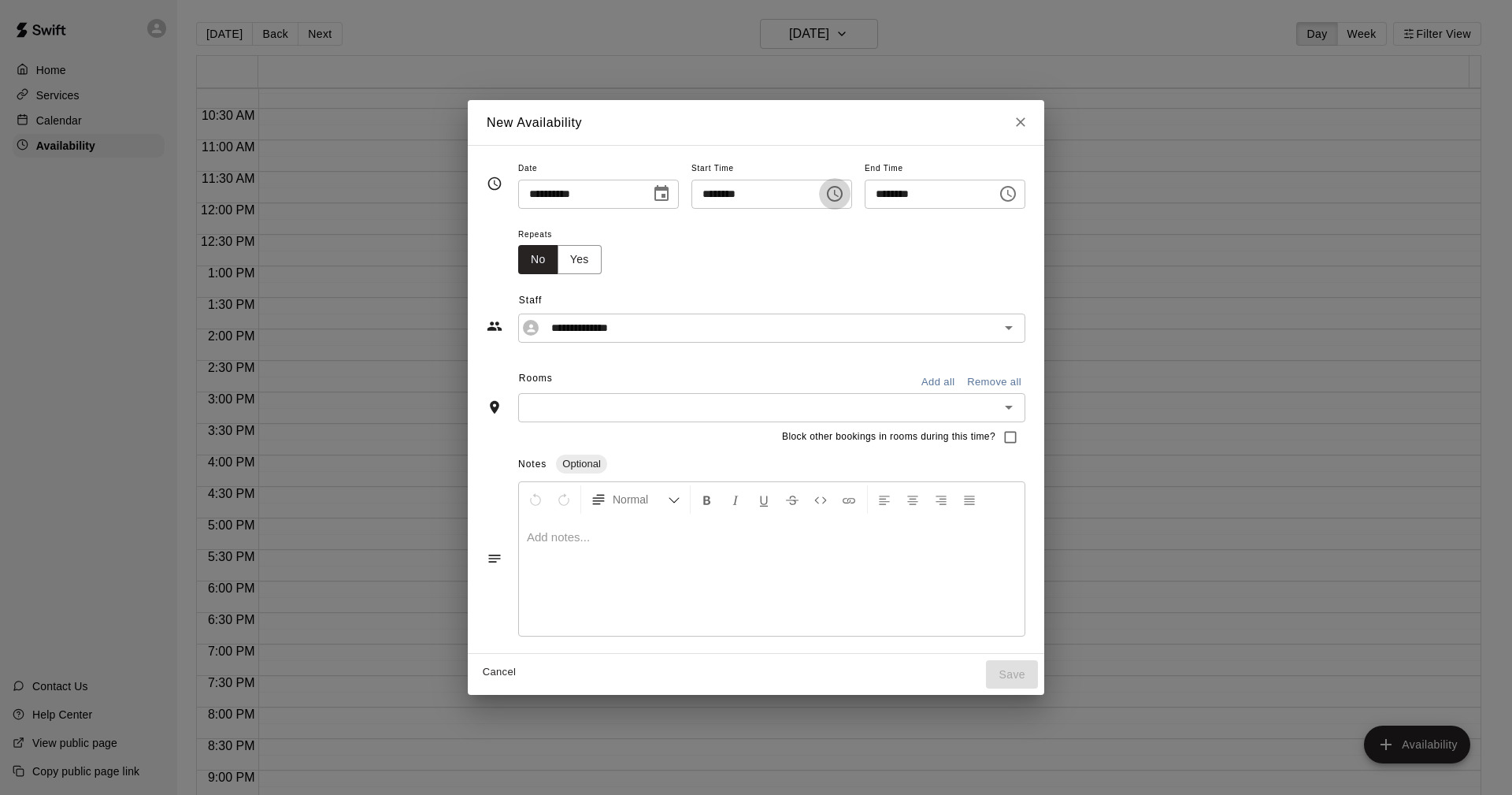
click at [844, 193] on icon "Choose time, selected time is 3:15 PM" at bounding box center [835, 194] width 19 height 19
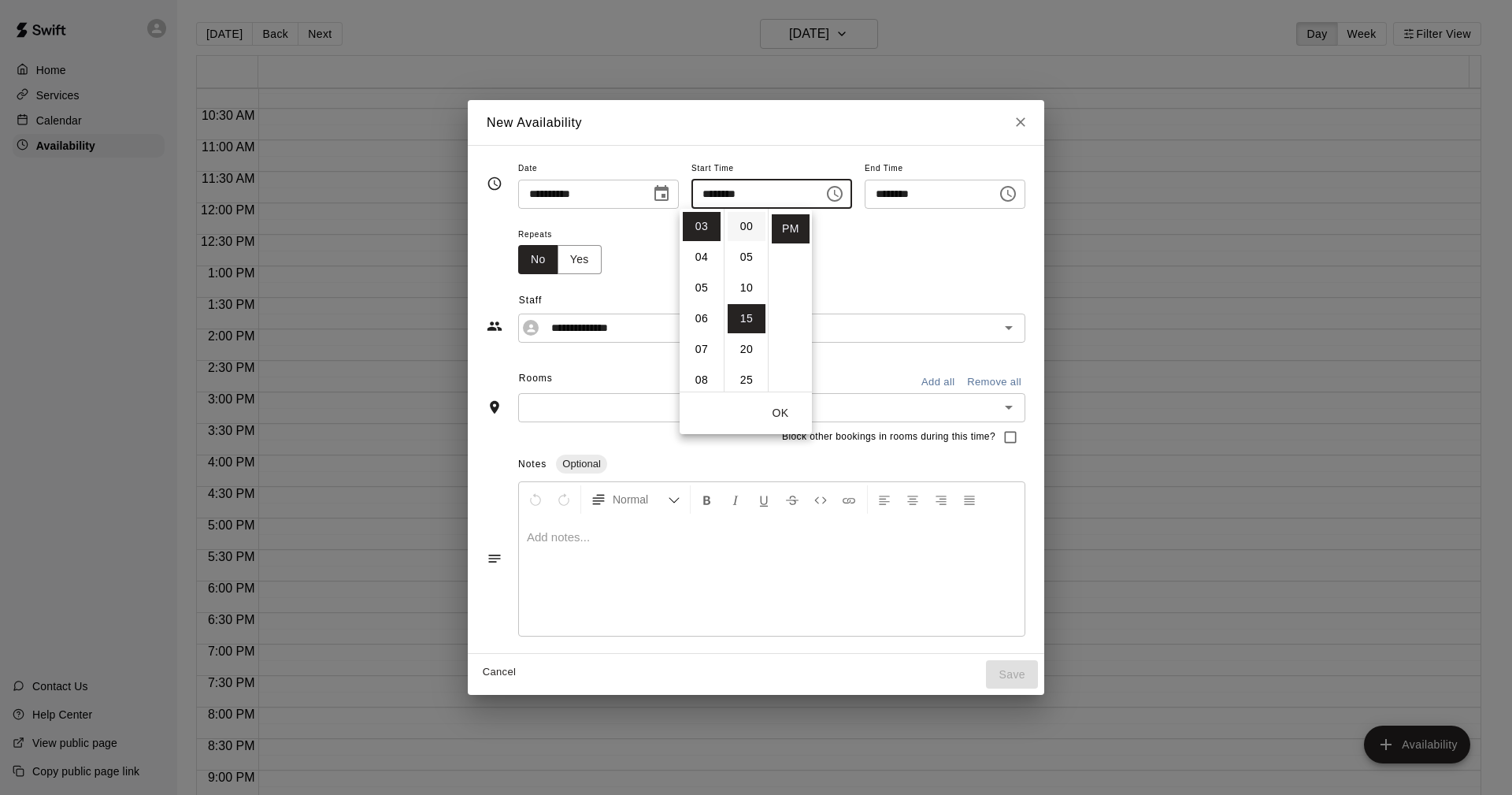
click at [754, 226] on li "00" at bounding box center [747, 226] width 38 height 29
type input "********"
click at [1017, 194] on icon "Choose time, selected time is 3:45 PM" at bounding box center [1008, 194] width 19 height 19
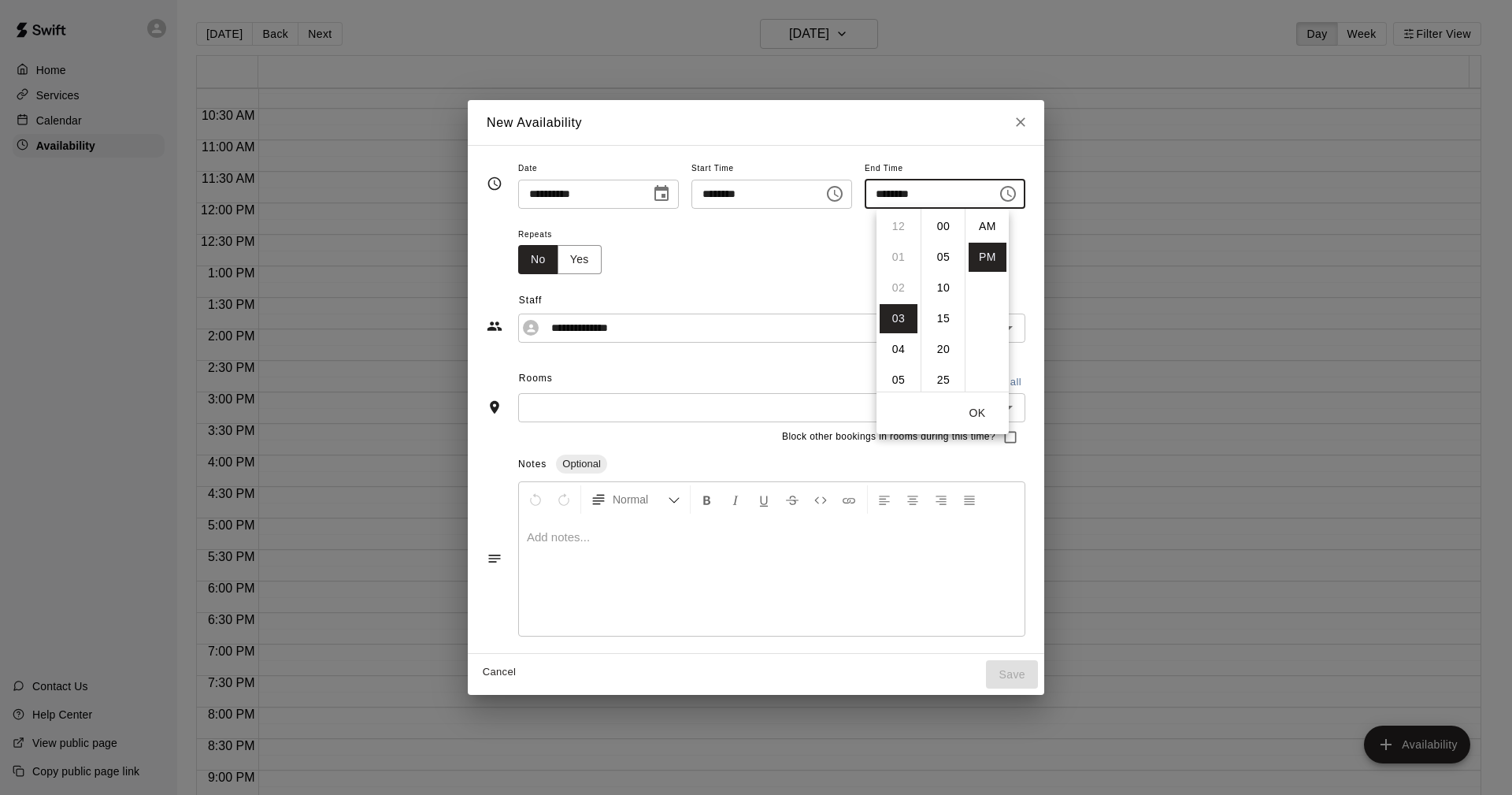
scroll to position [28, 0]
click at [893, 350] on li "07" at bounding box center [898, 350] width 38 height 29
click at [949, 222] on li "00" at bounding box center [944, 226] width 38 height 29
type input "********"
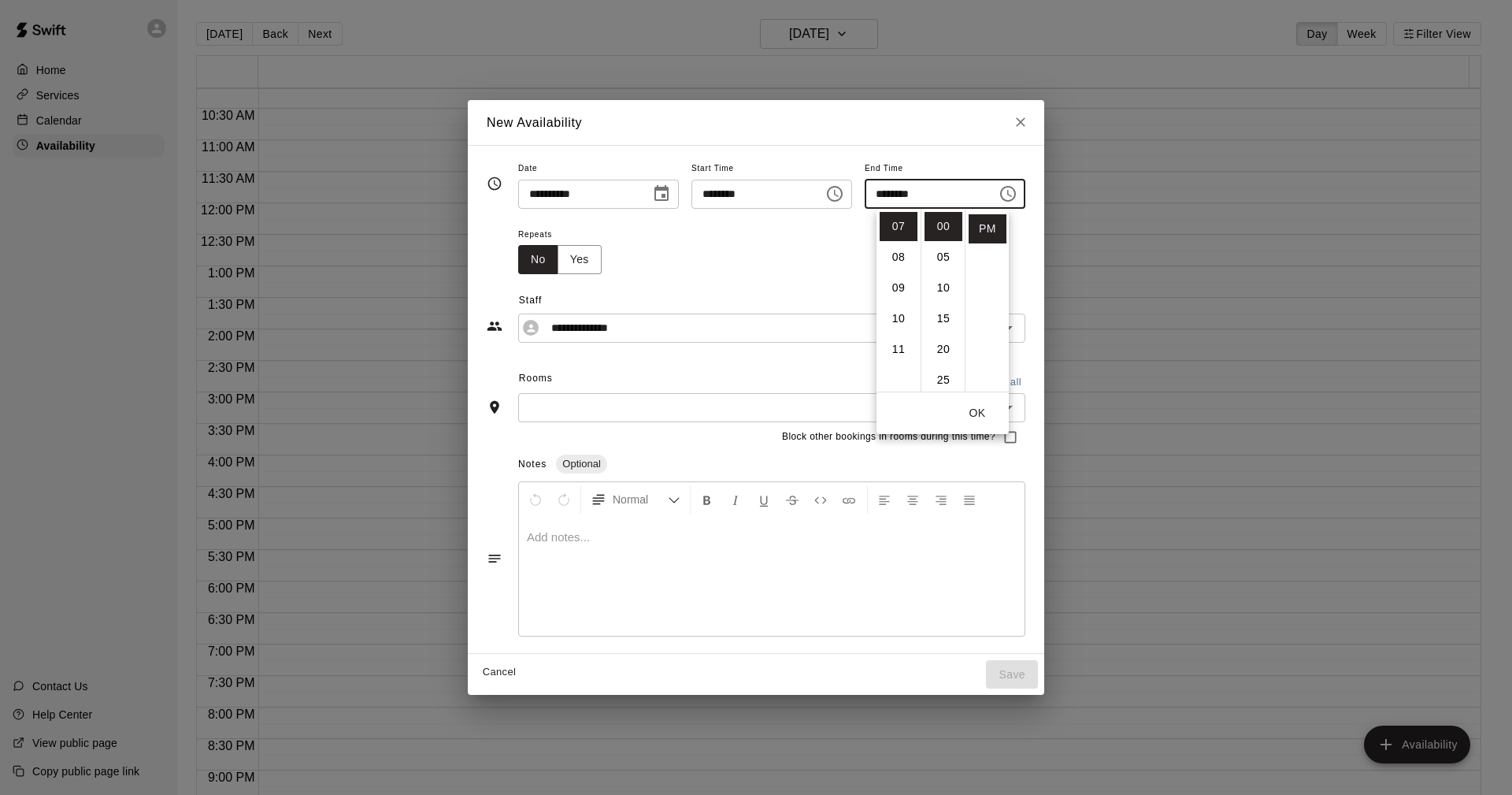
click at [527, 399] on input "text" at bounding box center [759, 407] width 471 height 20
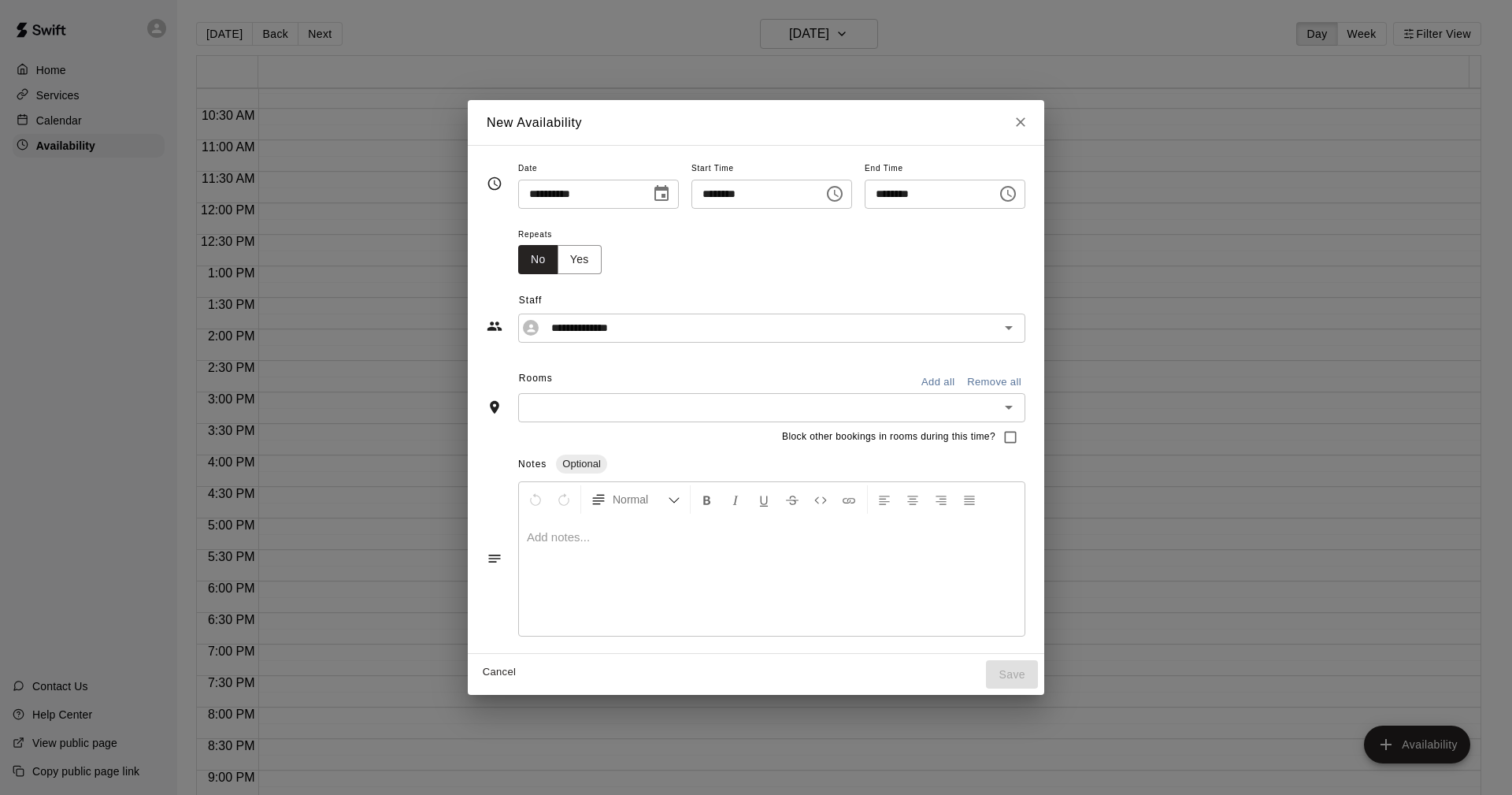
click at [1018, 406] on icon "Open" at bounding box center [1009, 407] width 19 height 19
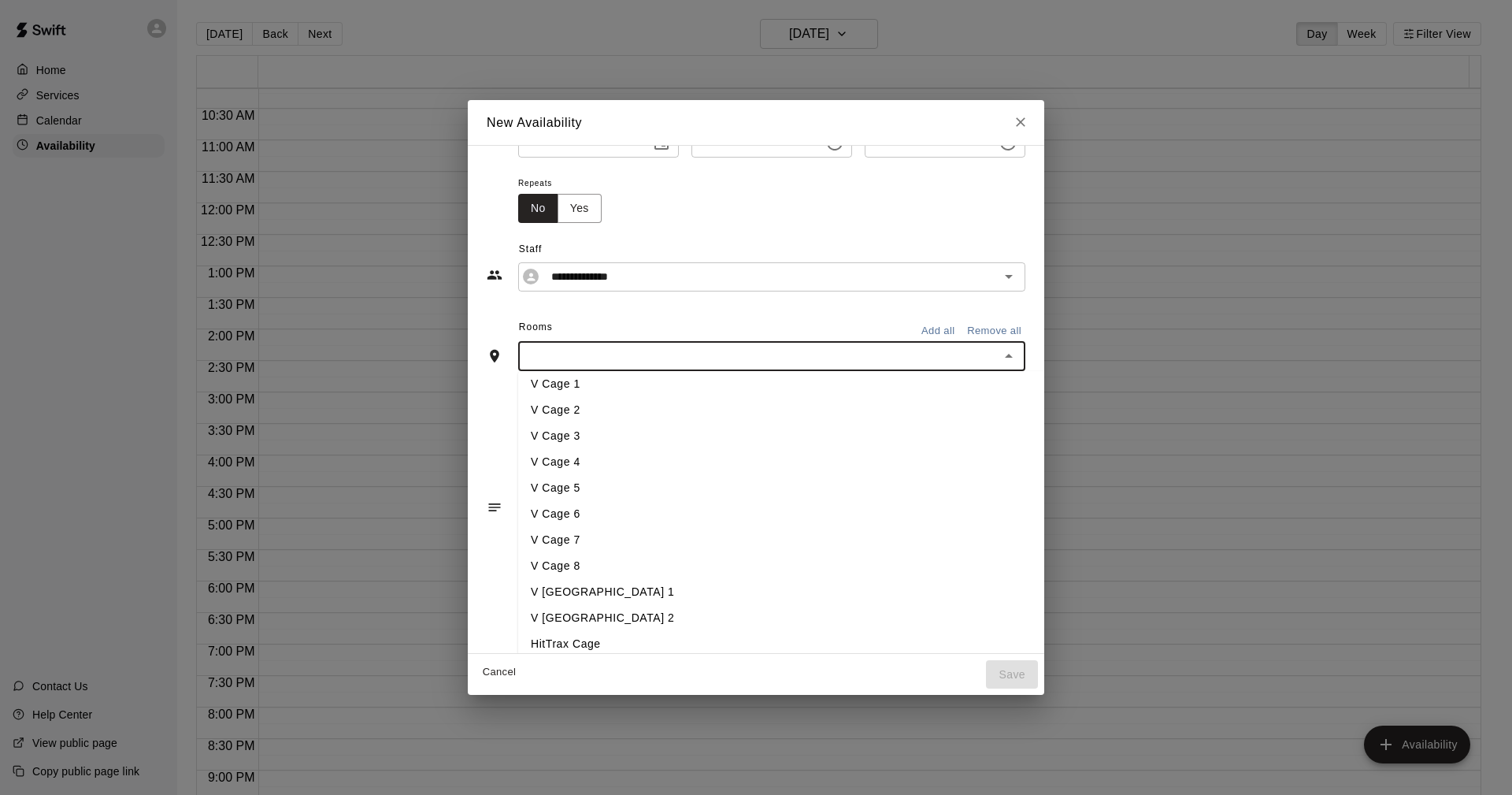
scroll to position [87, 0]
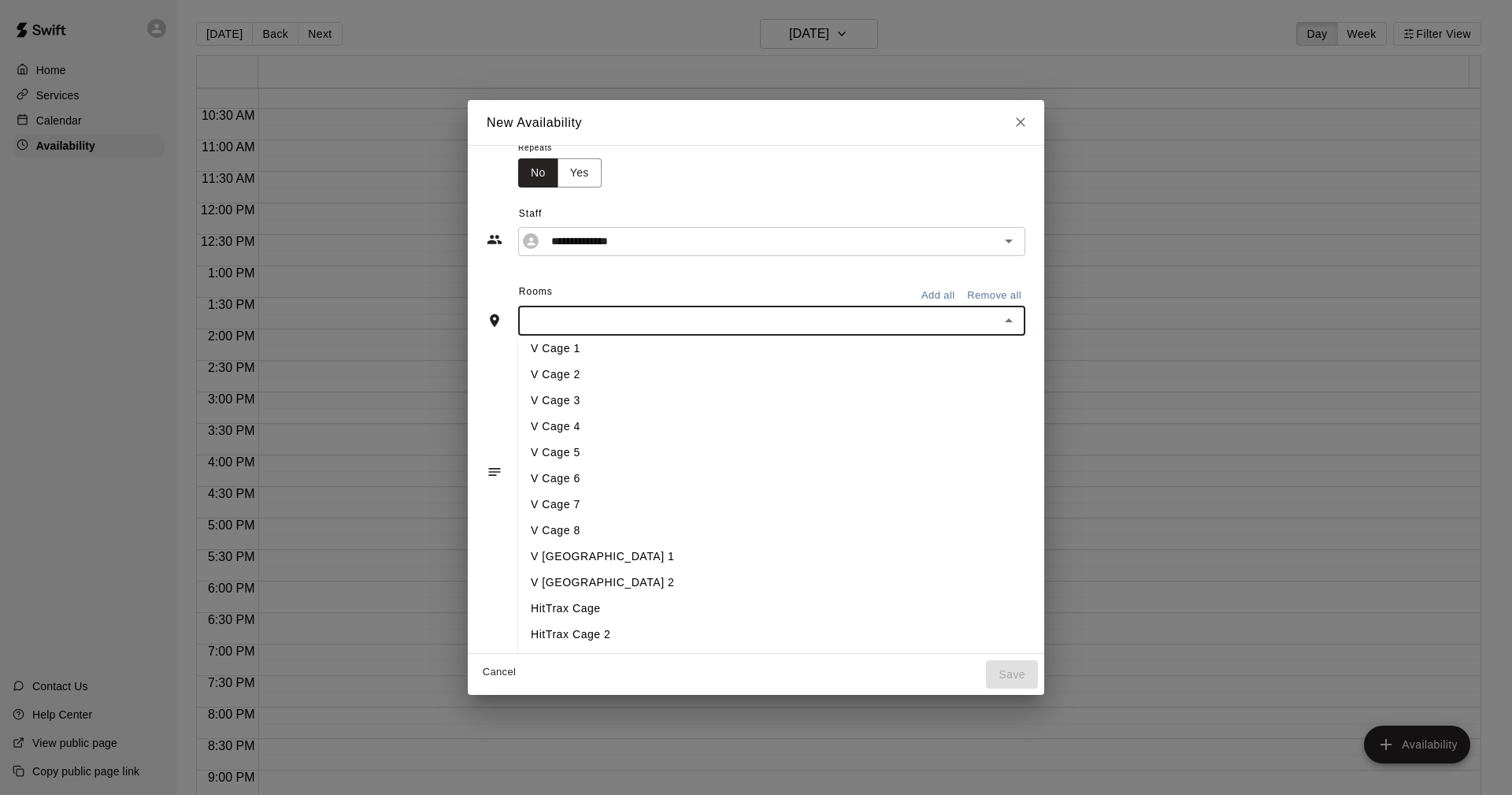
click at [550, 559] on li "V [GEOGRAPHIC_DATA] 1" at bounding box center [807, 557] width 579 height 26
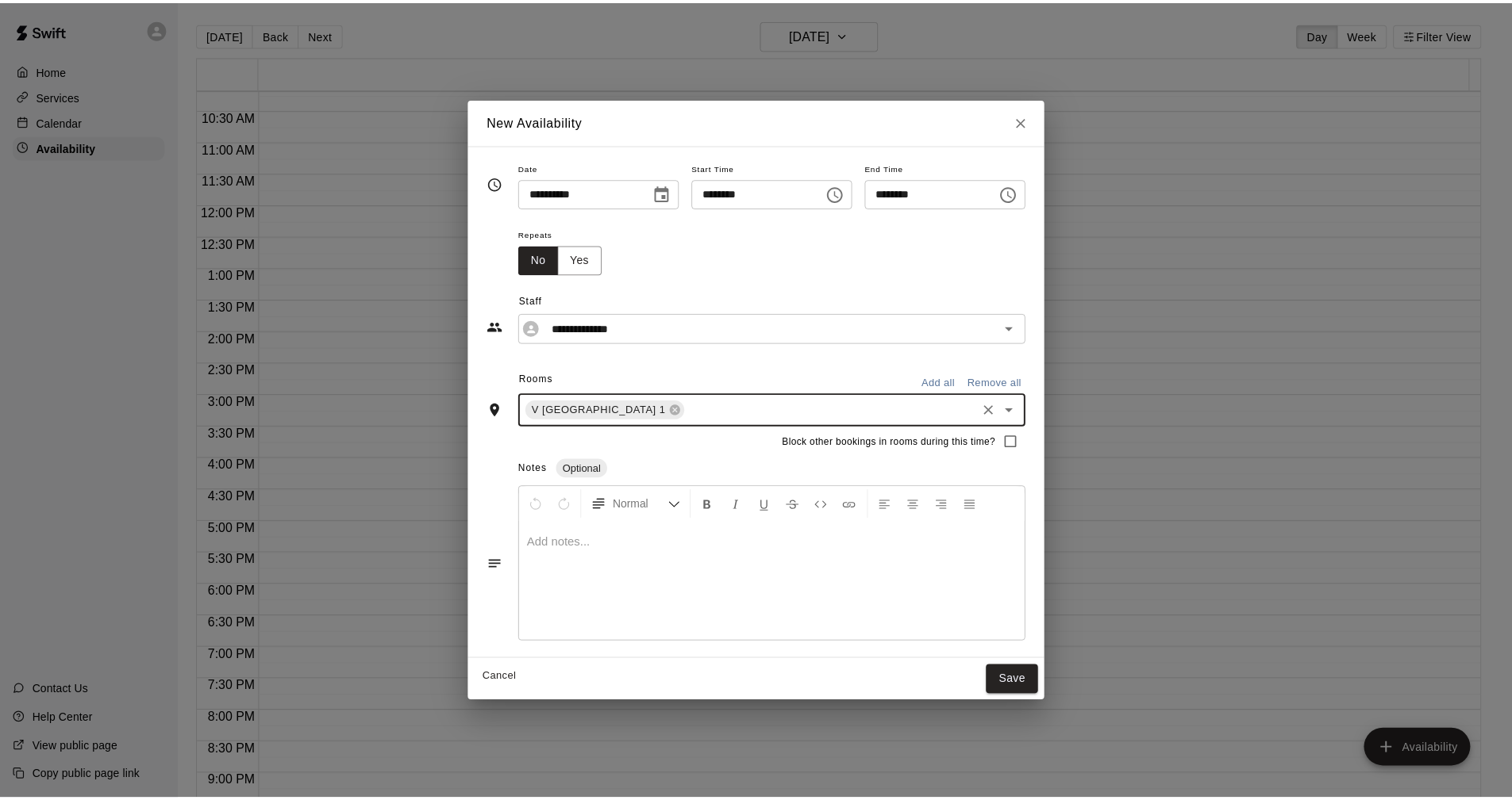
scroll to position [0, 0]
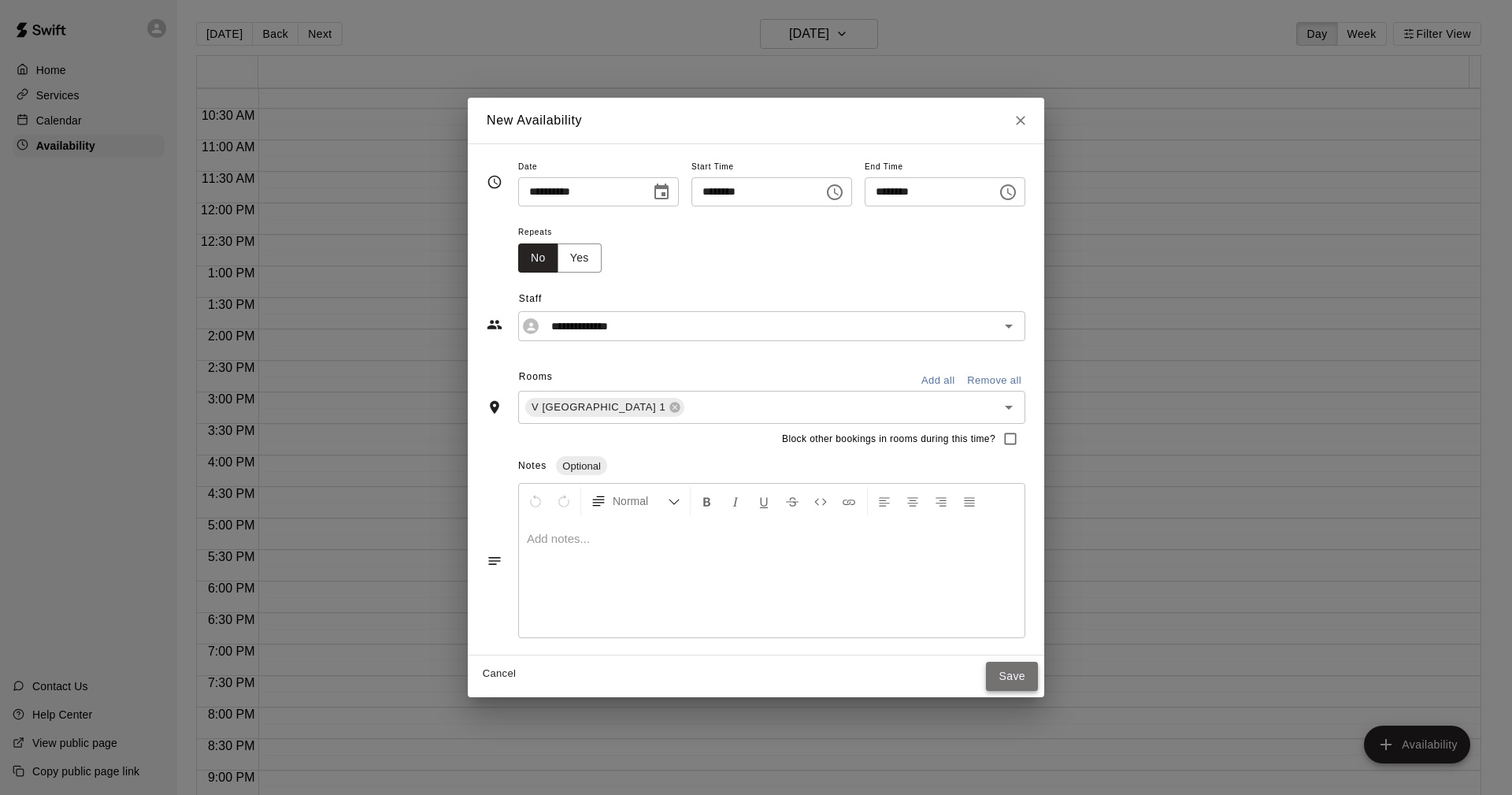
click at [1038, 678] on button "Save" at bounding box center [1012, 677] width 52 height 29
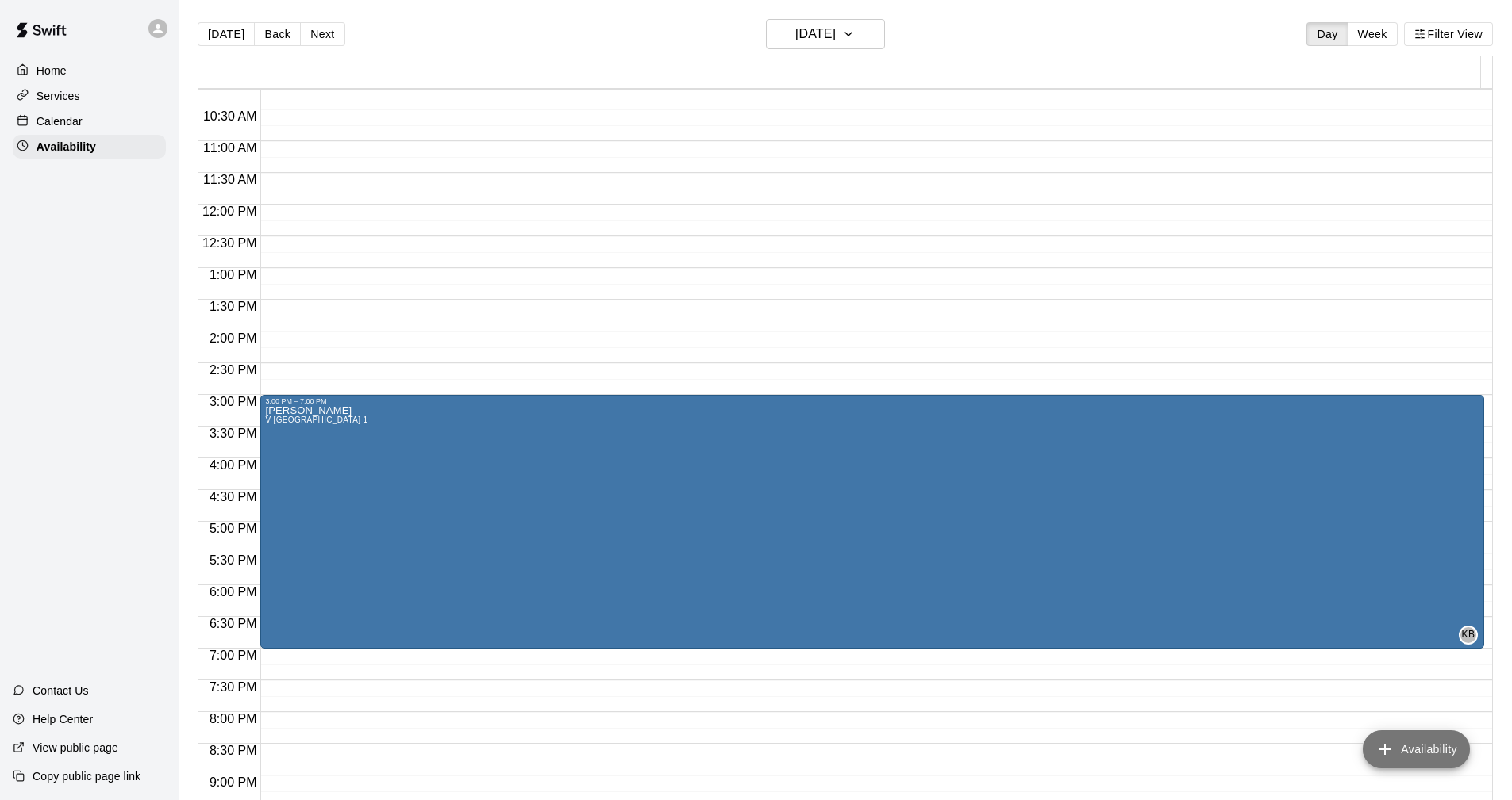
click at [1434, 742] on button "Availability" at bounding box center [1416, 749] width 107 height 38
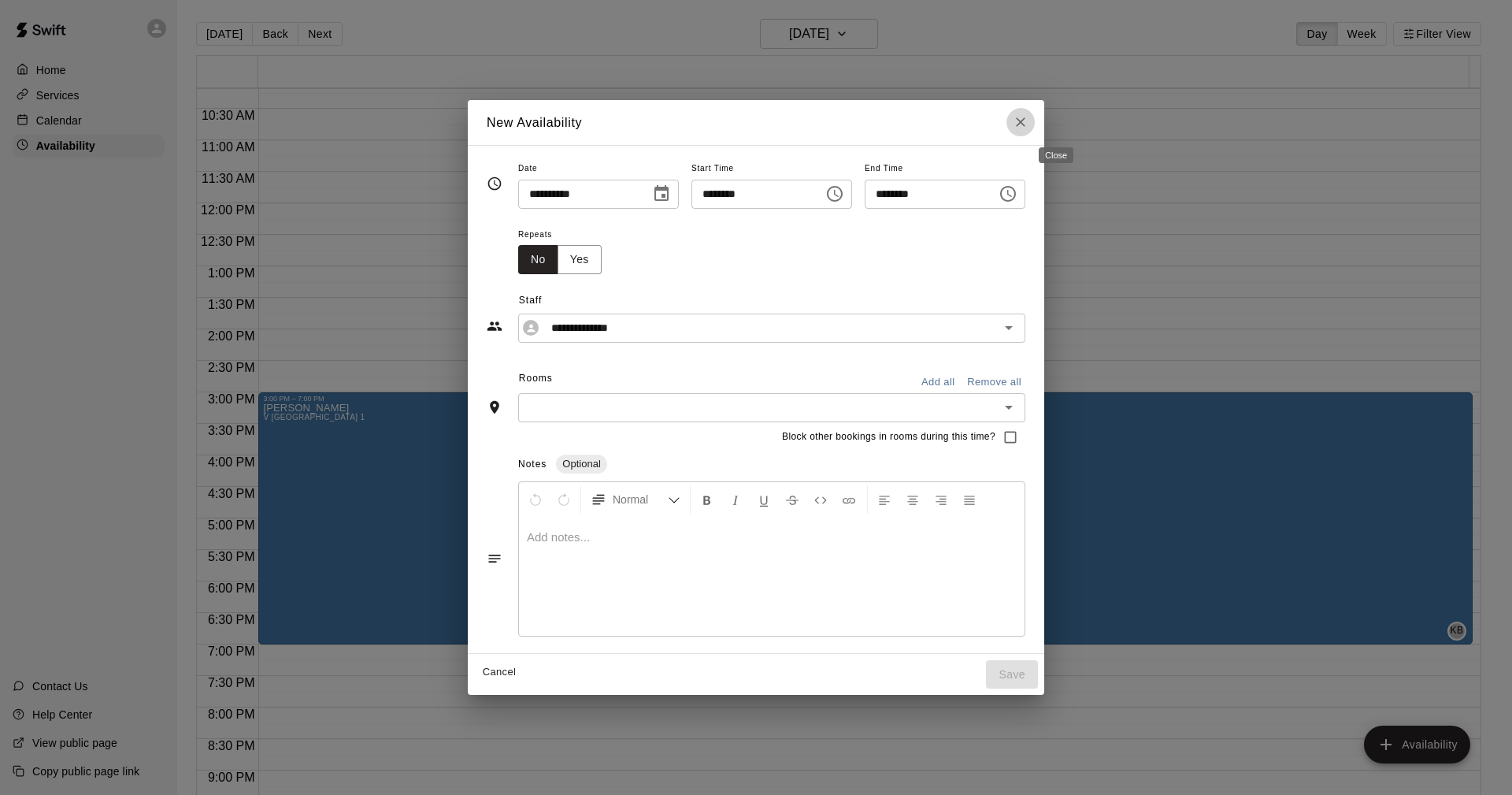
click at [1029, 118] on icon "Close" at bounding box center [1021, 122] width 15 height 15
type input "**********"
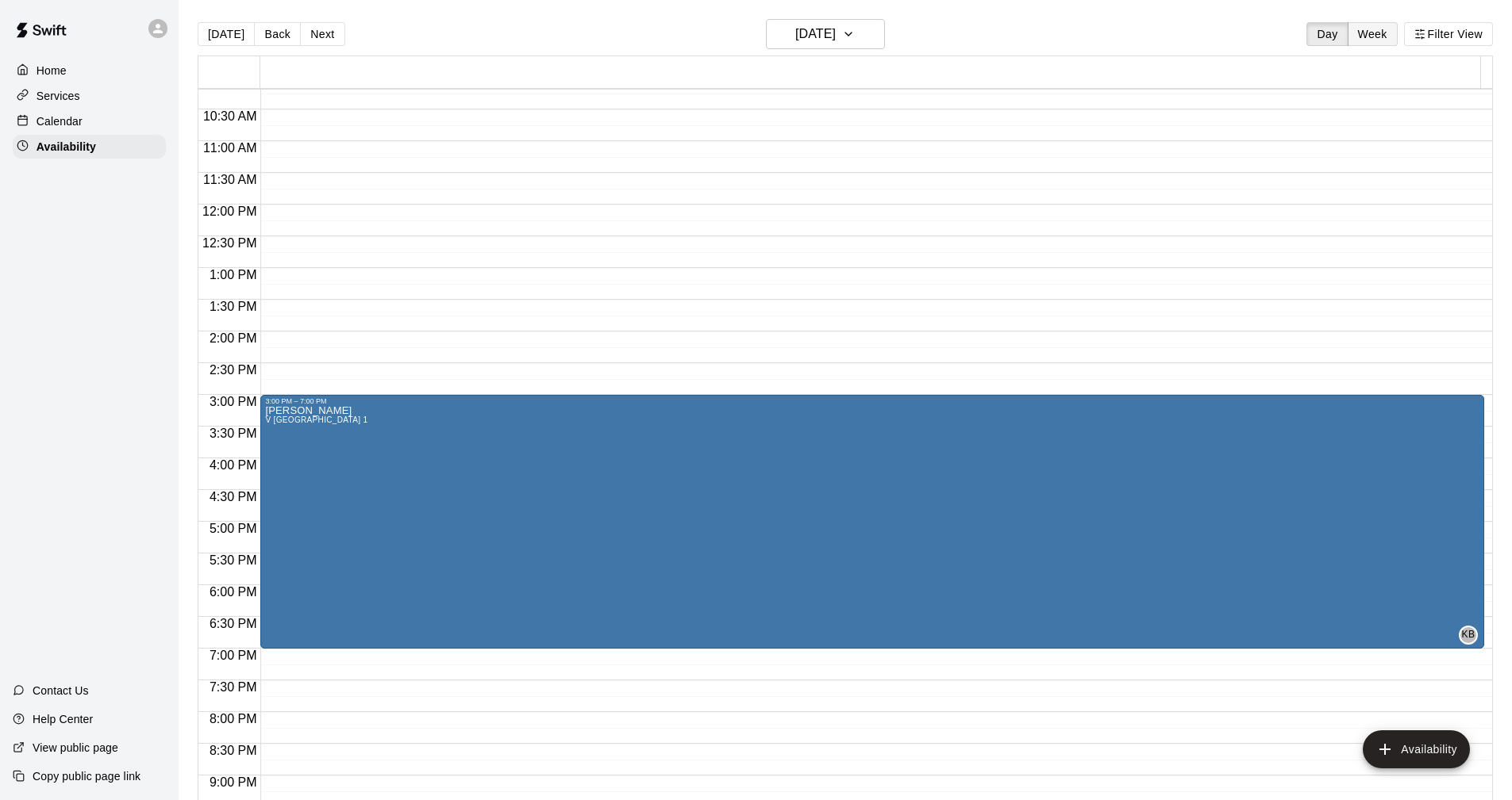
click at [1363, 33] on button "Week" at bounding box center [1372, 35] width 50 height 24
